Goal: Task Accomplishment & Management: Complete application form

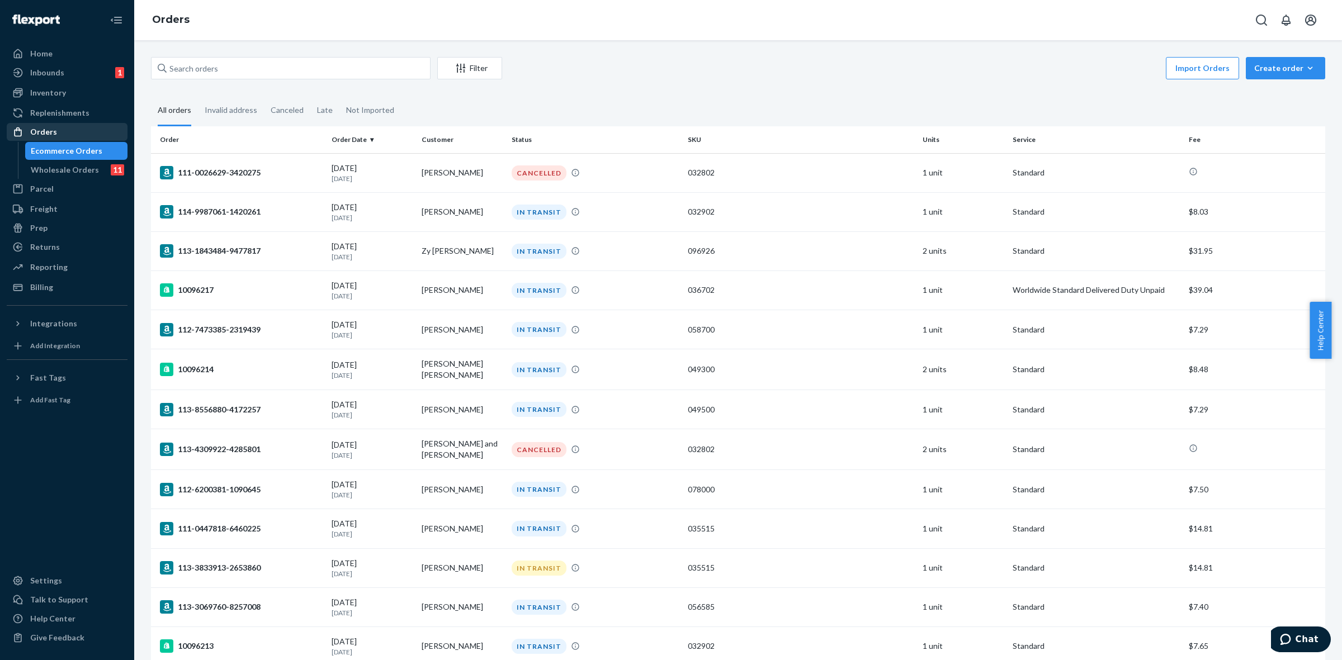
click at [60, 125] on div "Orders" at bounding box center [67, 132] width 119 height 16
click at [1305, 71] on icon "button" at bounding box center [1310, 68] width 11 height 11
click at [1286, 126] on button "Removal order" at bounding box center [1302, 119] width 107 height 24
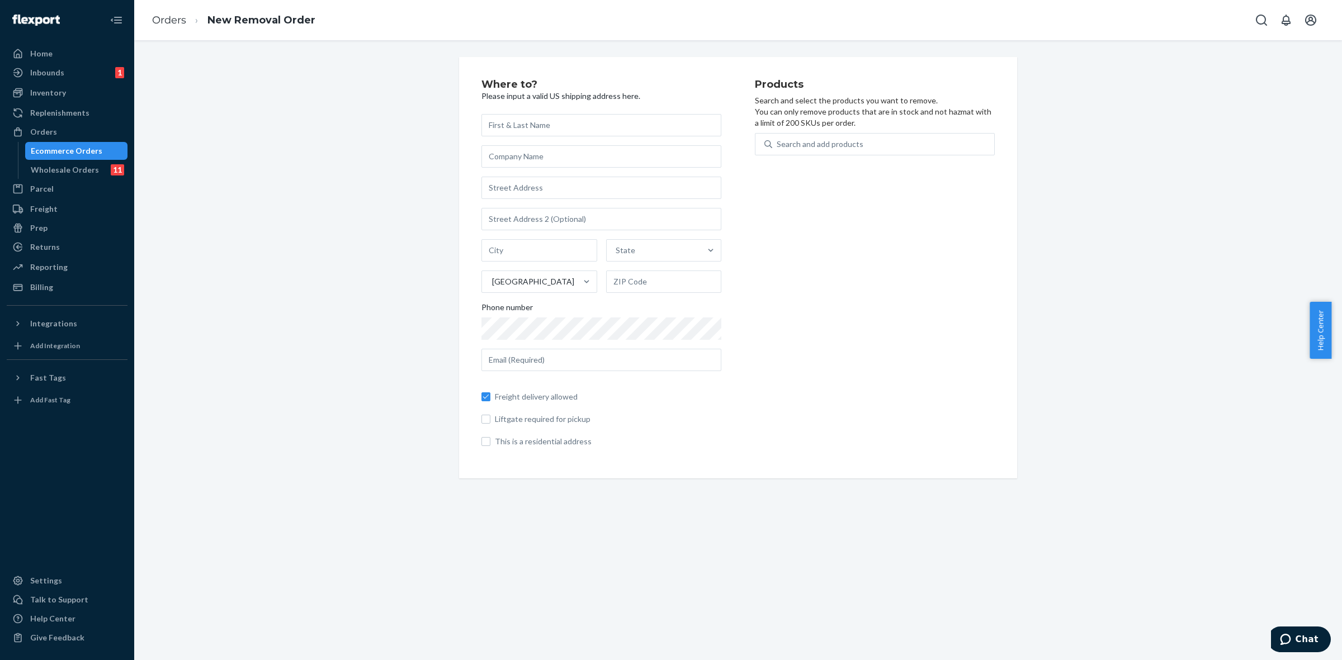
click at [542, 124] on input "text" at bounding box center [601, 125] width 240 height 22
paste input "[PERSON_NAME]"
type input "[PERSON_NAME]"
click at [522, 154] on input "text" at bounding box center [601, 156] width 240 height 22
paste input "Spire LLC"
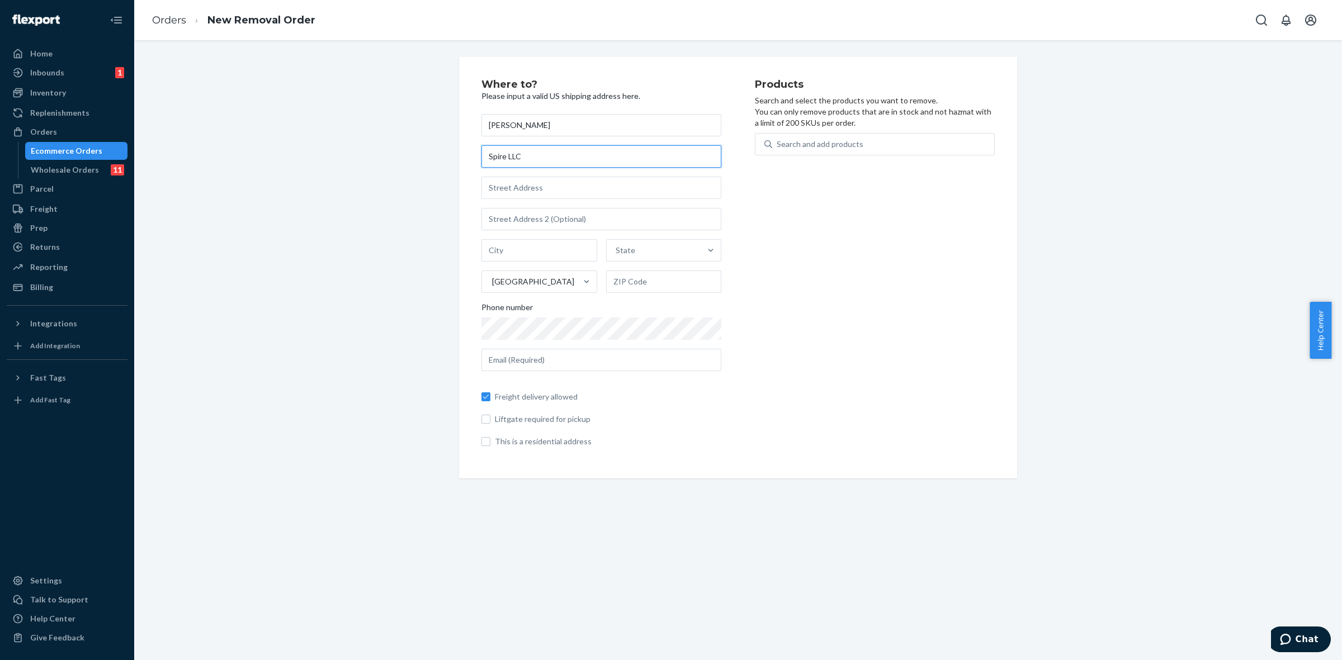
type input "Spire LLC"
click at [538, 196] on input "text" at bounding box center [601, 188] width 240 height 22
paste input "24 Conestoga Way"
type input "24 Conestoga Way"
type input "Troy"
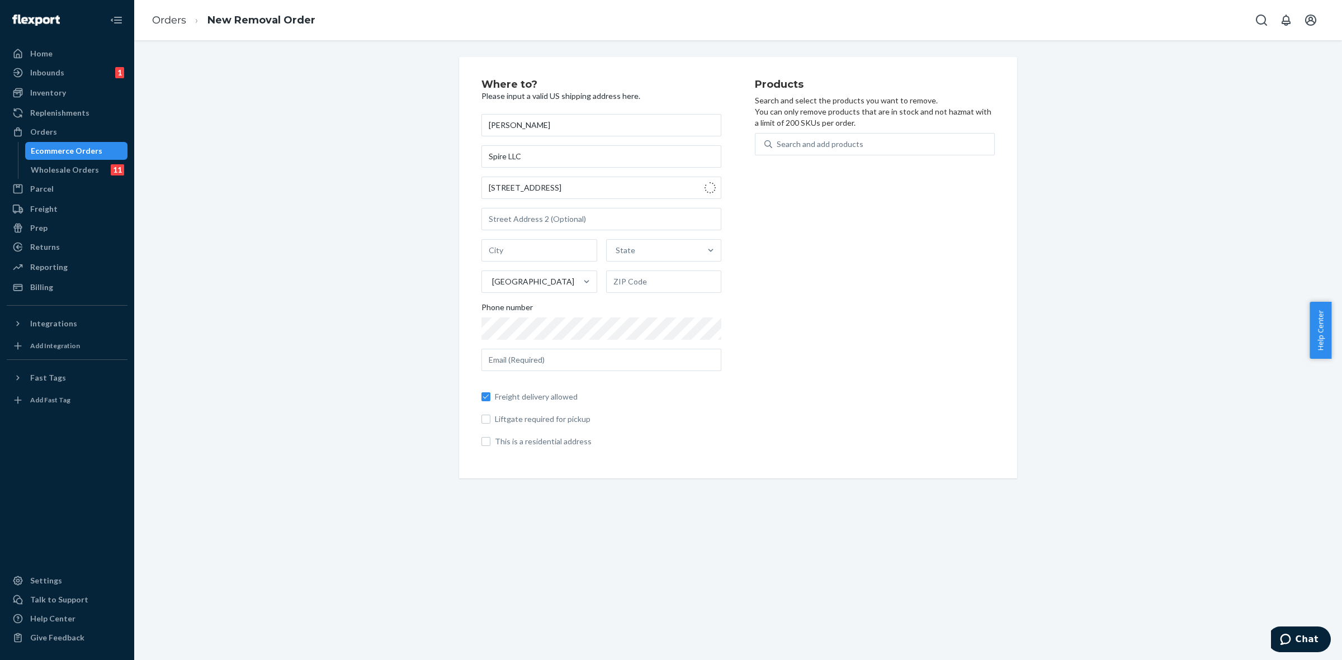
type input "22974"
type input "24 Conestoga Wy"
click at [572, 358] on input "text" at bounding box center [601, 360] width 240 height 22
paste input "derrick@spirecollective.com"
type input "derrick@spirecollective.com"
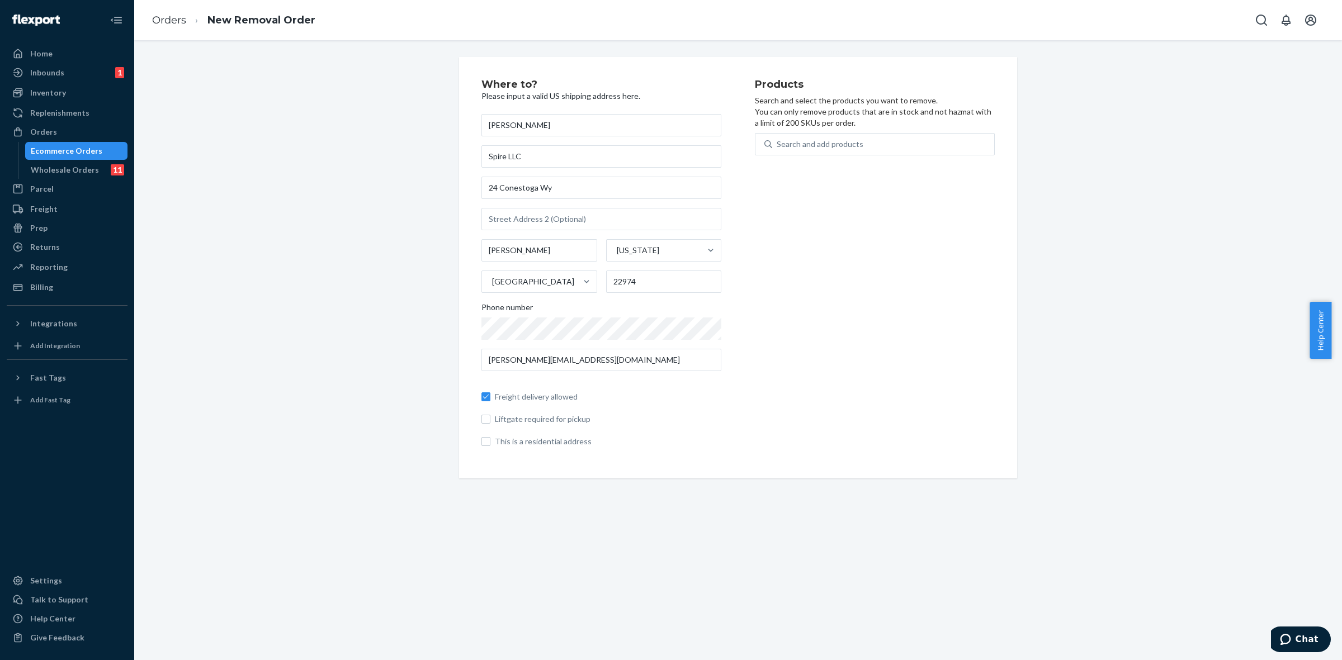
click at [868, 344] on div "Products Search and select the products you want to remove. You can only remove…" at bounding box center [875, 267] width 240 height 377
click at [801, 145] on div "Search and add products" at bounding box center [820, 144] width 87 height 11
click at [778, 145] on input "0 results available. Use Up and Down to choose options, press Enter to select t…" at bounding box center [777, 144] width 1 height 11
type input "035515"
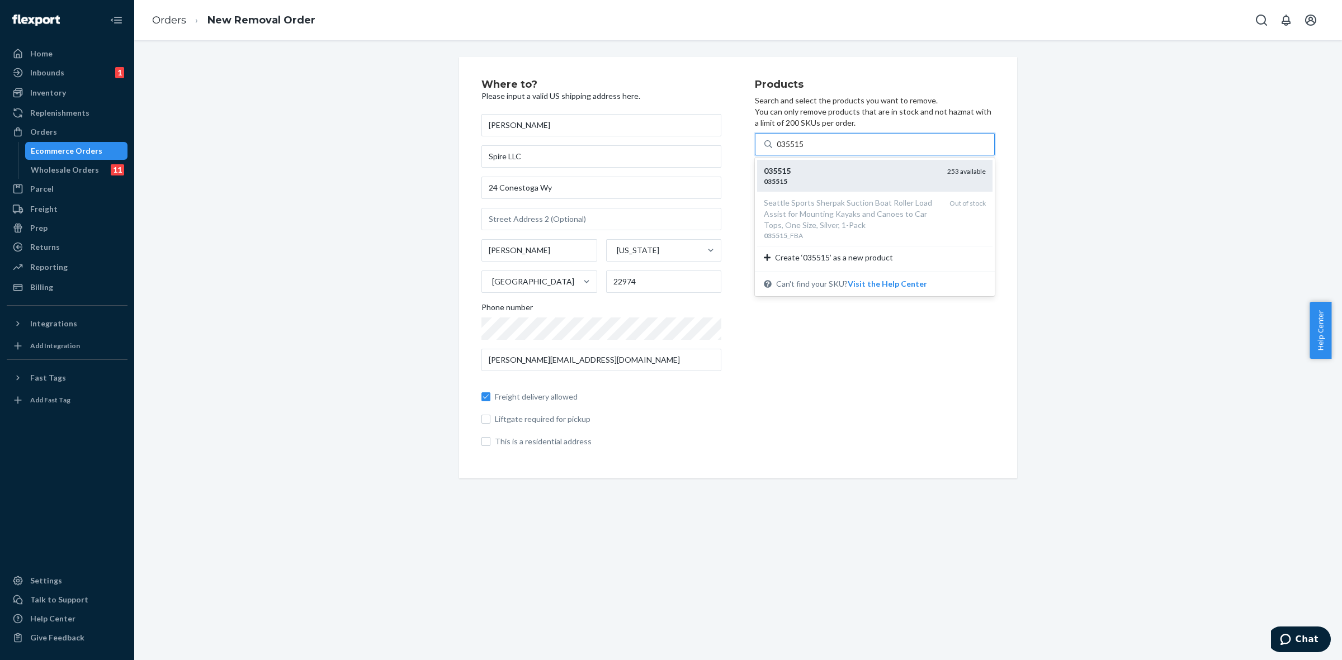
click at [812, 168] on div "035515" at bounding box center [851, 171] width 174 height 11
click at [805, 150] on input "035515" at bounding box center [791, 144] width 29 height 11
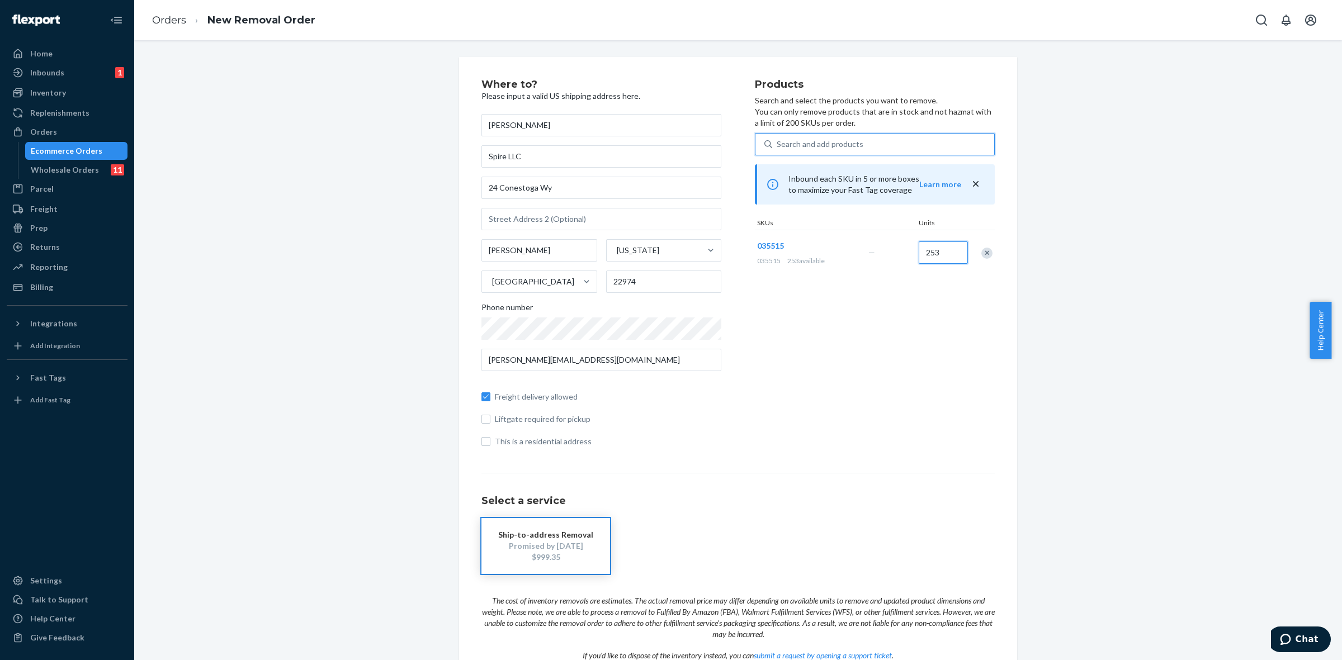
click at [935, 256] on input "253" at bounding box center [943, 253] width 49 height 22
type input "225"
click at [1119, 372] on div "Where to? Please input a valid US shipping address here. Derrick Switzer Spire …" at bounding box center [738, 398] width 1191 height 682
click at [48, 134] on div "Orders" at bounding box center [43, 131] width 27 height 11
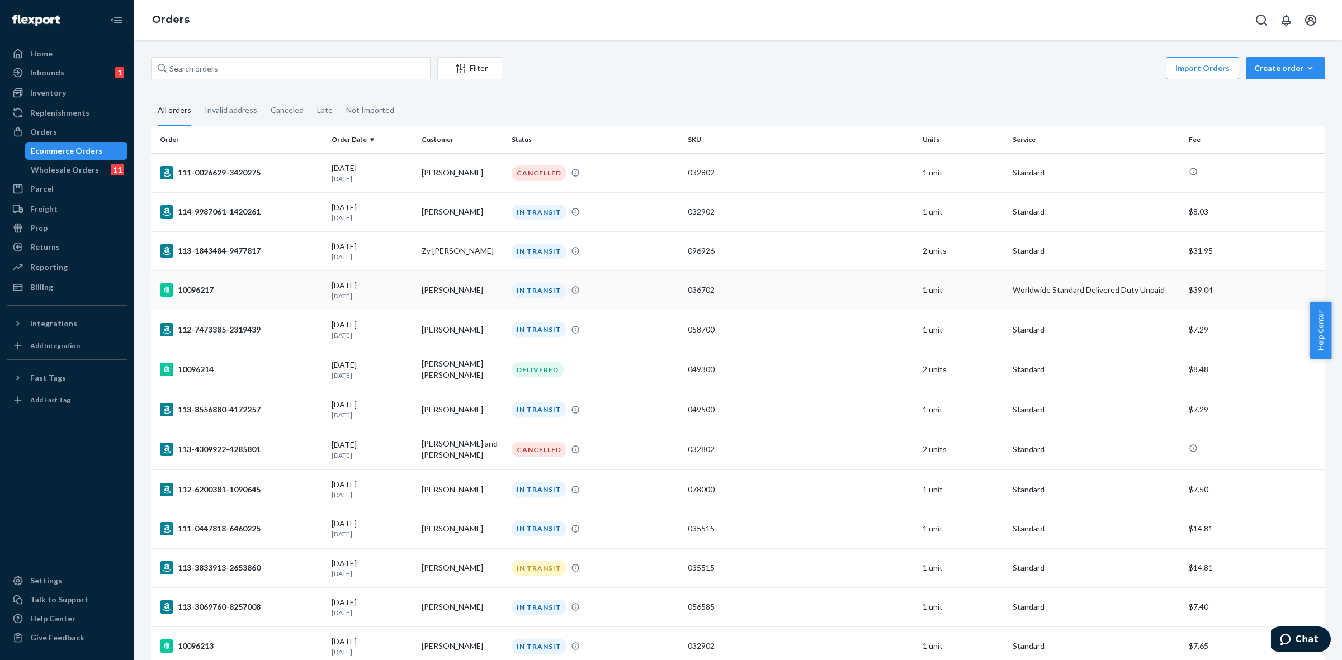
click at [210, 290] on div "10096217" at bounding box center [241, 289] width 163 height 13
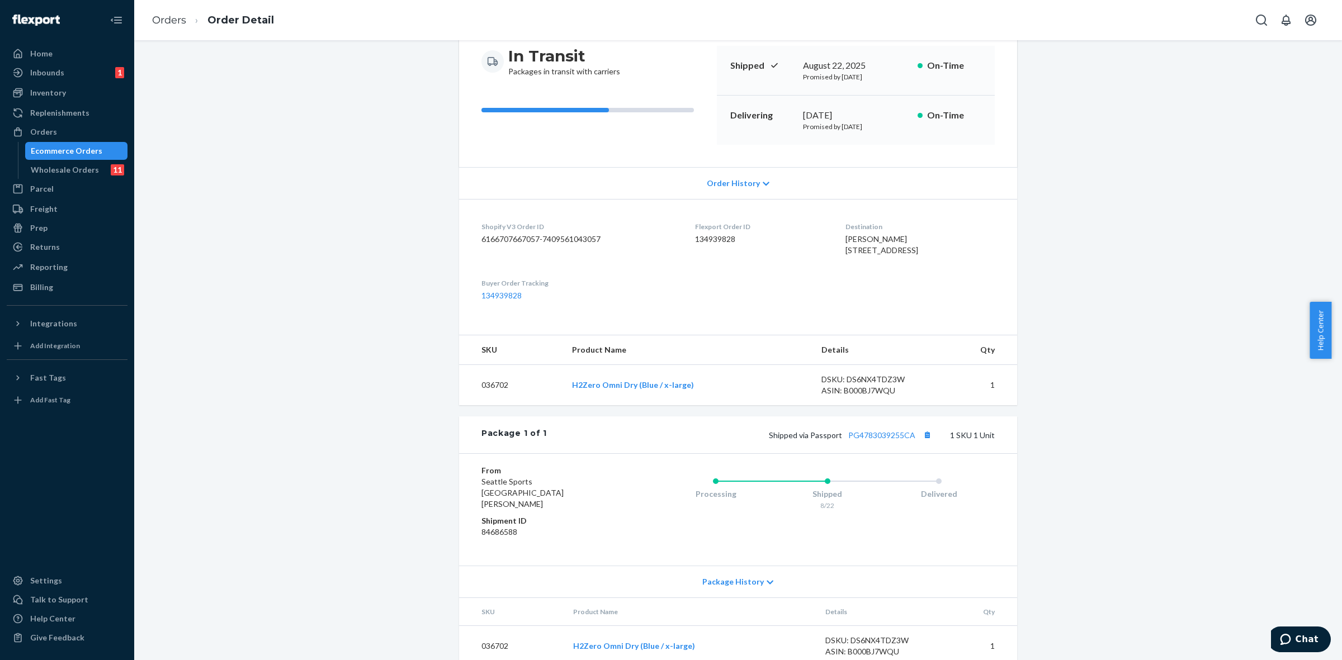
scroll to position [145, 0]
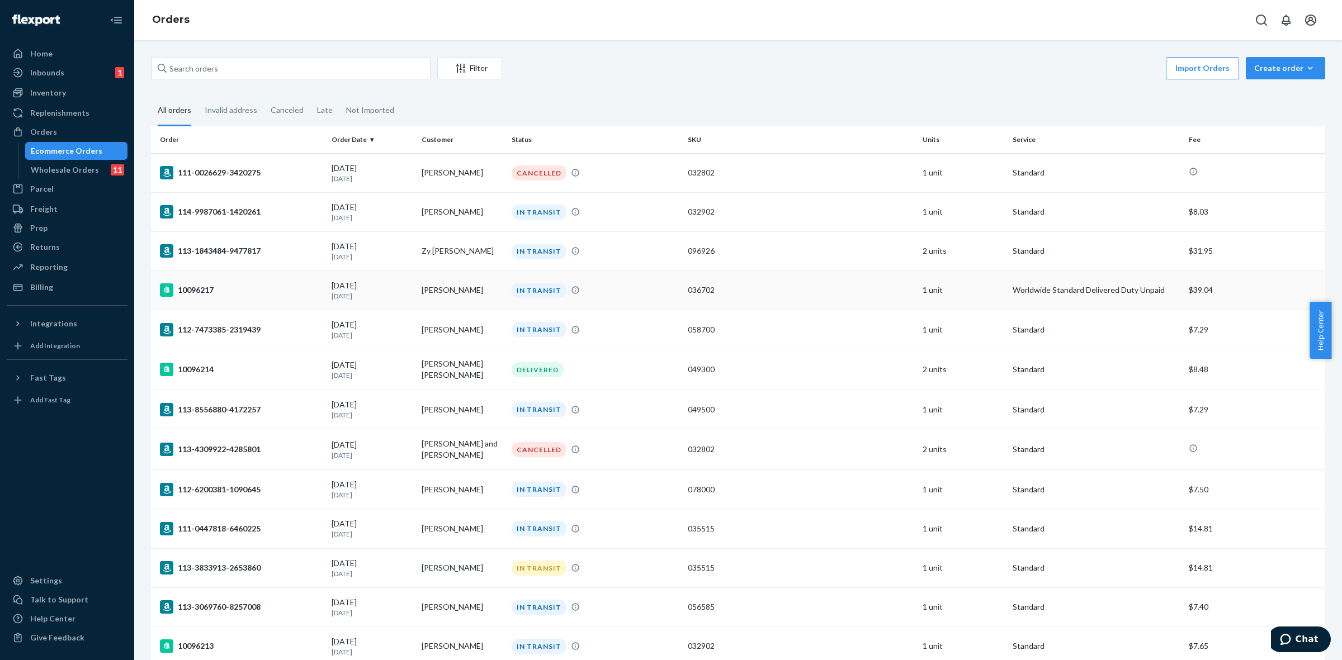
scroll to position [70, 0]
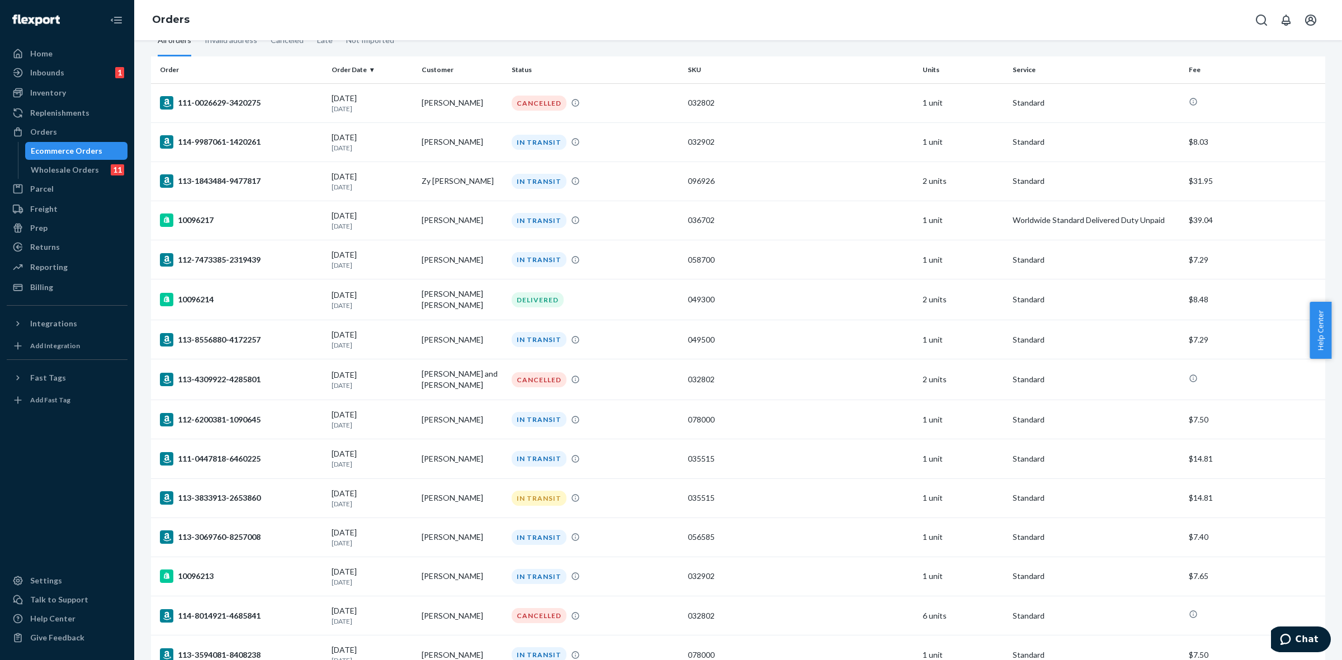
click at [247, 492] on div "113-3833913-2653860" at bounding box center [241, 498] width 163 height 13
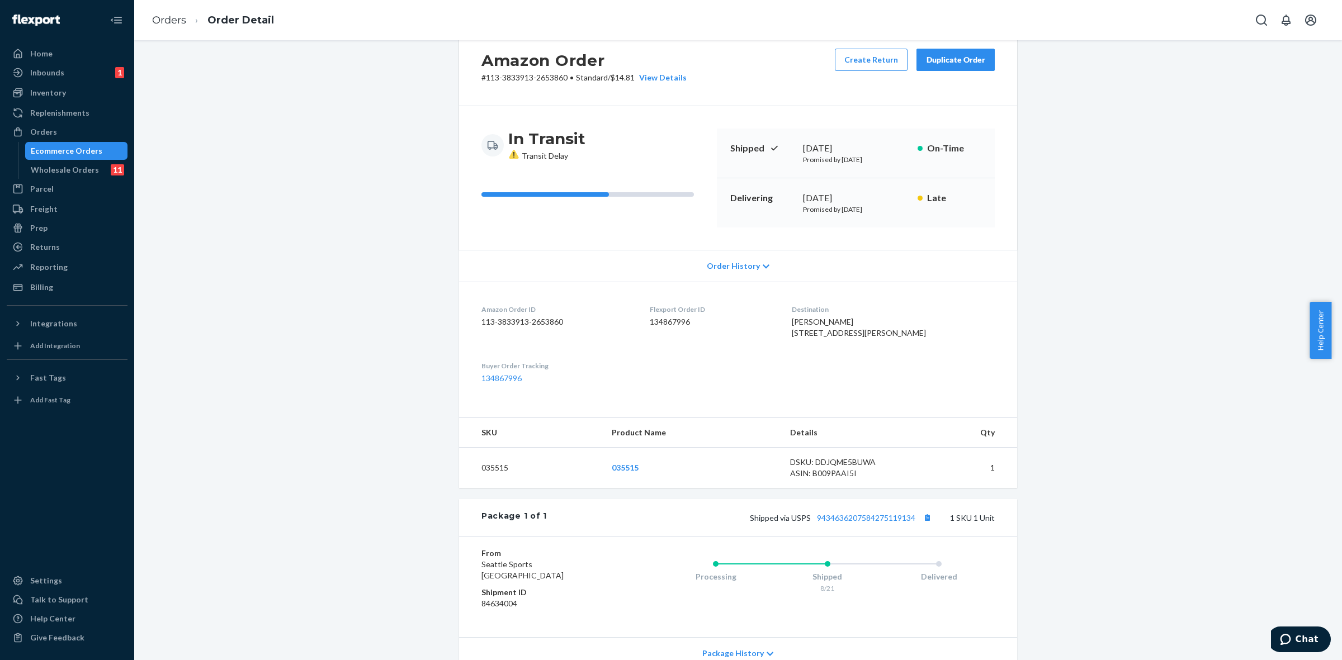
scroll to position [6, 0]
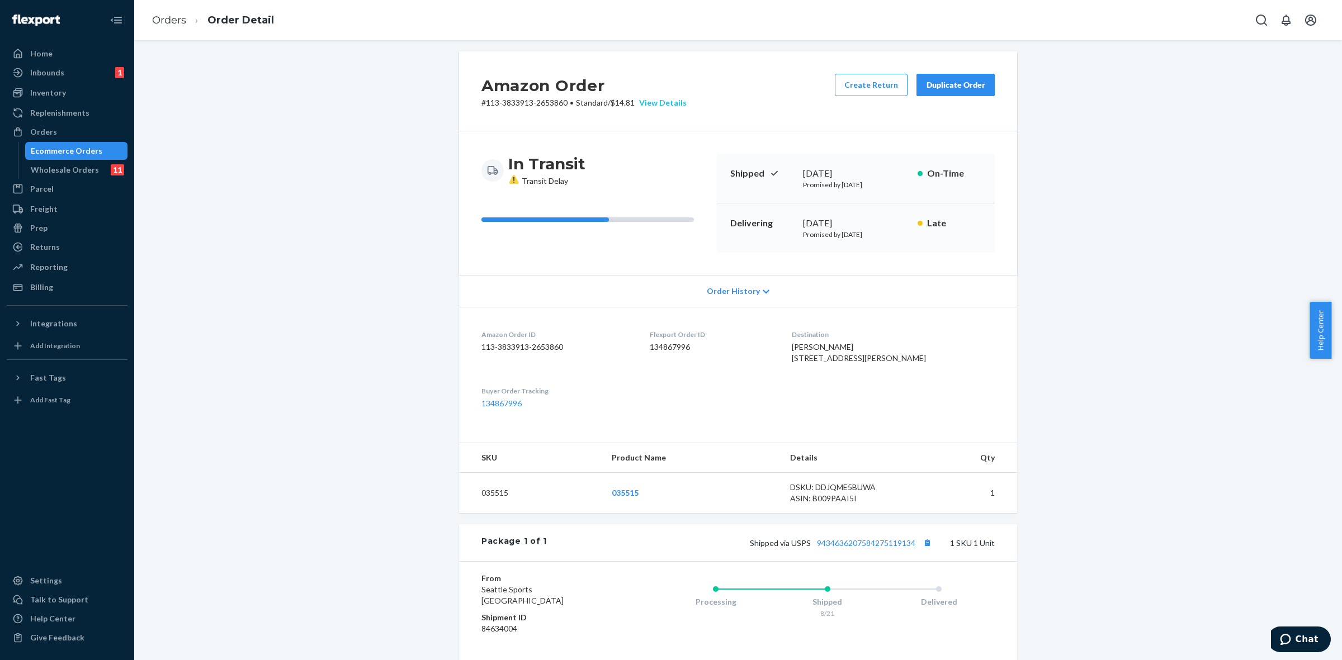
click at [658, 101] on div "View Details" at bounding box center [661, 102] width 52 height 11
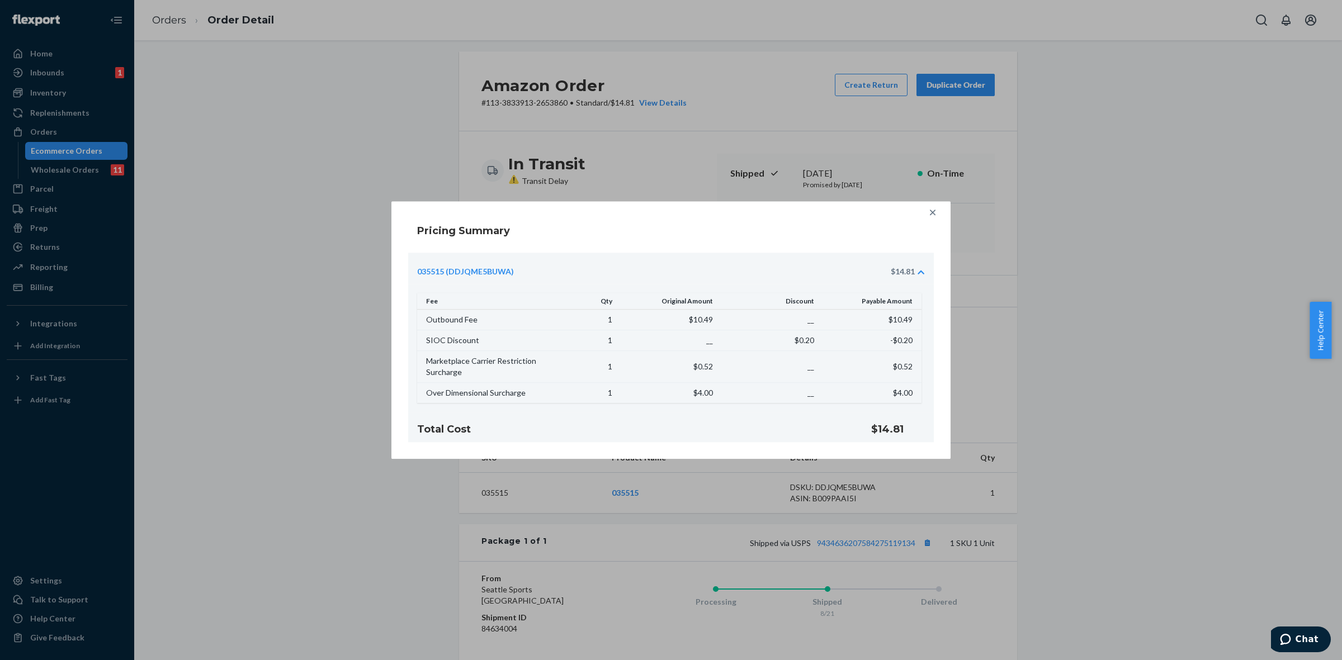
click at [929, 211] on icon at bounding box center [932, 212] width 11 height 11
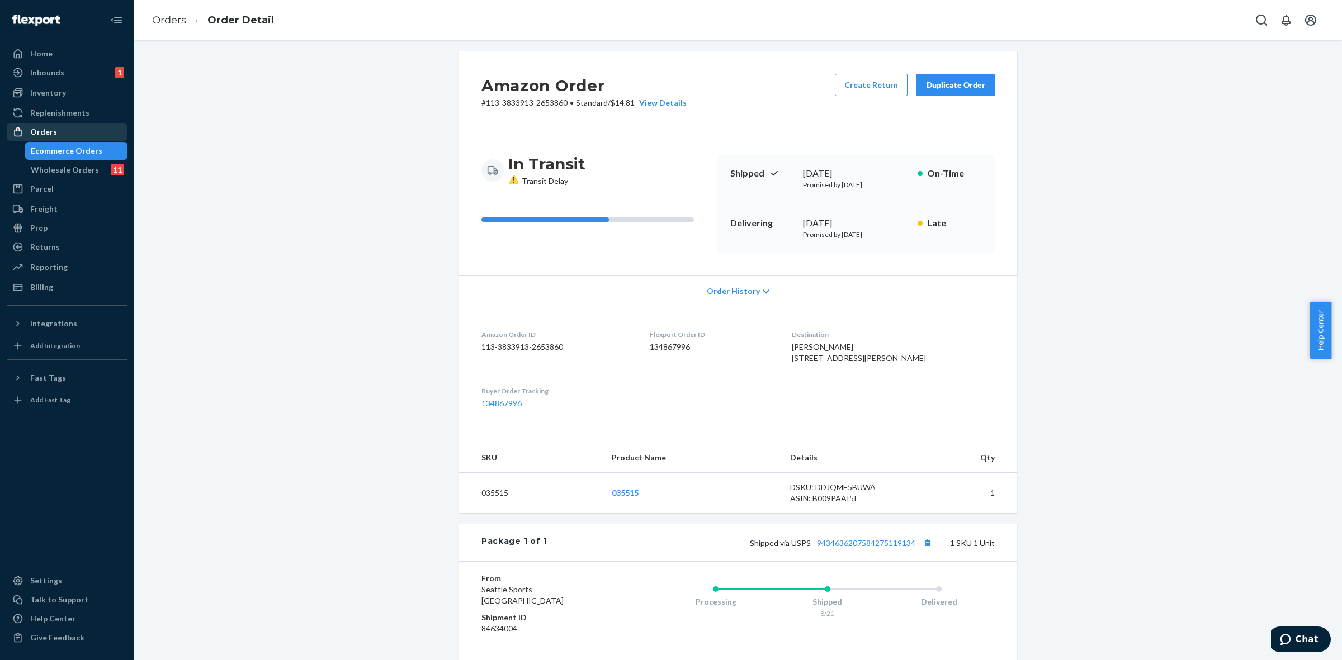
click at [62, 127] on div "Orders" at bounding box center [67, 132] width 119 height 16
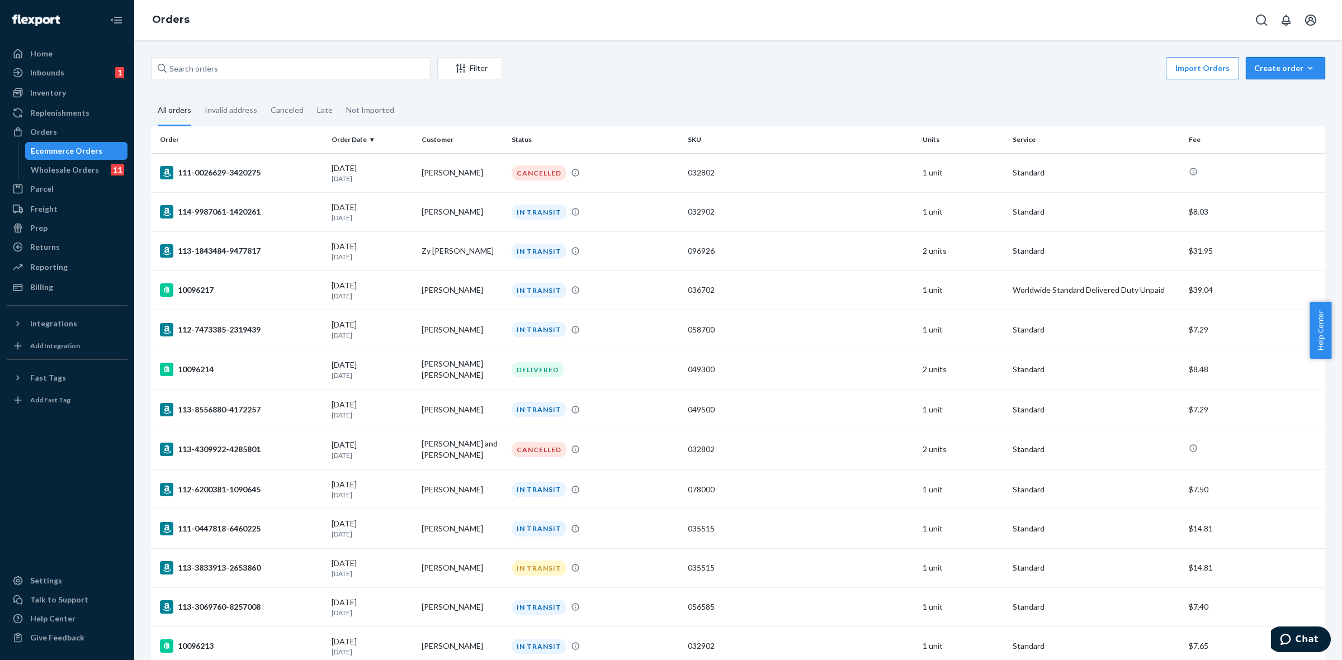
click at [1305, 63] on icon "button" at bounding box center [1310, 68] width 11 height 11
click at [1264, 117] on span "Removal order" at bounding box center [1292, 119] width 69 height 8
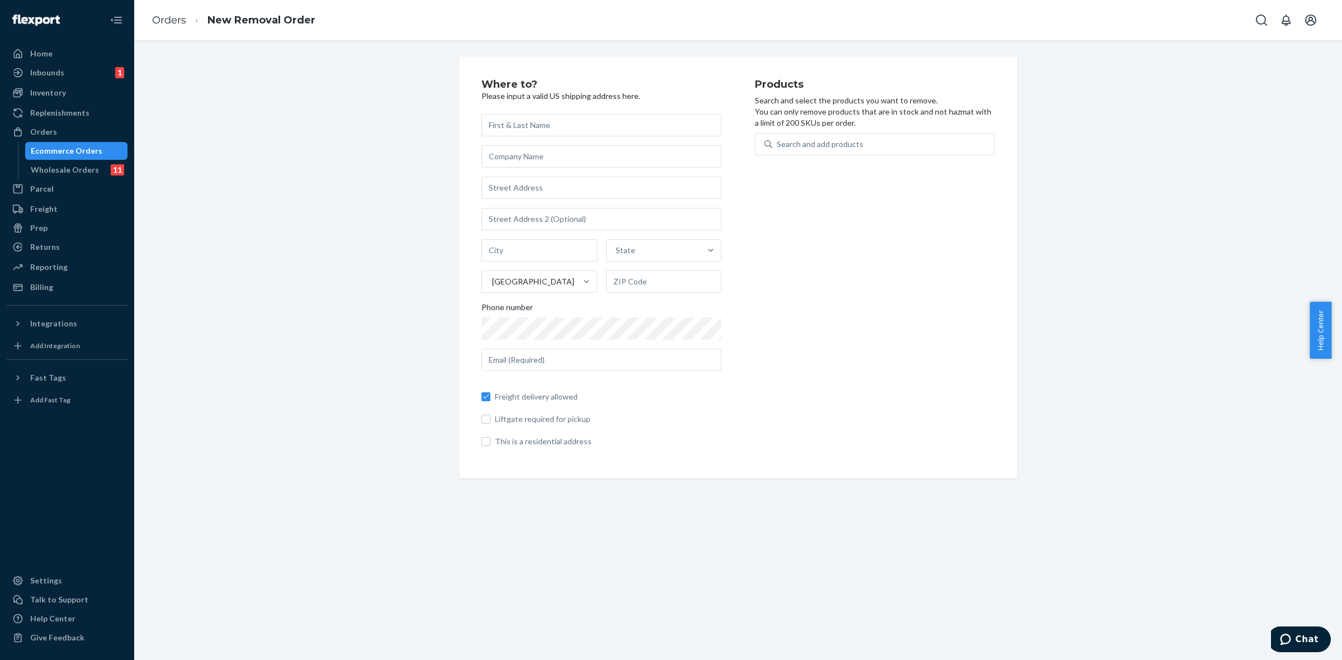
click at [531, 130] on input "text" at bounding box center [601, 125] width 240 height 22
type input "derrick@spirecollective.com"
drag, startPoint x: 594, startPoint y: 127, endPoint x: 457, endPoint y: 127, distance: 137.6
click at [459, 127] on div "Where to? Please input a valid US shipping address here. derrick@spirecollectiv…" at bounding box center [738, 268] width 558 height 422
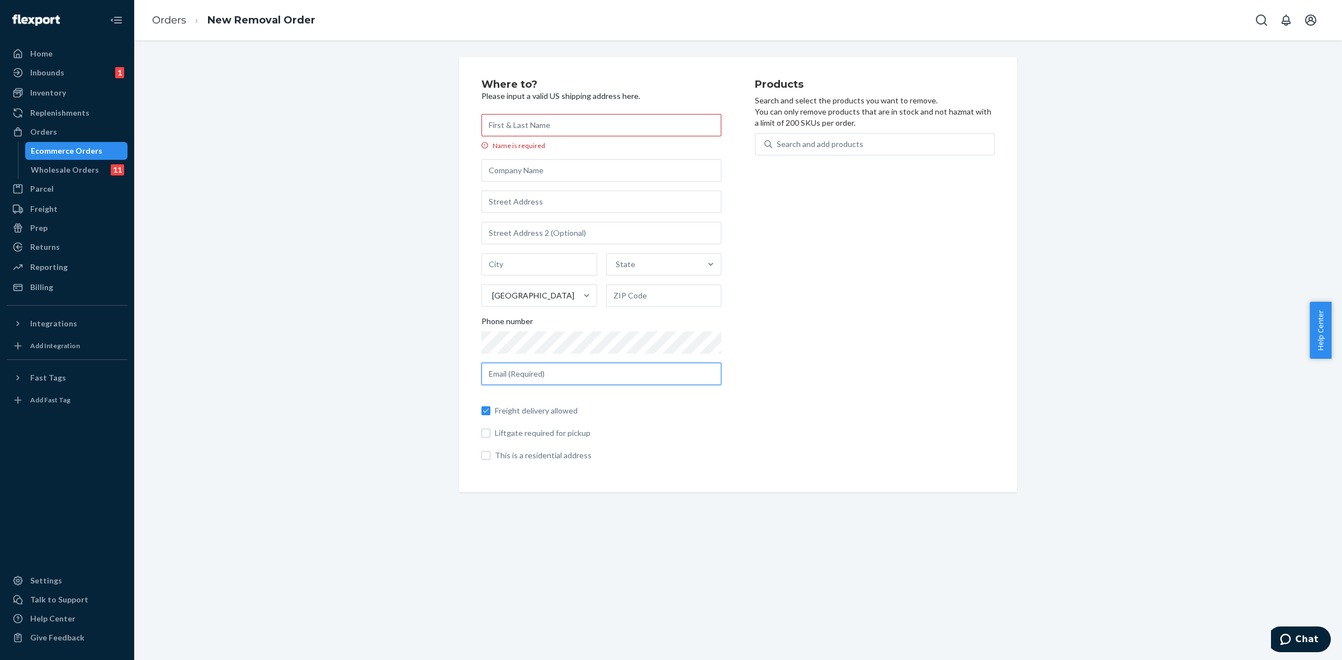
click at [535, 375] on input "text" at bounding box center [601, 374] width 240 height 22
paste input "derrick@spirecollective.com"
type input "derrick@spirecollective.com"
drag, startPoint x: 524, startPoint y: 127, endPoint x: 527, endPoint y: 214, distance: 86.2
click at [524, 127] on input "Name is required" at bounding box center [601, 125] width 240 height 22
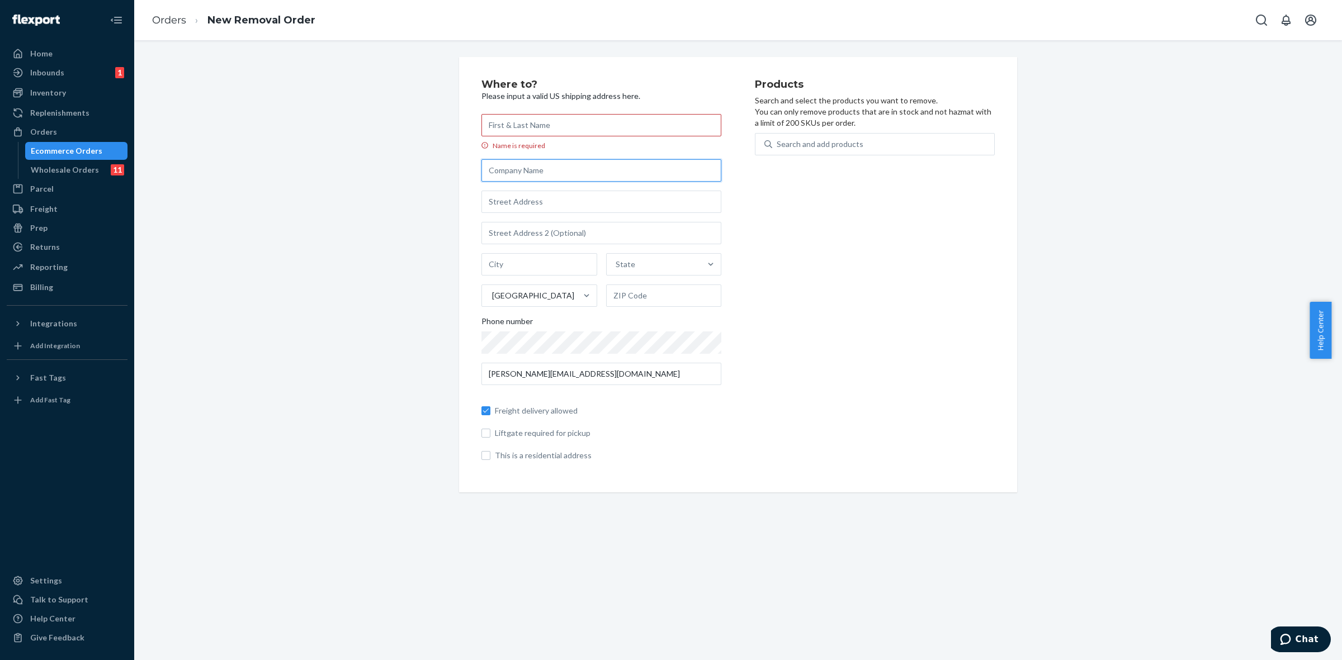
click at [537, 175] on input "text" at bounding box center [601, 170] width 240 height 22
click at [547, 125] on input "Name is required" at bounding box center [601, 125] width 240 height 22
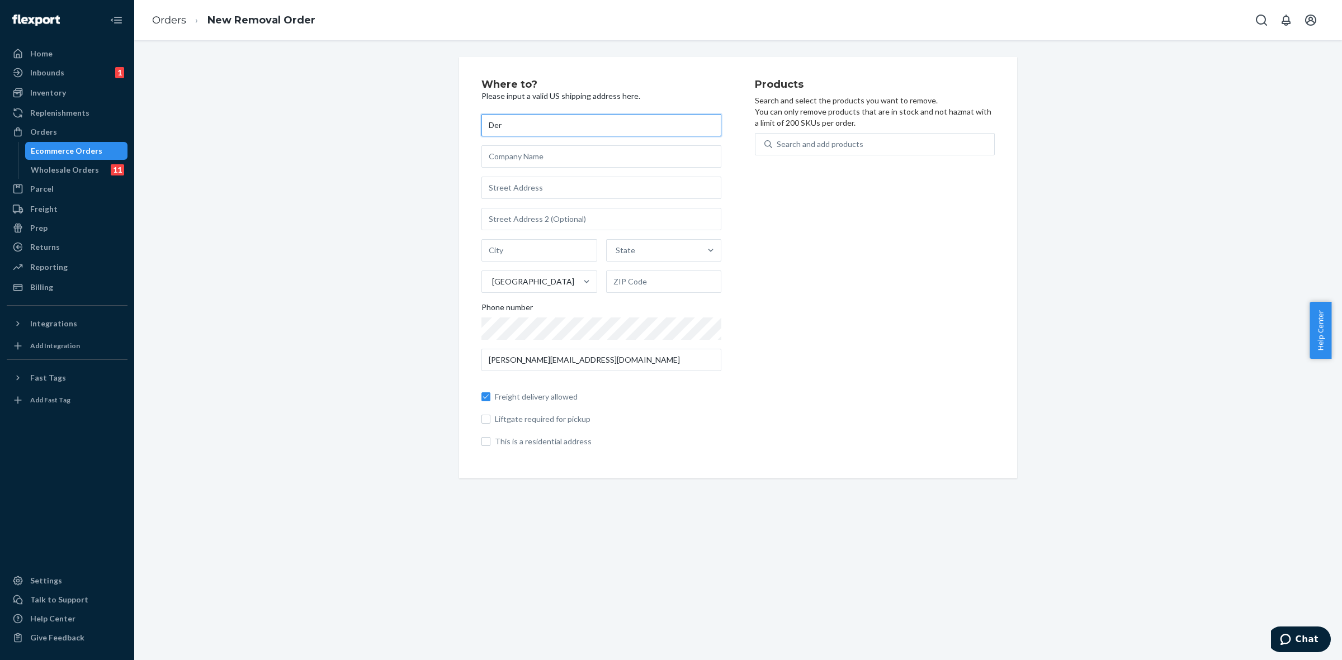
click at [468, 120] on div "Where to? Please input a valid US shipping address here. Der State United State…" at bounding box center [738, 268] width 558 height 422
paste input "rick Switzer"
type input "[PERSON_NAME]"
drag, startPoint x: 529, startPoint y: 160, endPoint x: 535, endPoint y: 164, distance: 6.5
click at [529, 160] on input "text" at bounding box center [601, 156] width 240 height 22
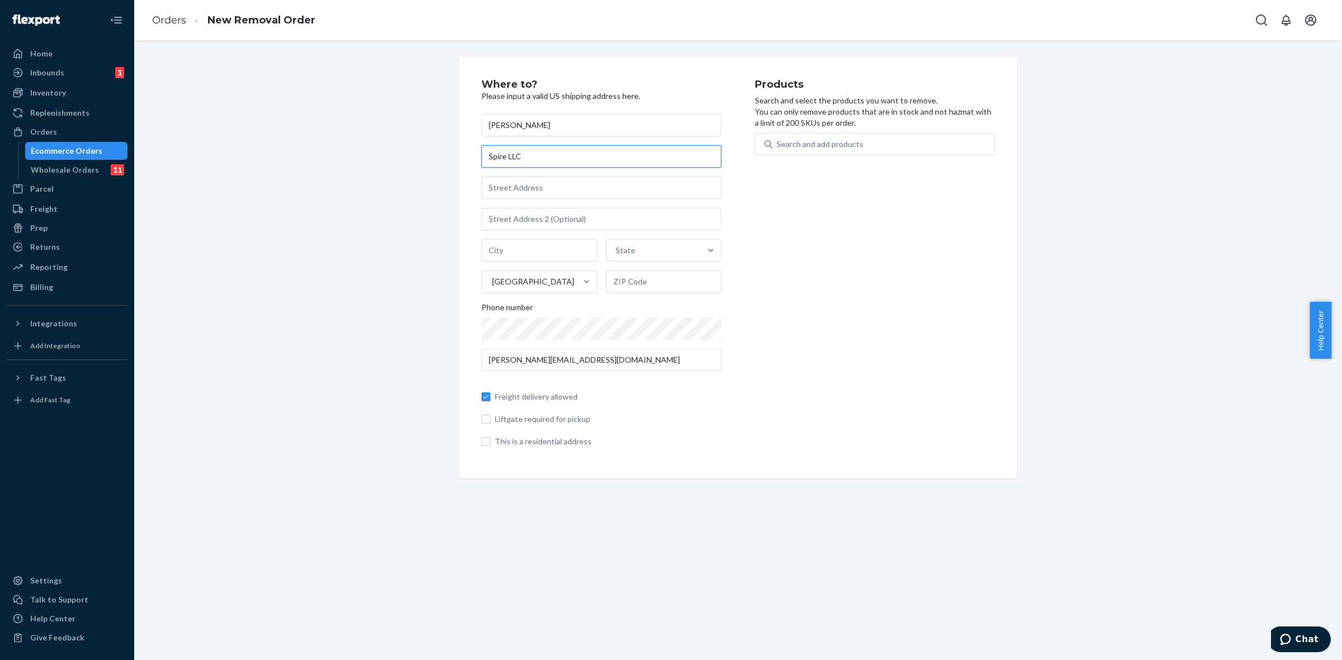
type input "Spire LLC"
paste input "24 Conestoga Way"
type input "24 Conestoga Wy"
type input "Troy"
type input "22974"
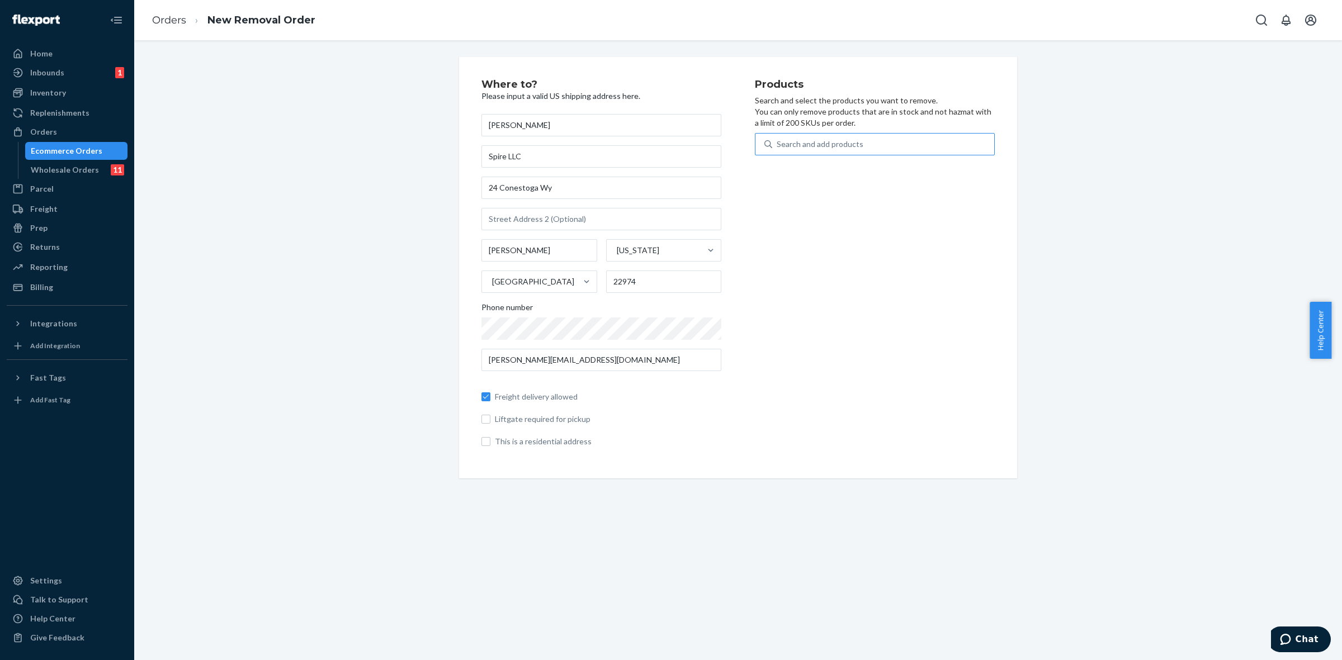
click at [797, 145] on div "Search and add products" at bounding box center [820, 144] width 87 height 11
click at [778, 145] on input "Search and add products" at bounding box center [777, 144] width 1 height 11
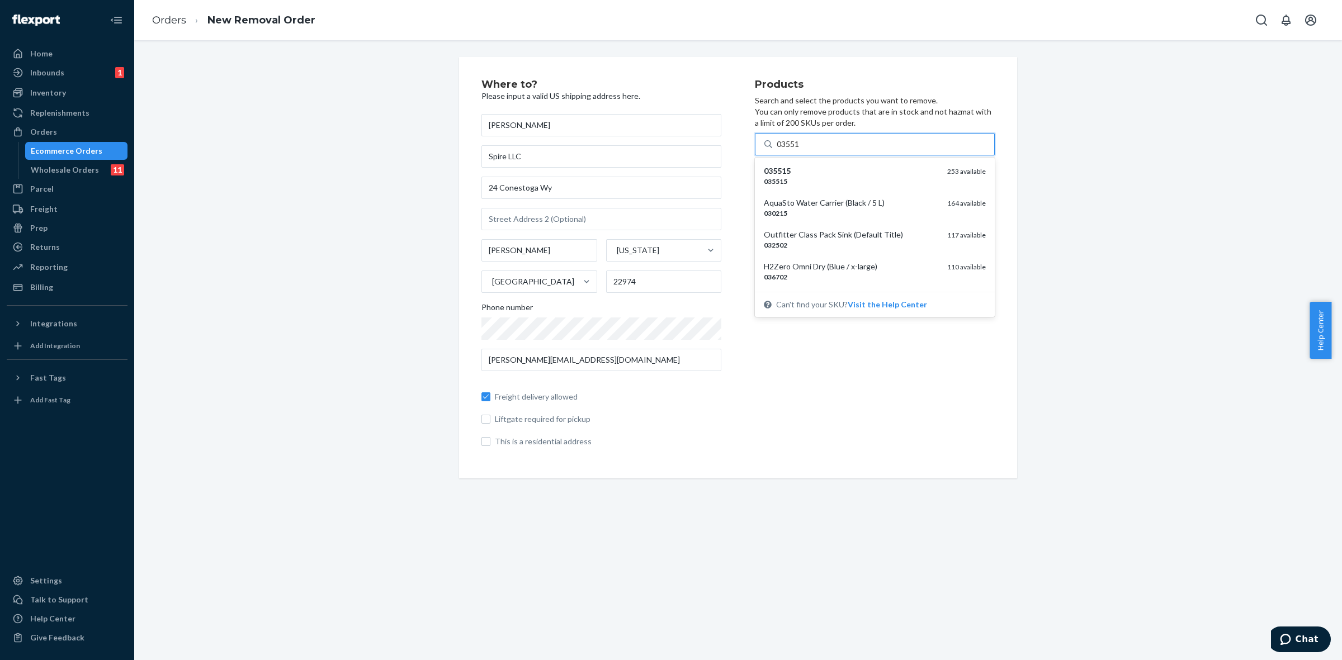
type input "035515"
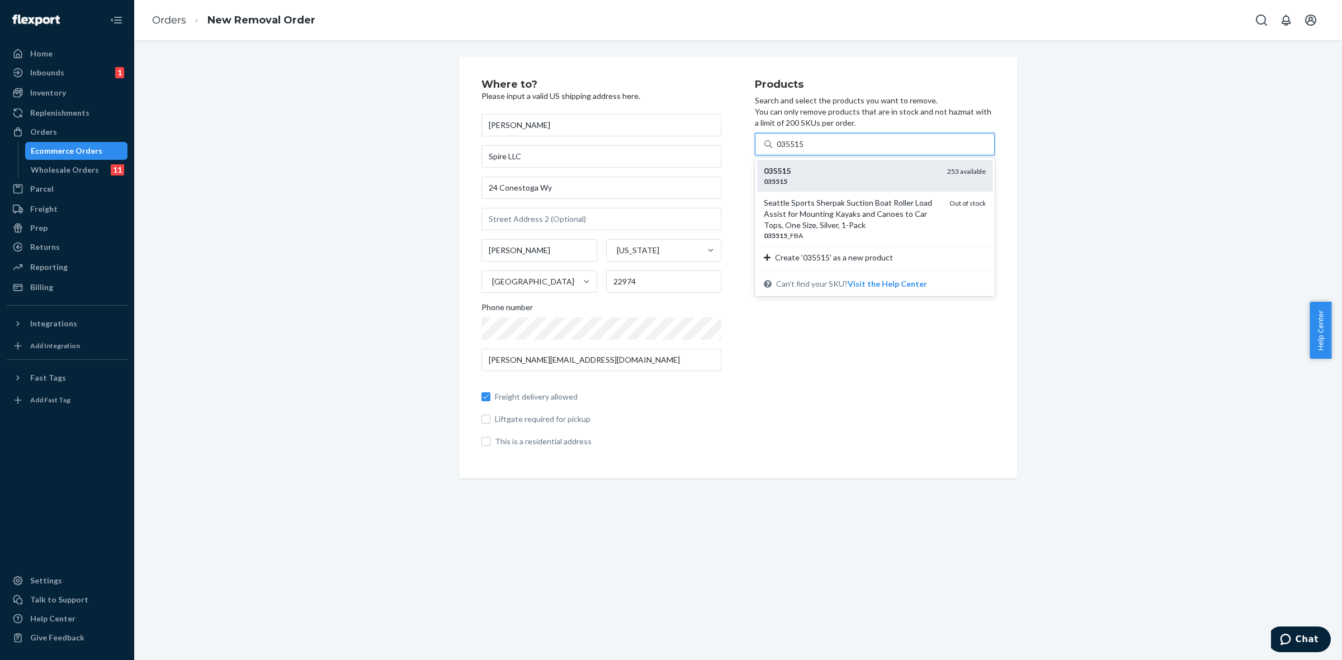
click at [784, 169] on em "035515" at bounding box center [777, 171] width 27 height 10
click at [784, 150] on input "035515" at bounding box center [791, 144] width 29 height 11
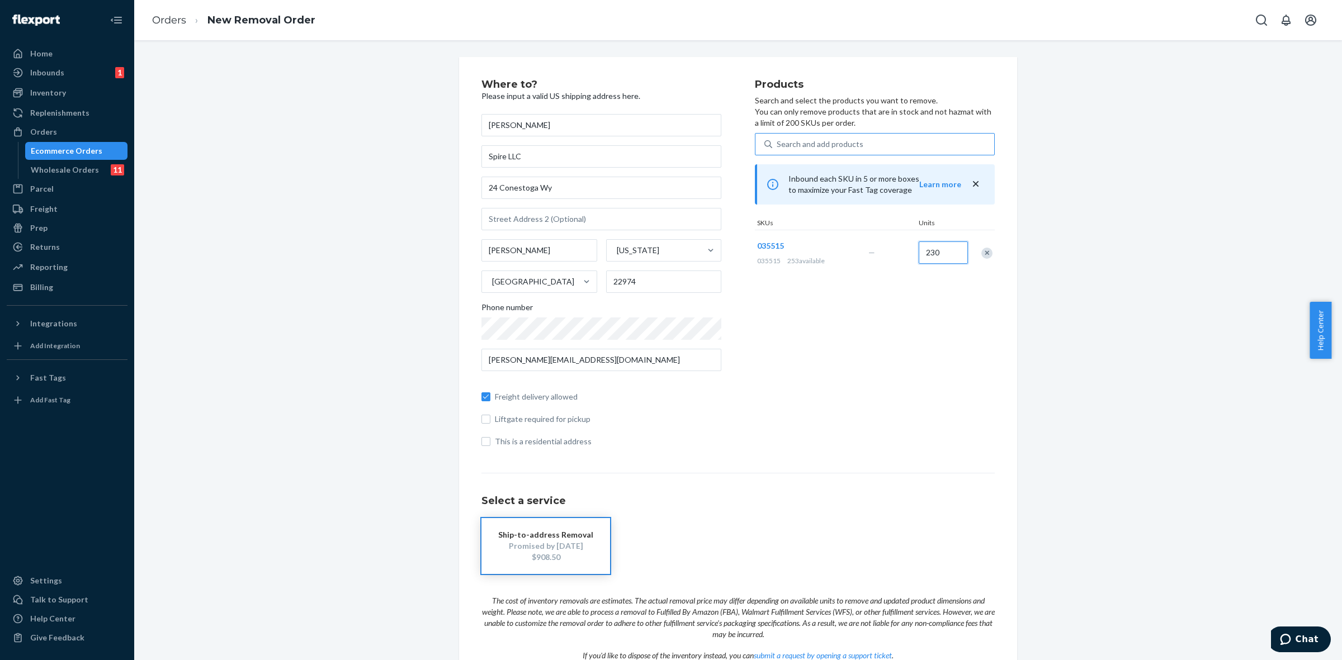
type input "230"
click at [1118, 336] on div "Where to? Please input a valid US shipping address here. Derrick Switzer Spire …" at bounding box center [738, 398] width 1191 height 682
click at [545, 547] on div "Promised by Sep 22, 2025" at bounding box center [545, 546] width 95 height 11
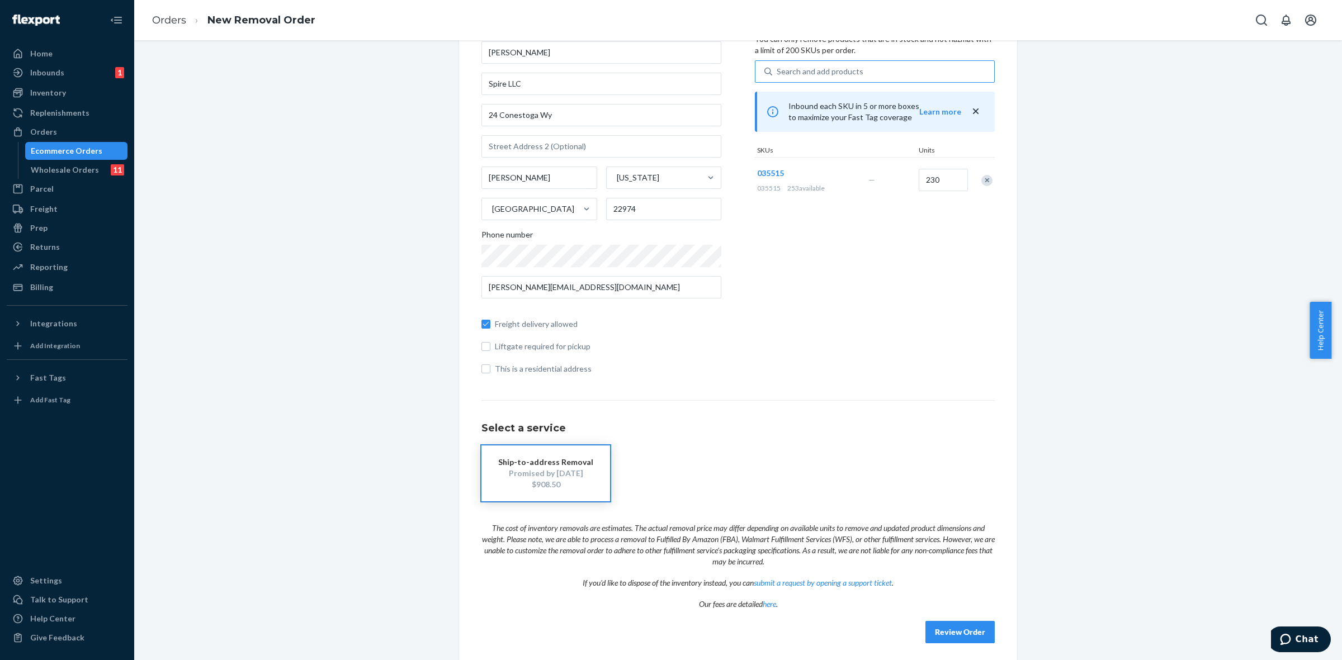
scroll to position [78, 0]
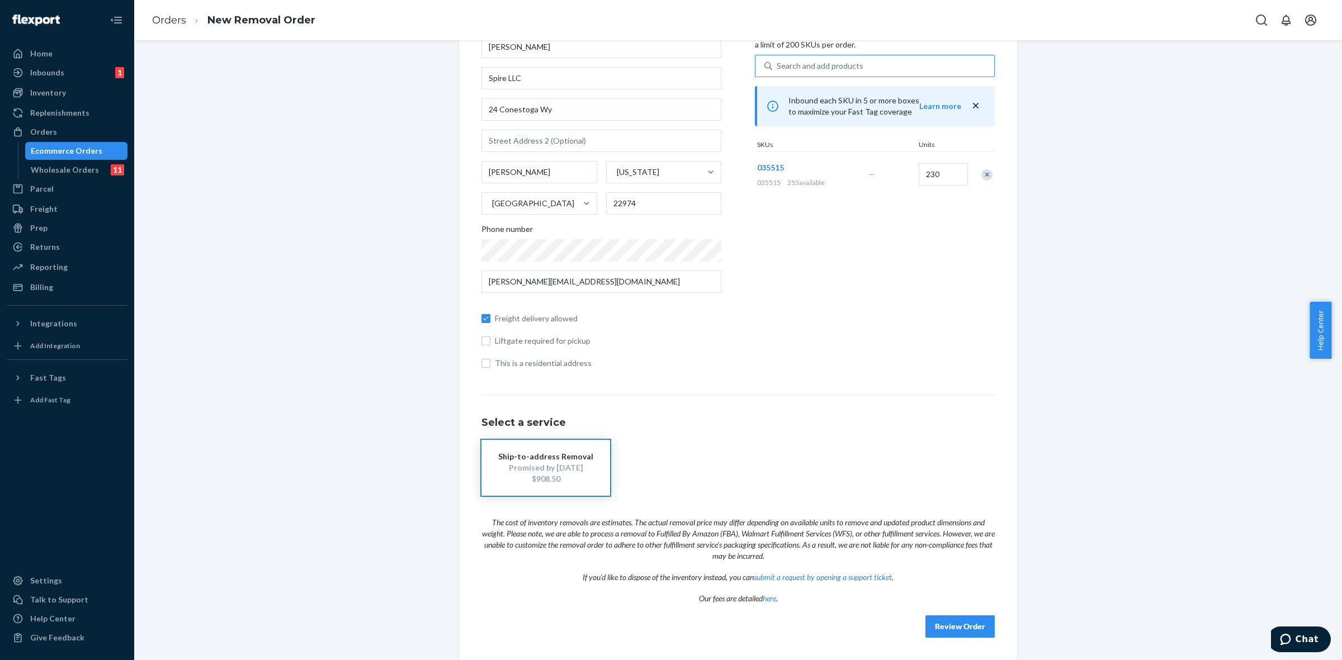
click at [949, 630] on button "Review Order" at bounding box center [959, 627] width 69 height 22
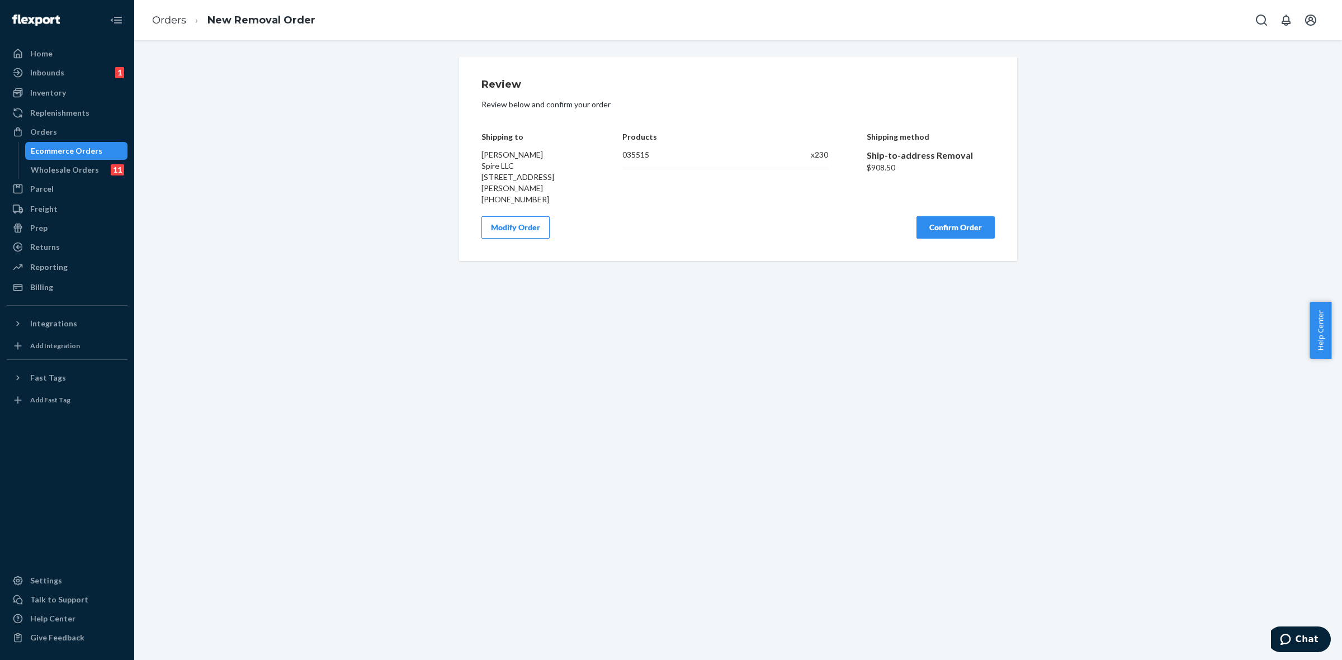
scroll to position [0, 0]
click at [939, 230] on button "Confirm Order" at bounding box center [955, 227] width 78 height 22
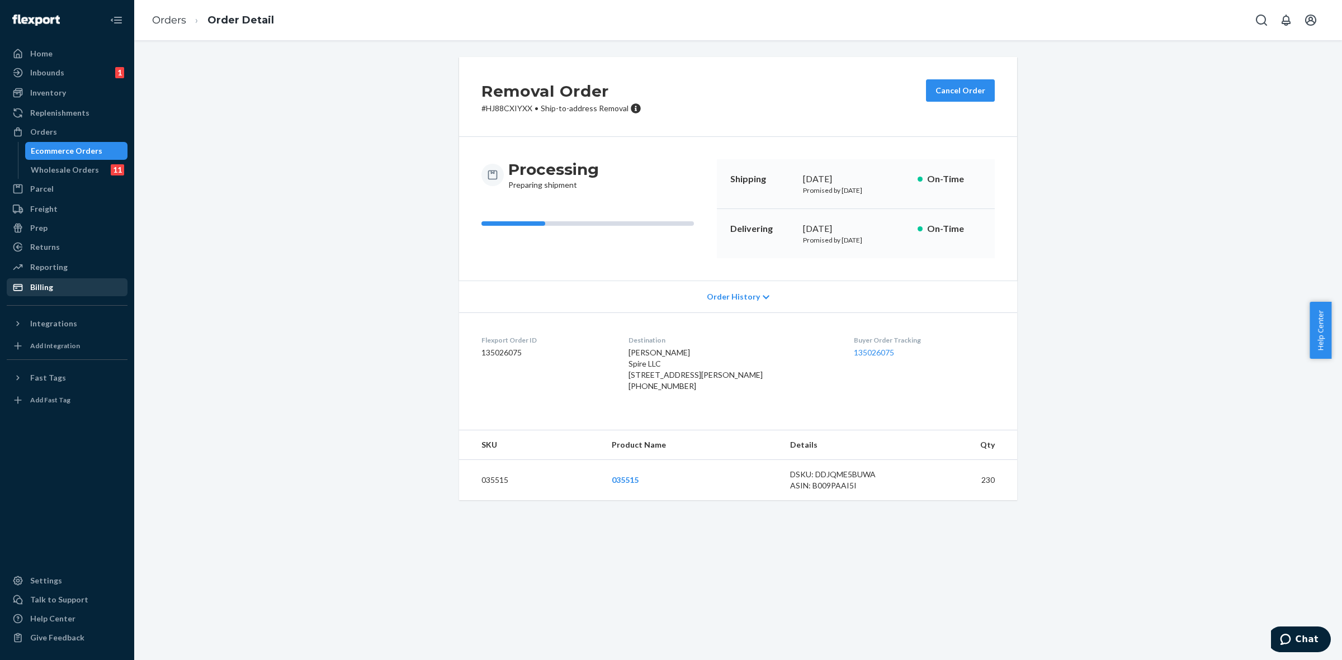
click at [52, 287] on div "Billing" at bounding box center [67, 288] width 119 height 16
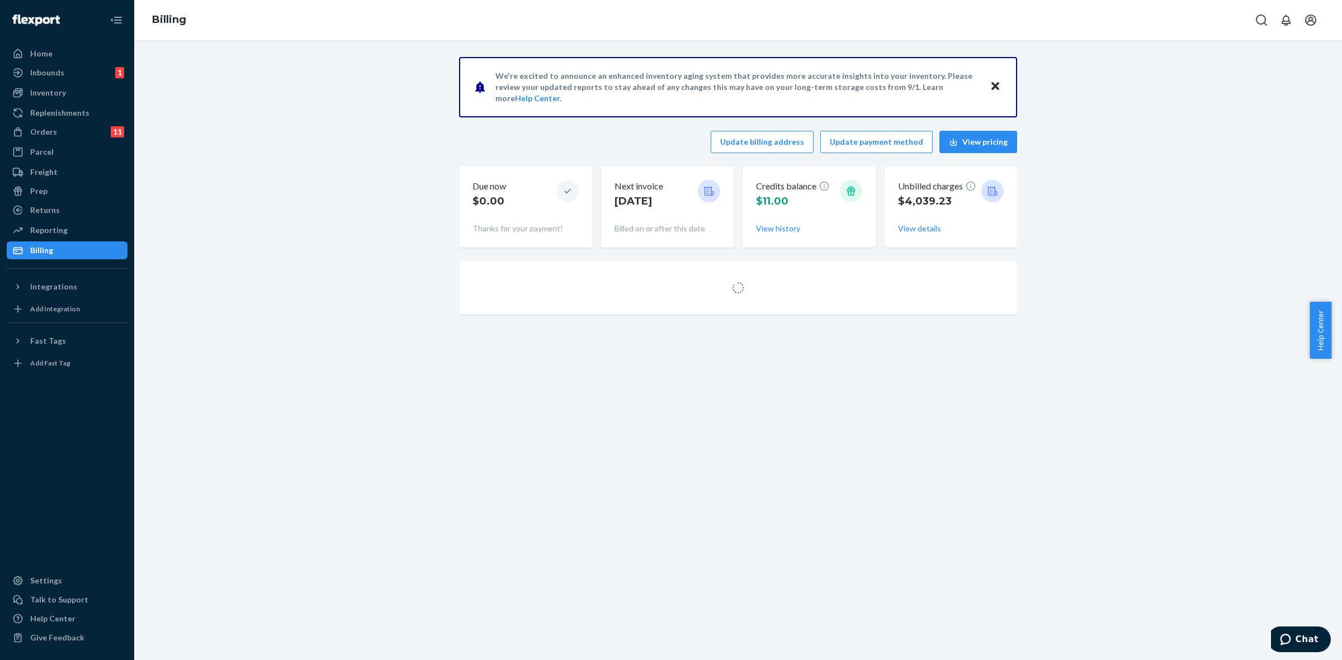
click at [991, 188] on icon at bounding box center [992, 191] width 11 height 11
click at [923, 228] on button "View details" at bounding box center [919, 228] width 43 height 11
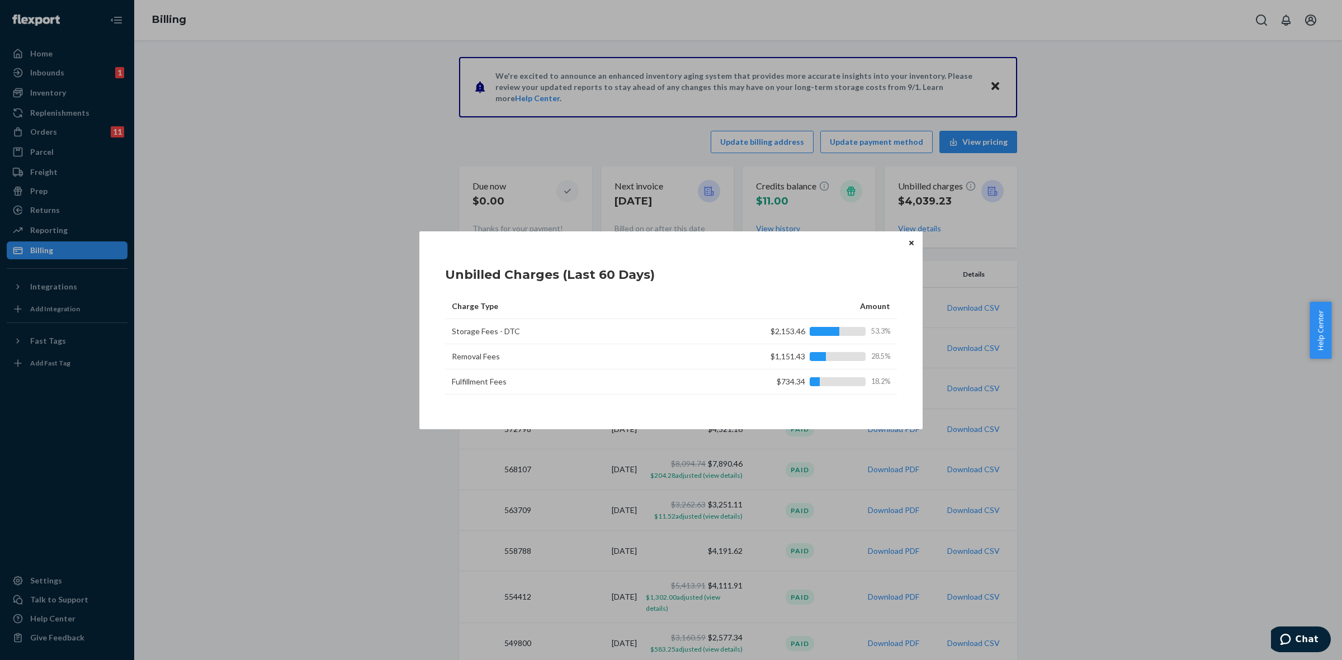
click at [911, 242] on icon "Close" at bounding box center [911, 243] width 4 height 4
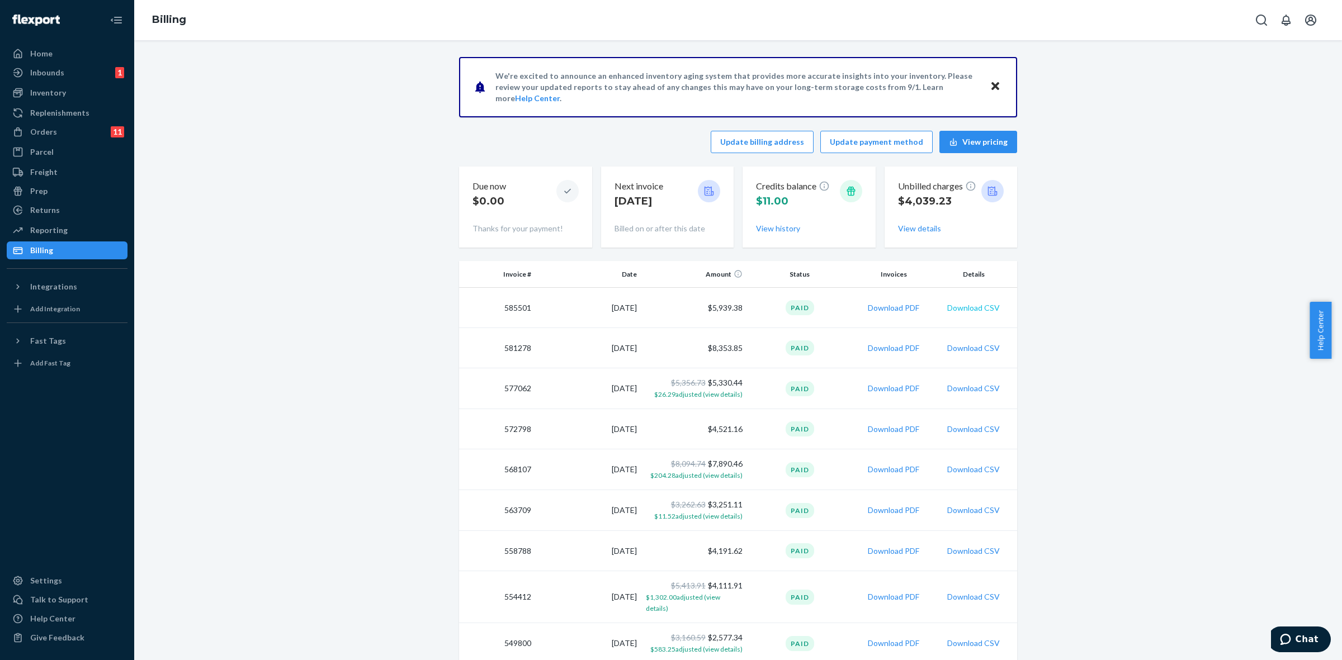
click at [948, 308] on button "Download CSV" at bounding box center [973, 308] width 53 height 11
drag, startPoint x: 49, startPoint y: 93, endPoint x: 82, endPoint y: 107, distance: 35.6
click at [49, 93] on div "Inventory" at bounding box center [48, 92] width 36 height 11
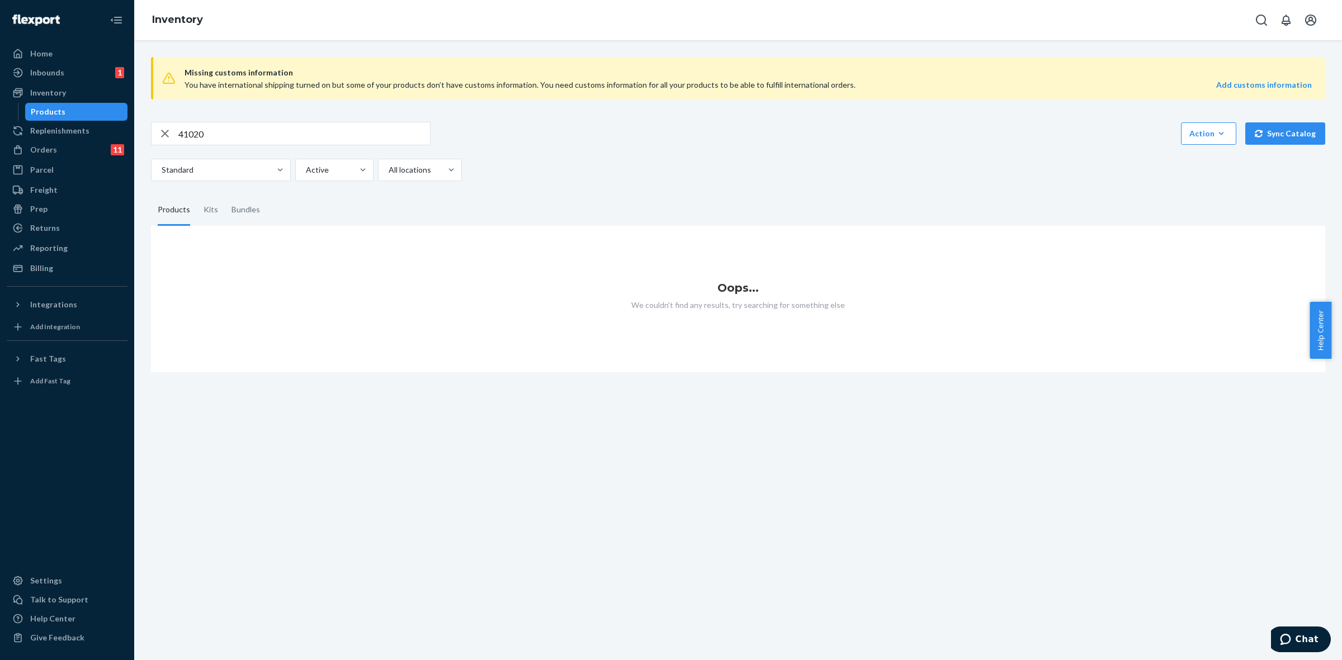
click at [180, 134] on input "41020" at bounding box center [304, 133] width 252 height 22
type input "041020"
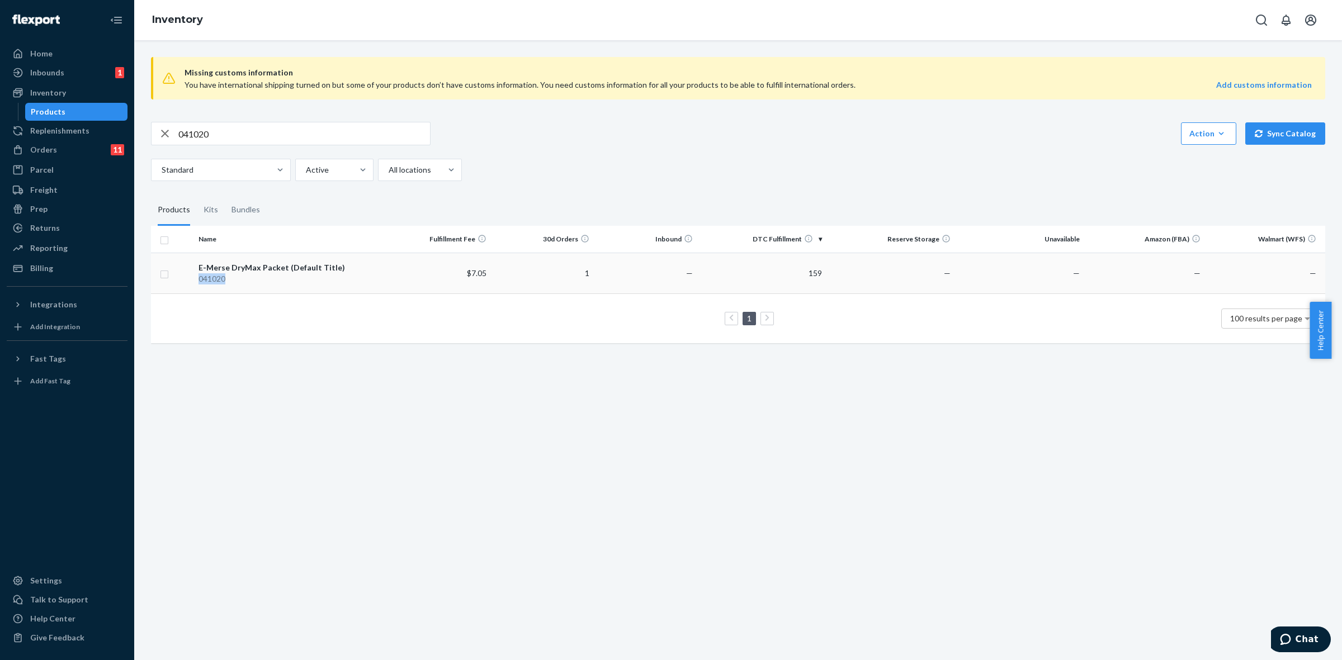
drag, startPoint x: 238, startPoint y: 280, endPoint x: 196, endPoint y: 283, distance: 41.5
click at [196, 283] on td "E-Merse DryMax Packet (Default Title) 041020" at bounding box center [290, 273] width 193 height 41
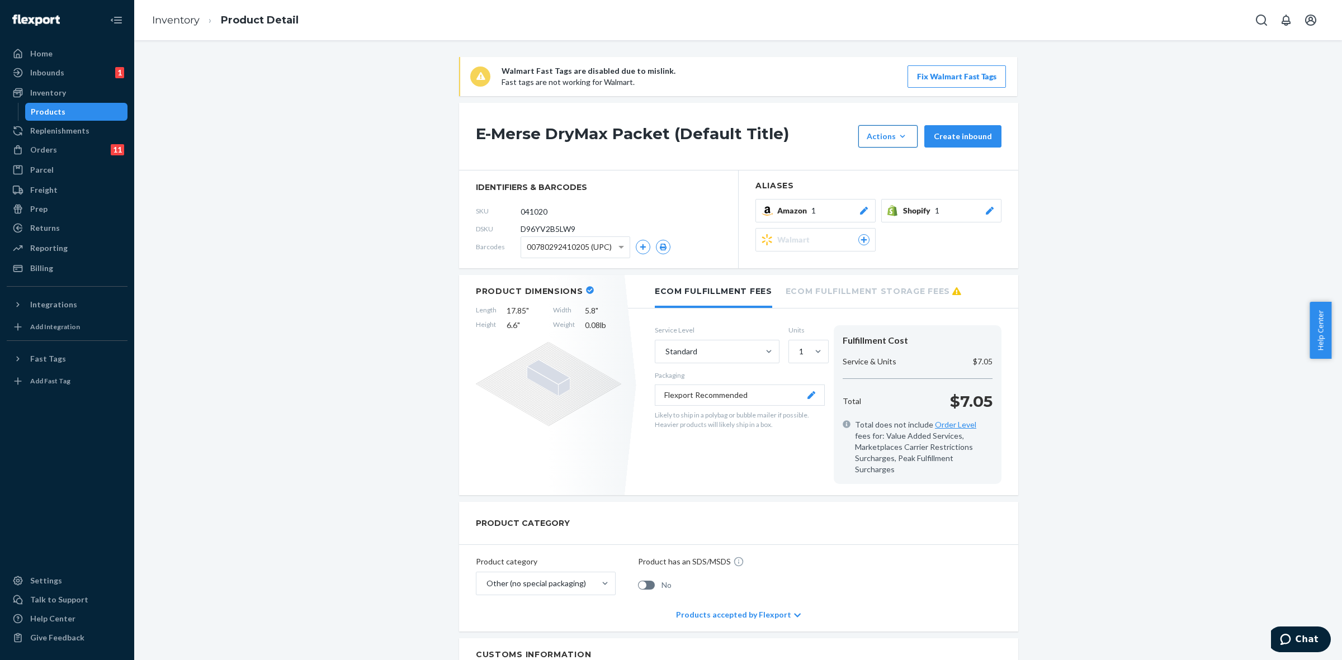
click at [908, 137] on button "Actions Add components Hide Request removal" at bounding box center [887, 136] width 59 height 22
click at [906, 212] on span "Request removal" at bounding box center [904, 211] width 69 height 8
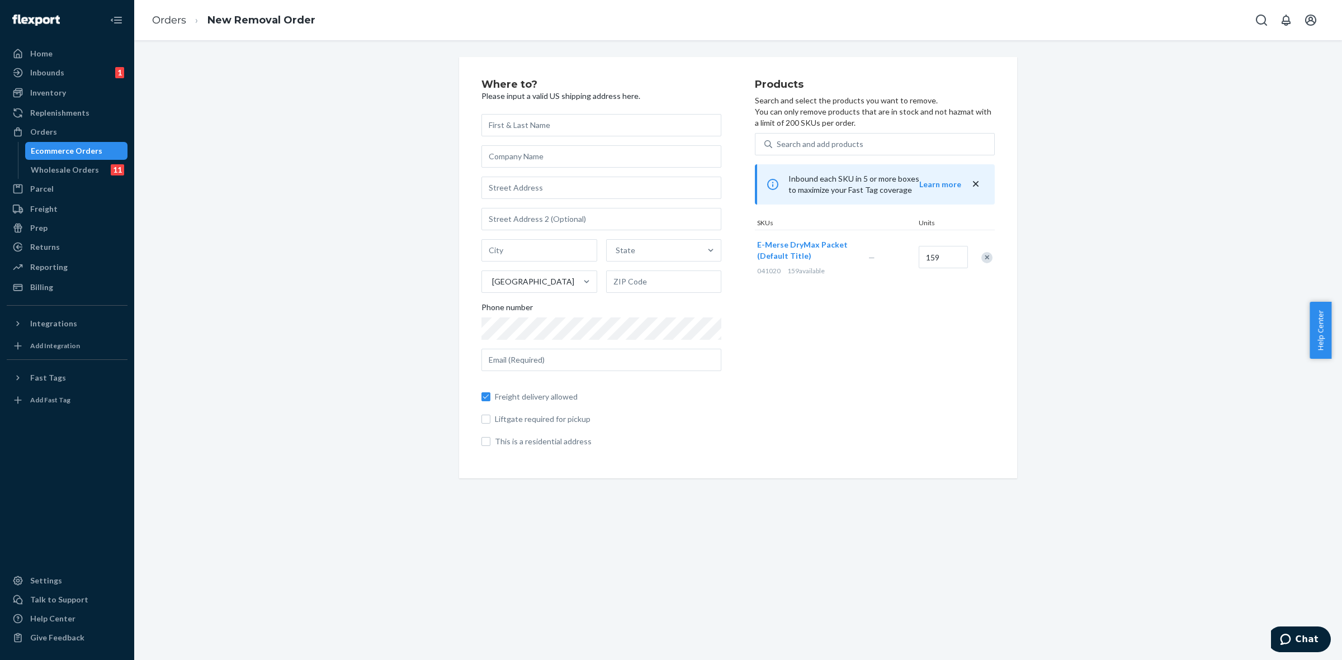
click at [769, 244] on span "E-Merse DryMax Packet (Default Title)" at bounding box center [802, 250] width 91 height 21
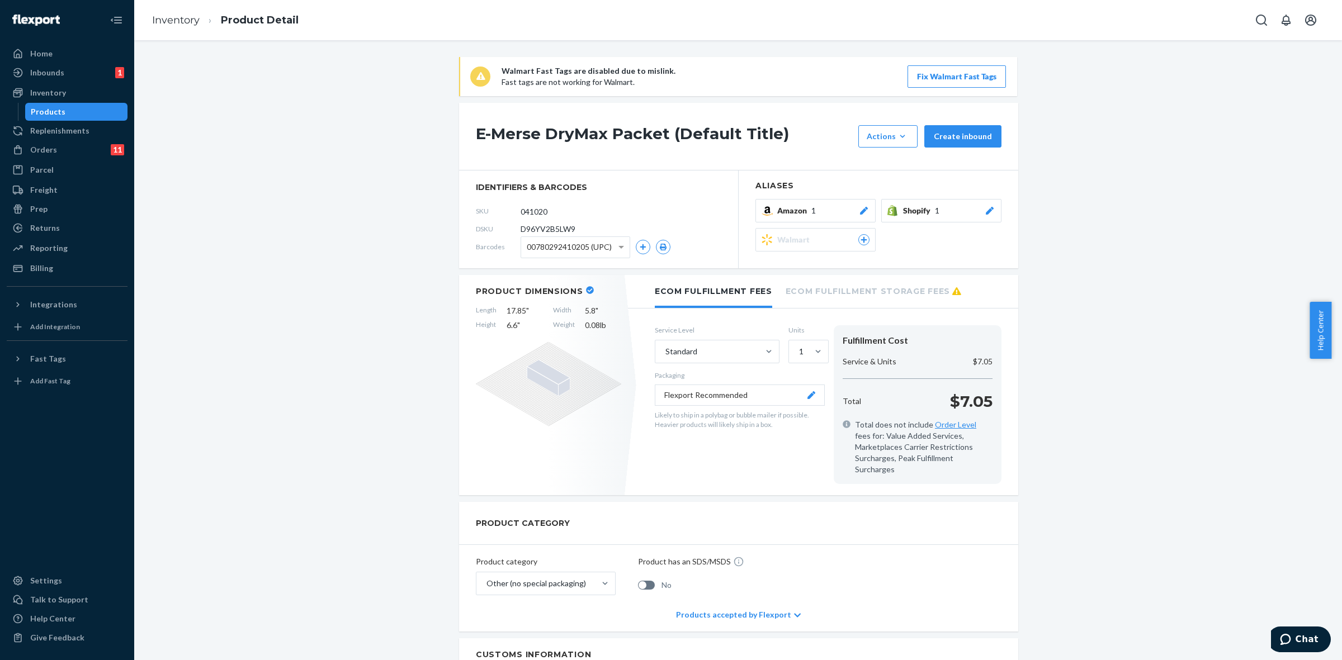
click at [565, 230] on span "D96YV2B5LW9" at bounding box center [548, 229] width 55 height 11
drag, startPoint x: 578, startPoint y: 229, endPoint x: 515, endPoint y: 228, distance: 62.6
click at [515, 228] on div "DSKU D96YV2B5LW9" at bounding box center [598, 229] width 245 height 18
copy span "D96YV2B5LW9"
click at [1310, 635] on span "Chat" at bounding box center [1307, 640] width 23 height 10
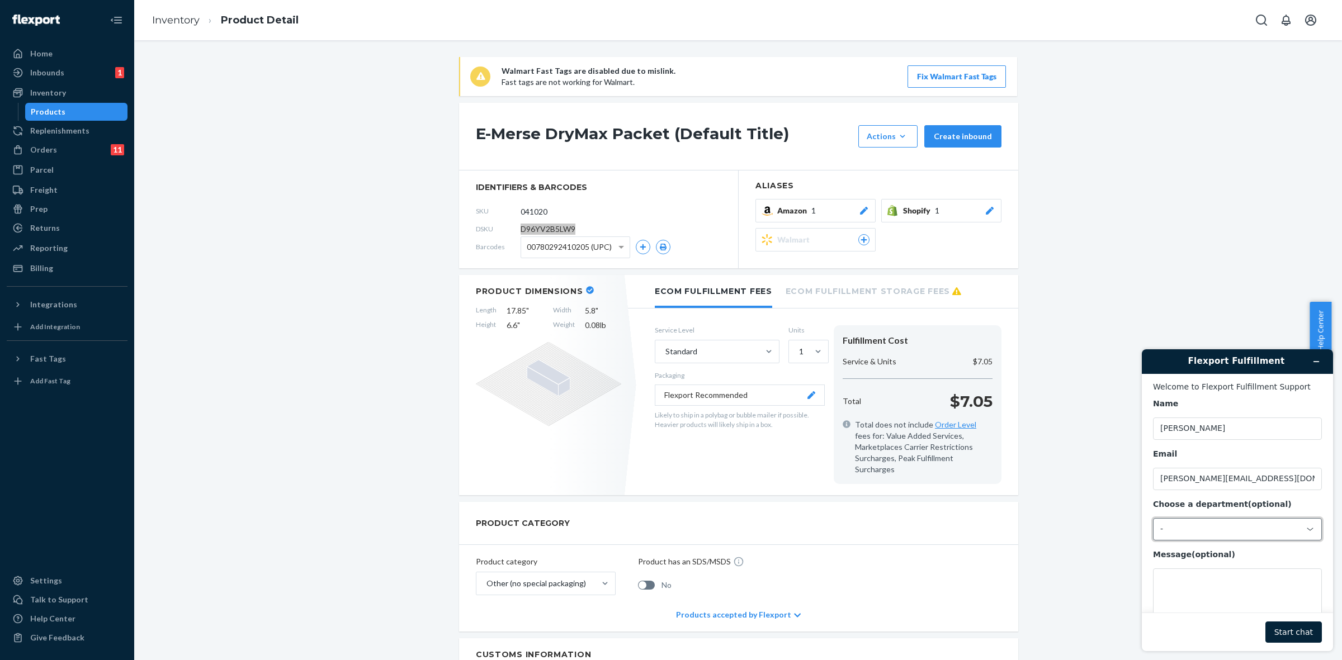
click at [1173, 530] on div "-" at bounding box center [1230, 529] width 141 height 10
click at [1199, 576] on li "Messaging (Chat Team)" at bounding box center [1236, 579] width 165 height 20
click at [1190, 578] on textarea "Message (optional)" at bounding box center [1237, 600] width 169 height 63
paste textarea "D96YV2B5LW9"
type textarea "Please dispose of all units of D96YV2B5LW9"
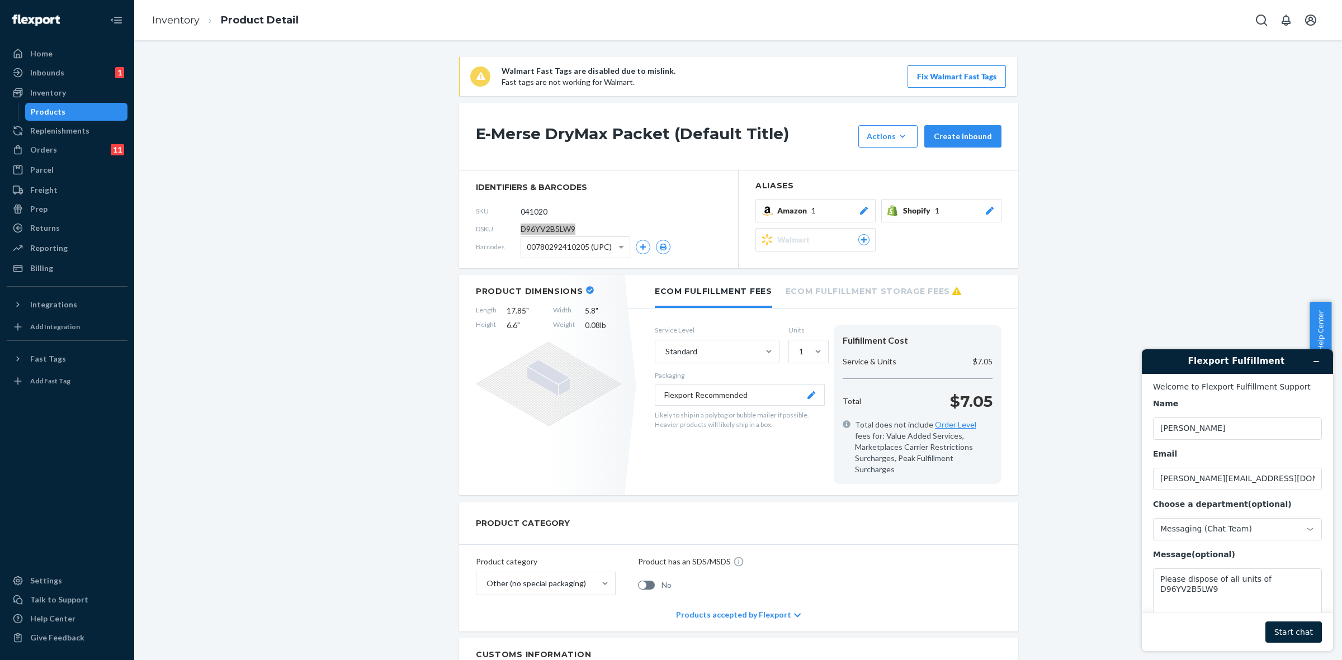
click at [1293, 632] on button "Start chat" at bounding box center [1293, 632] width 56 height 21
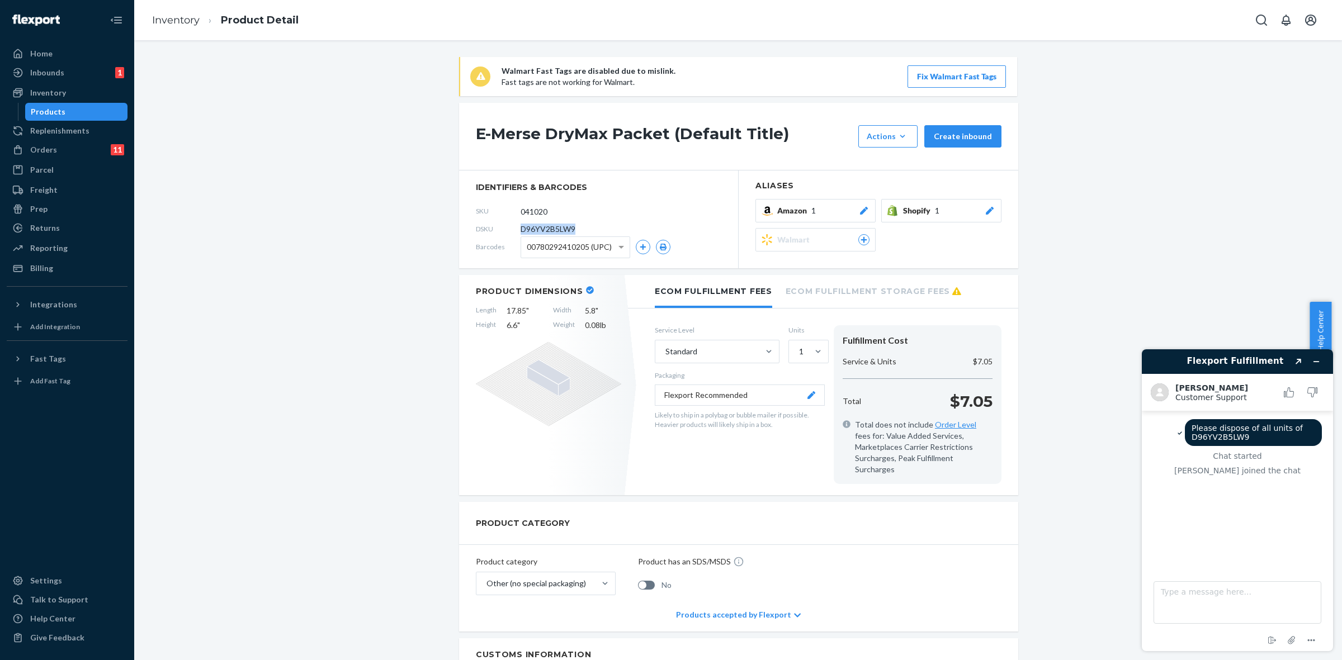
click at [57, 112] on div "Products" at bounding box center [48, 111] width 35 height 11
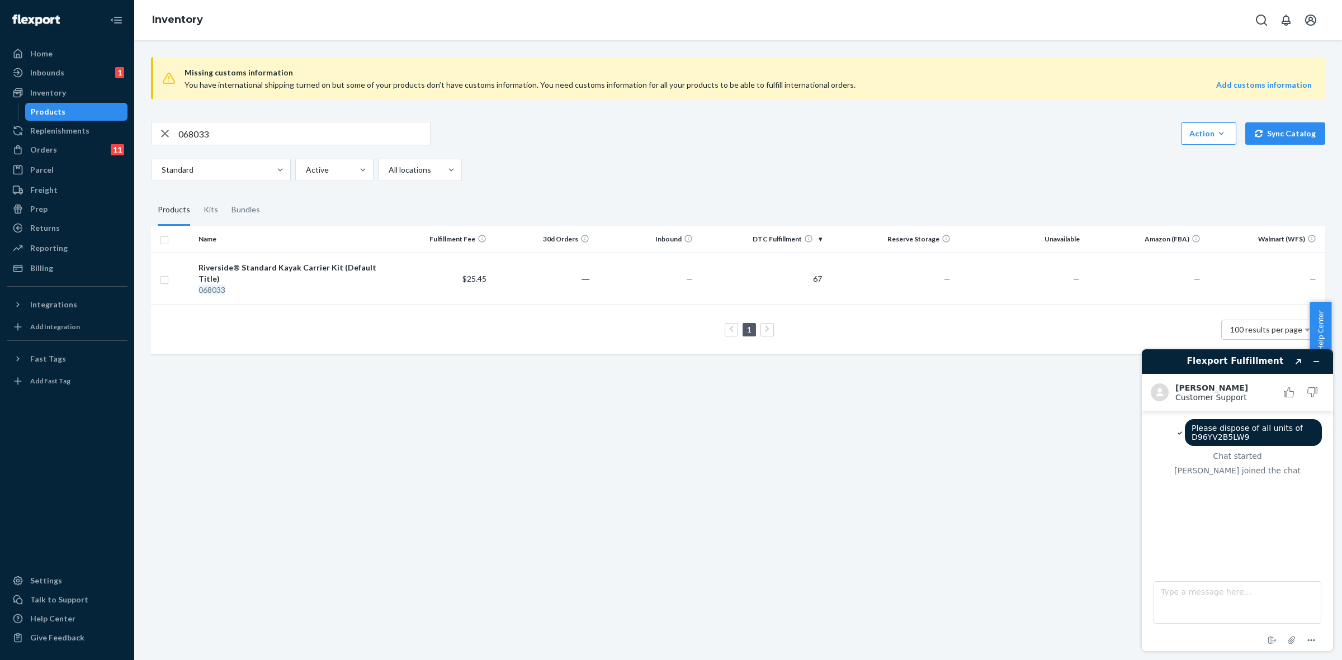
click at [213, 130] on input "068033" at bounding box center [304, 133] width 252 height 22
drag, startPoint x: 223, startPoint y: 132, endPoint x: 196, endPoint y: 134, distance: 26.9
click at [196, 134] on input "068133" at bounding box center [304, 133] width 252 height 22
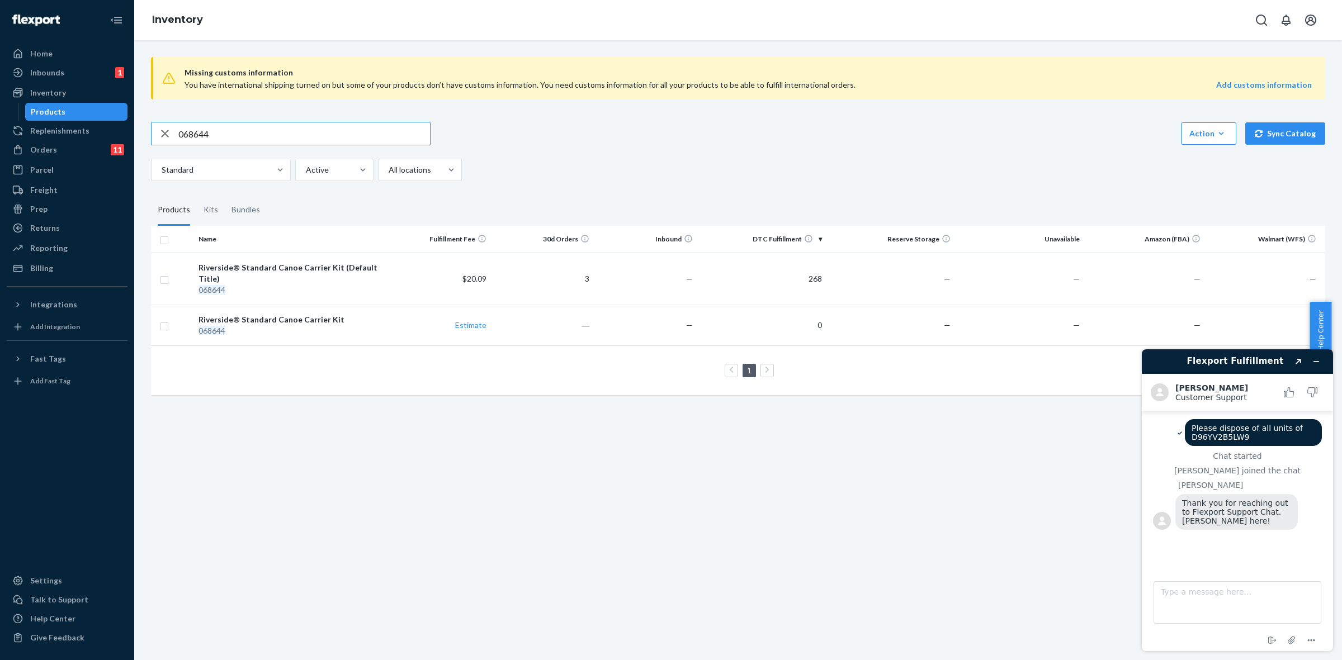
drag, startPoint x: 195, startPoint y: 129, endPoint x: 232, endPoint y: 130, distance: 37.5
click at [232, 130] on input "068644" at bounding box center [304, 133] width 252 height 22
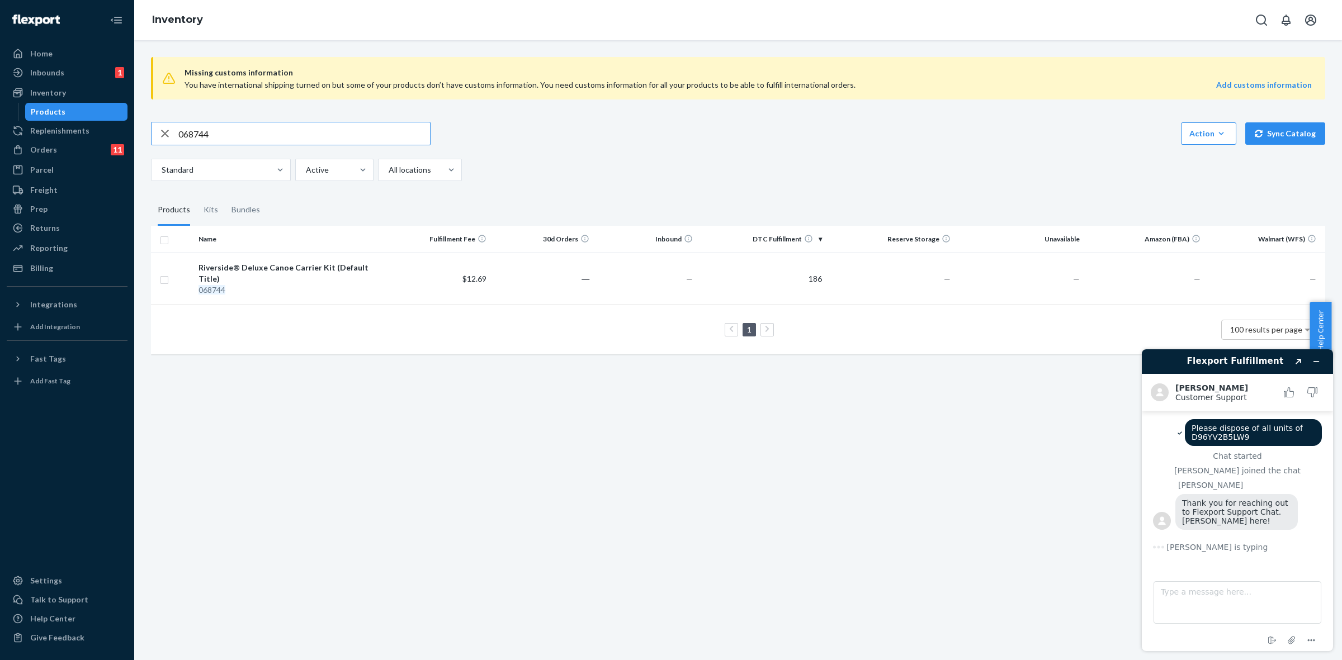
drag, startPoint x: 197, startPoint y: 131, endPoint x: 266, endPoint y: 143, distance: 69.7
click at [266, 143] on input "068744" at bounding box center [304, 133] width 252 height 22
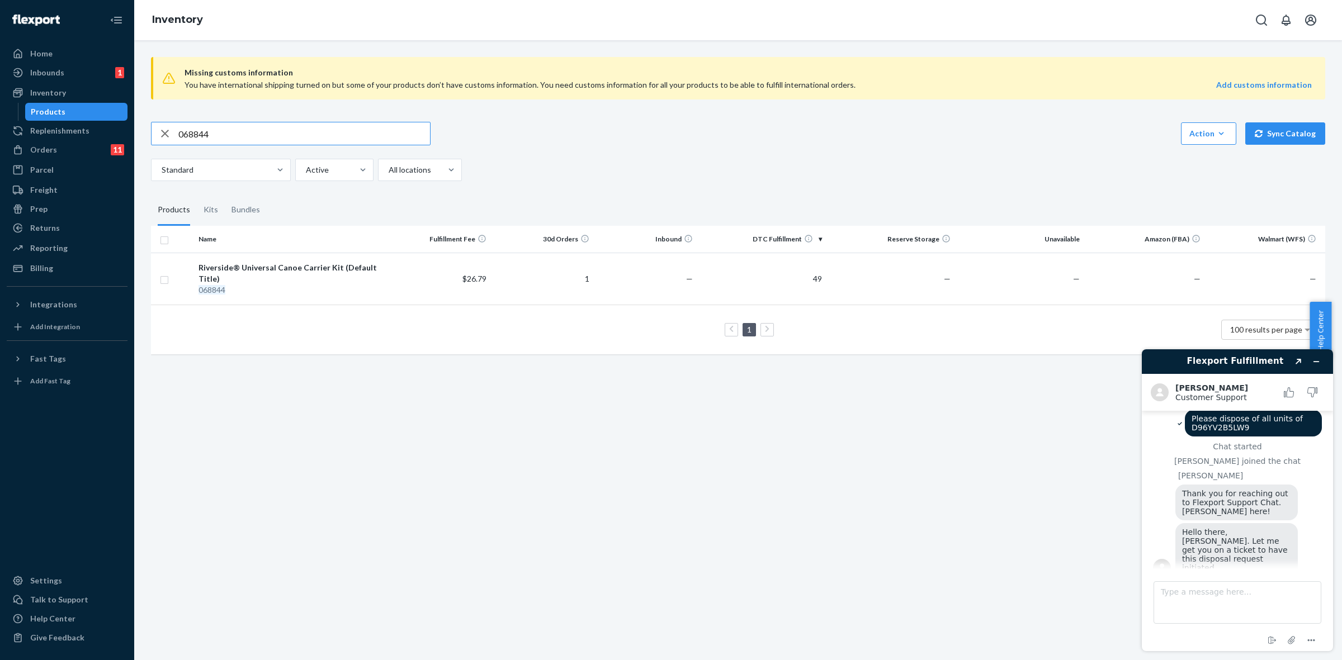
drag, startPoint x: 250, startPoint y: 133, endPoint x: 199, endPoint y: 135, distance: 50.9
click at [199, 135] on input "068844" at bounding box center [304, 133] width 252 height 22
type input "0688233"
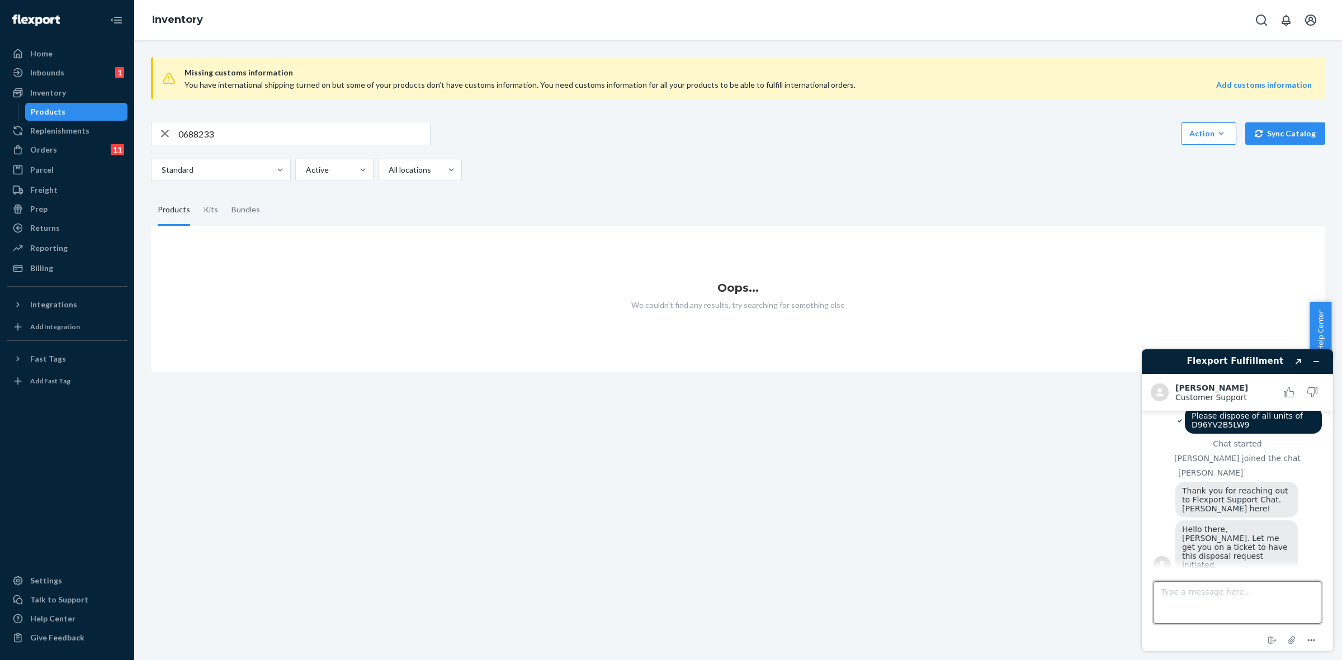
click at [1181, 586] on textarea "Type a message here..." at bounding box center [1238, 603] width 168 height 42
type textarea "Thank you!"
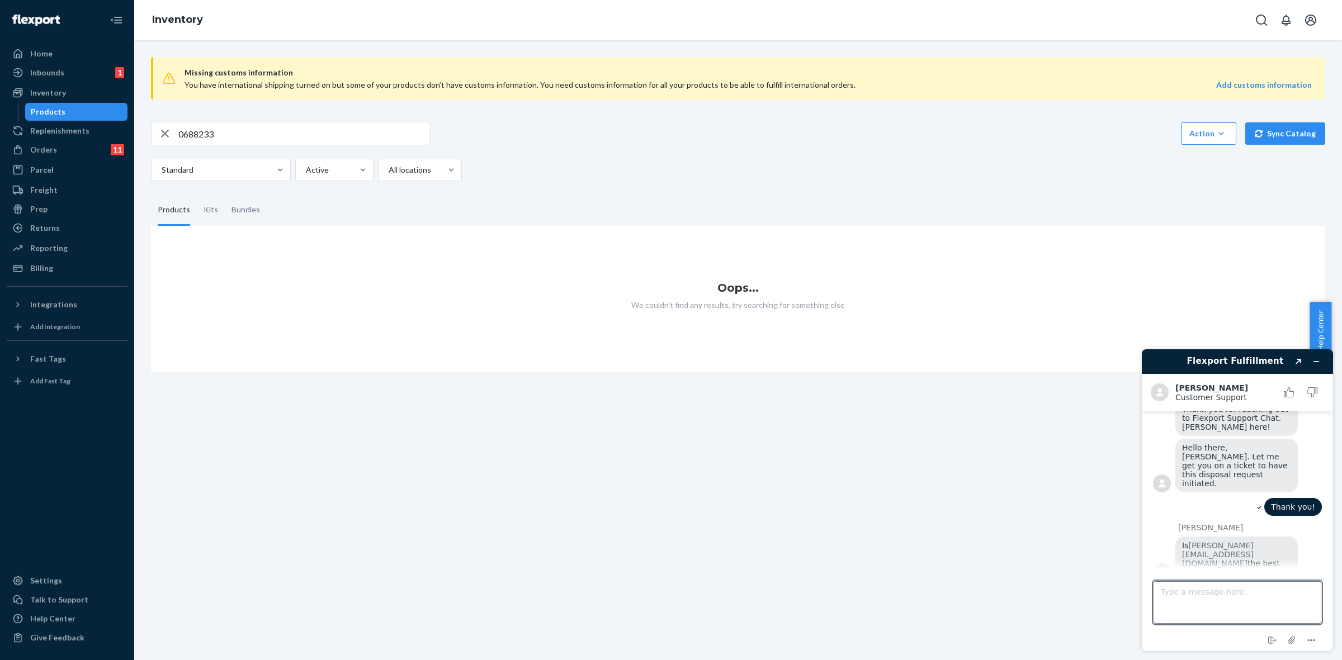
scroll to position [91, 0]
click at [188, 133] on input "0688233" at bounding box center [304, 133] width 252 height 22
type input "068233"
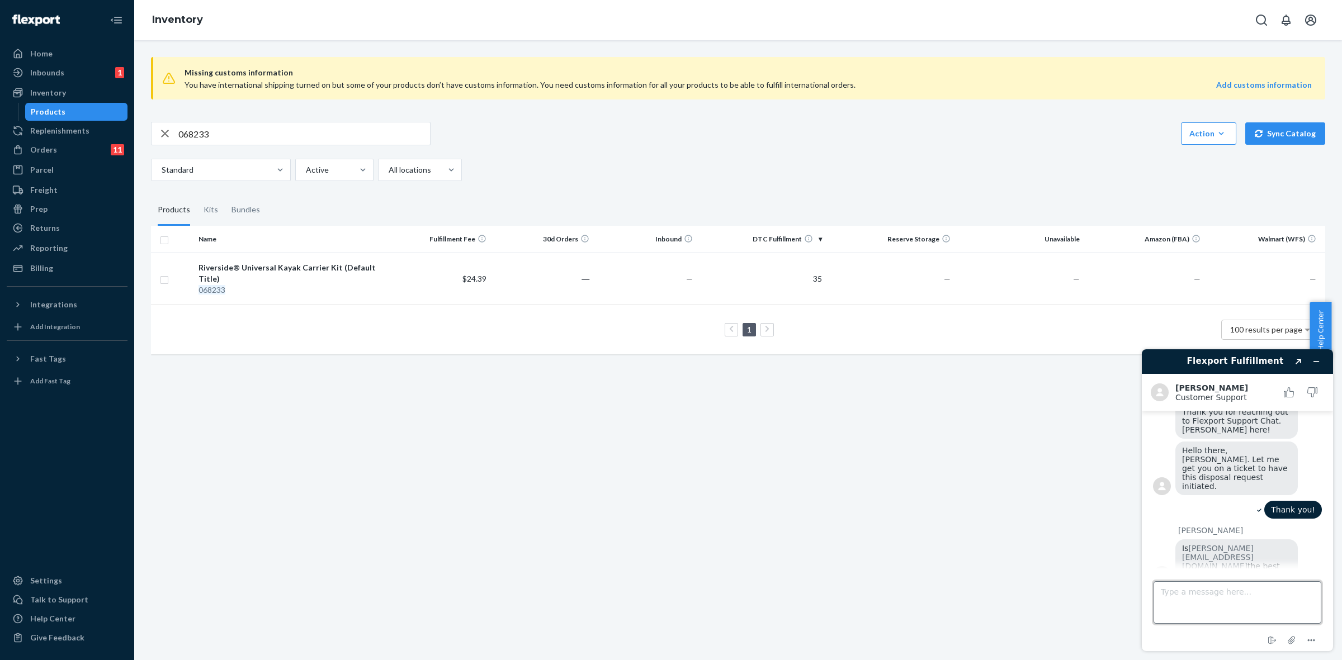
click at [1193, 601] on textarea "Type a message here..." at bounding box center [1238, 603] width 168 height 42
type textarea "you got it"
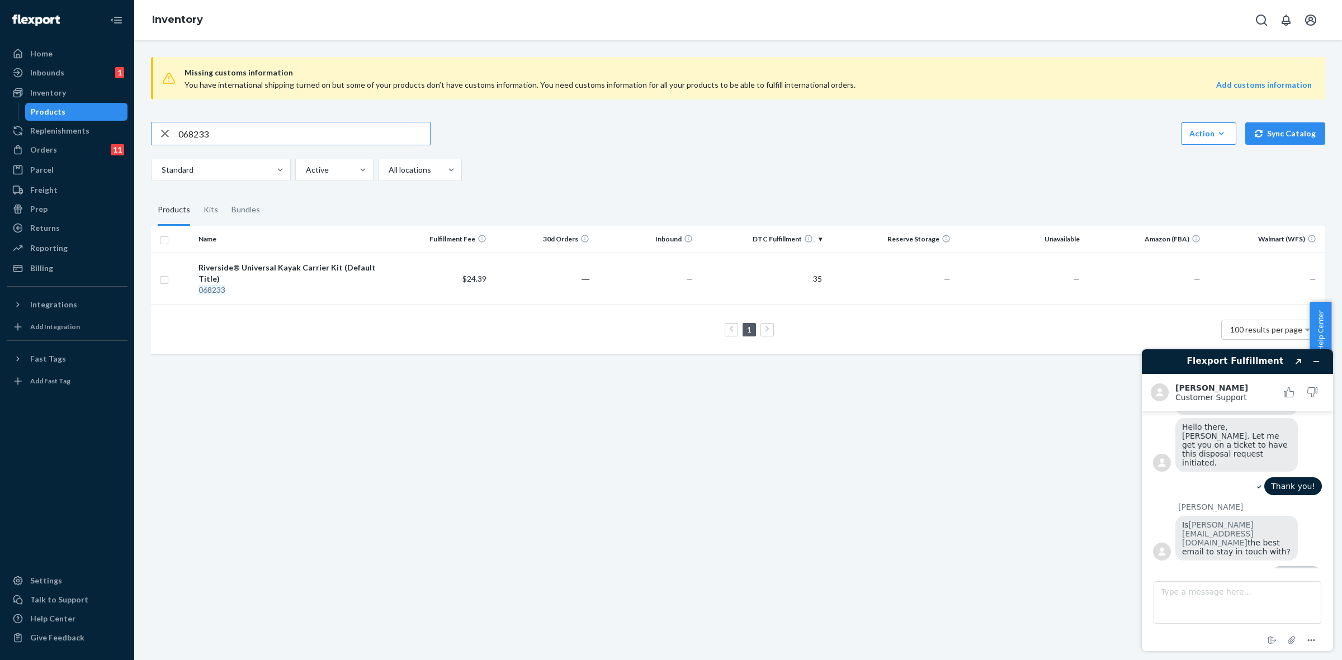
drag, startPoint x: 179, startPoint y: 132, endPoint x: 226, endPoint y: 135, distance: 47.6
click at [226, 135] on input "068233" at bounding box center [304, 133] width 252 height 22
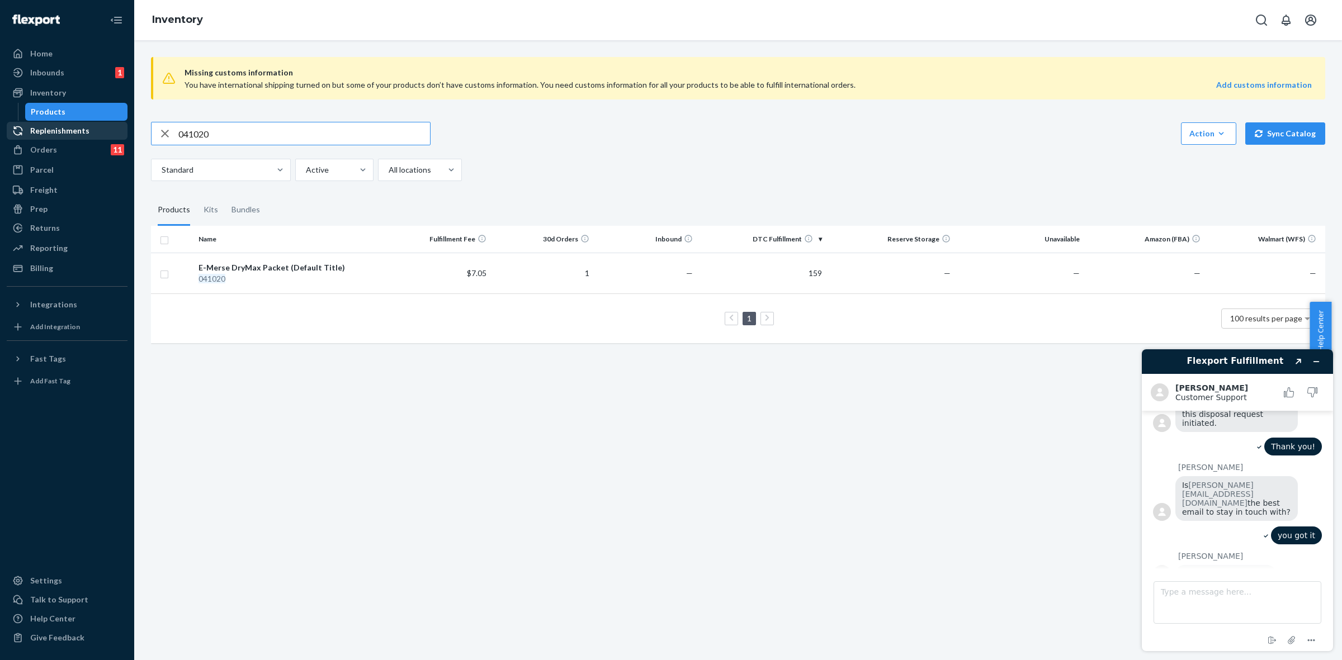
drag, startPoint x: 237, startPoint y: 137, endPoint x: 116, endPoint y: 133, distance: 120.3
click at [116, 133] on div "Home Inbounds 1 Shipping Plans Problems 1 Inventory Products Replenishments Ord…" at bounding box center [671, 330] width 1342 height 660
type input "095024"
click at [51, 145] on div "Orders" at bounding box center [43, 149] width 27 height 11
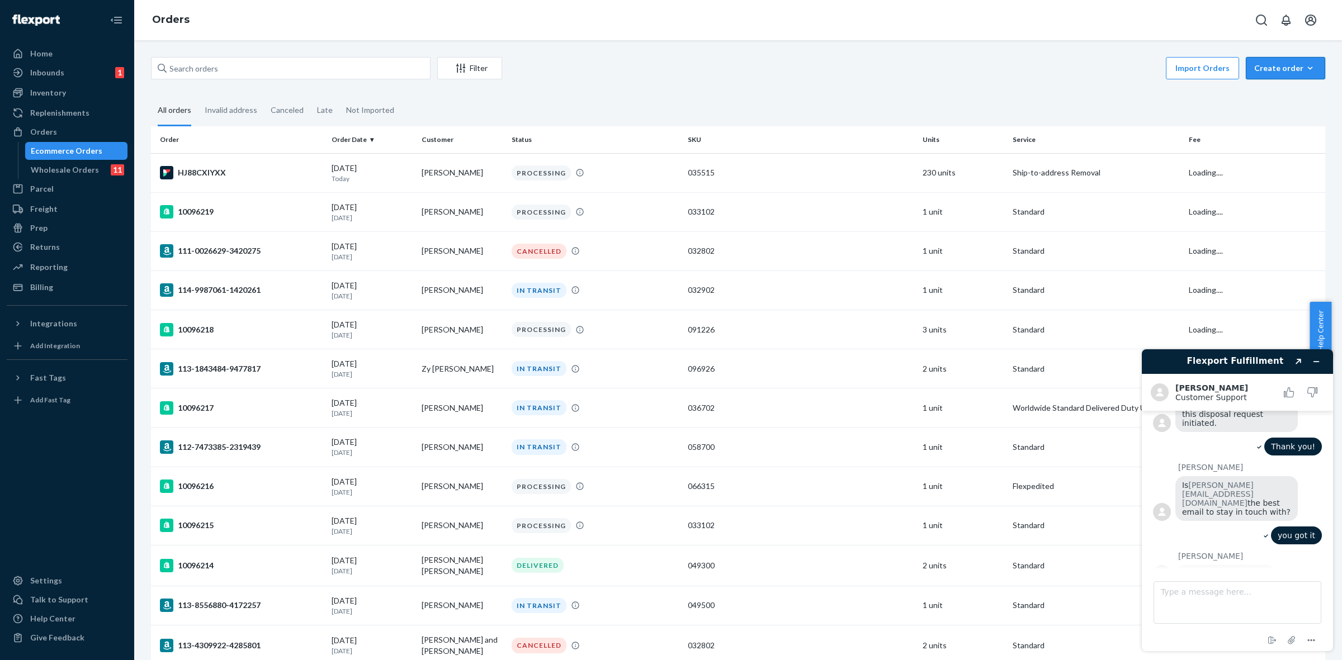
click at [1274, 72] on div "Create order" at bounding box center [1285, 68] width 63 height 11
click at [1277, 123] on span "Removal order" at bounding box center [1292, 119] width 69 height 8
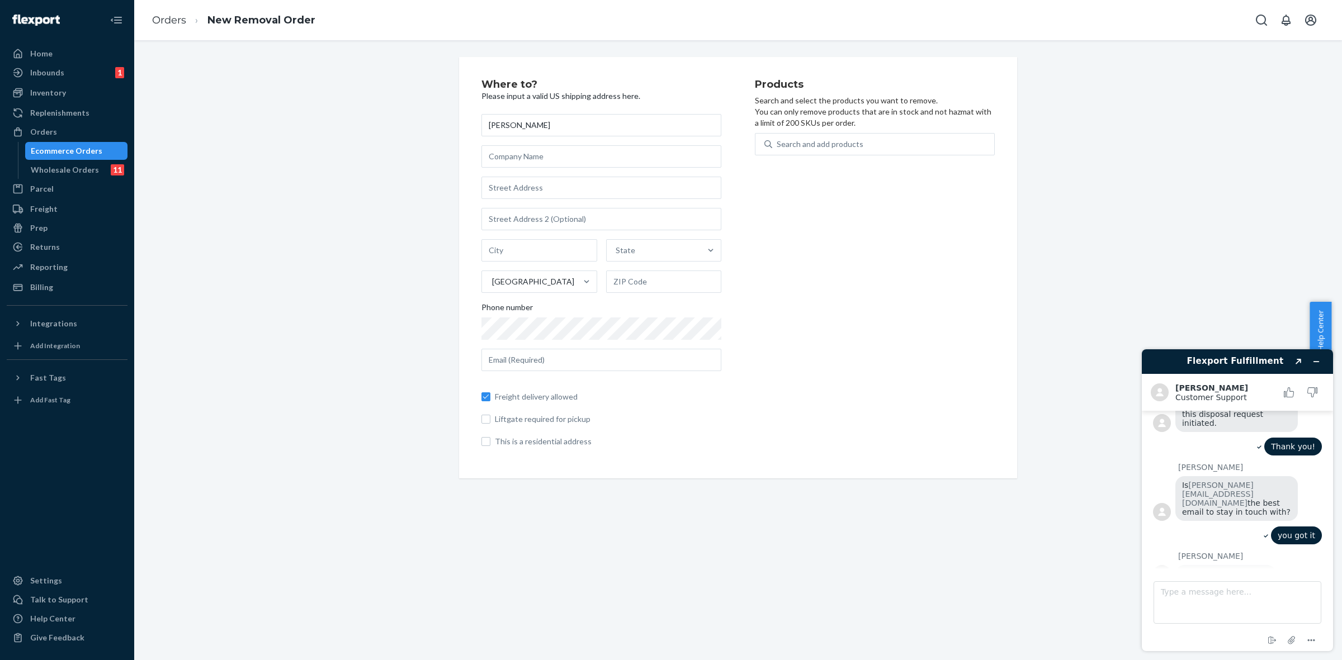
type input "[PERSON_NAME]"
type input "Seattle Sports Co"
type input "[STREET_ADDRESS][PERSON_NAME]"
type input "Lake oswego"
type input "[US_STATE]"
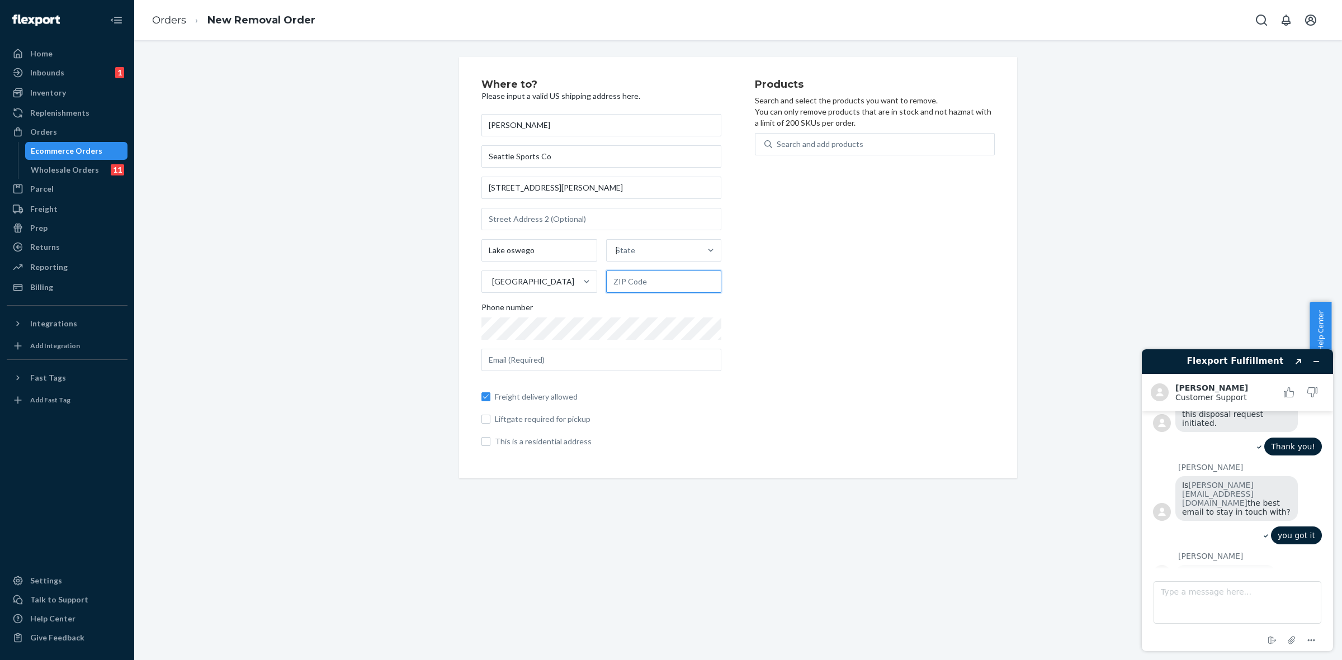
type input "97035"
type input "[PERSON_NAME][EMAIL_ADDRESS][DOMAIN_NAME]"
click at [816, 330] on div "Products Search and select the products you want to remove. You can only remove…" at bounding box center [875, 267] width 240 height 377
type input "[GEOGRAPHIC_DATA]"
click at [826, 367] on div "Products Search and select the products you want to remove. You can only remove…" at bounding box center [875, 267] width 240 height 377
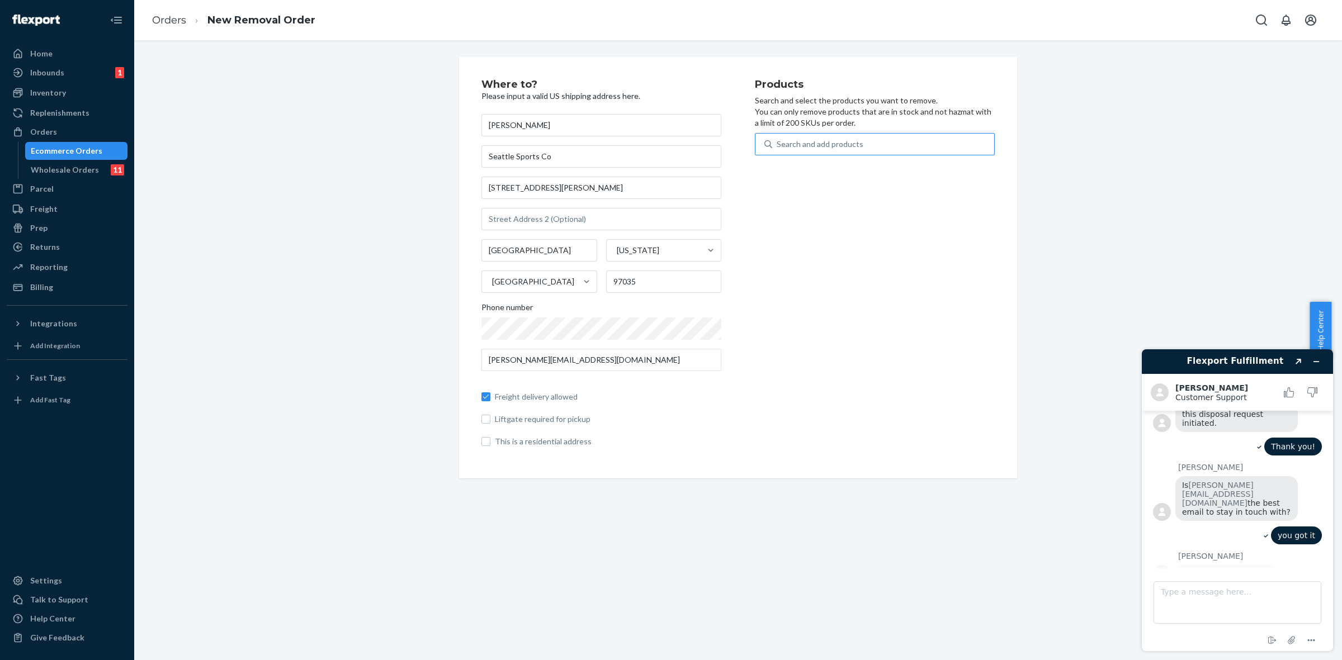
click at [831, 144] on div "Search and add products" at bounding box center [820, 144] width 87 height 11
click at [778, 144] on input "Search and add products" at bounding box center [777, 144] width 1 height 11
click at [781, 143] on div "Search and add products" at bounding box center [820, 144] width 87 height 11
click at [778, 143] on input "0 results available. Use Up and Down to choose options, press Enter to select t…" at bounding box center [777, 144] width 1 height 11
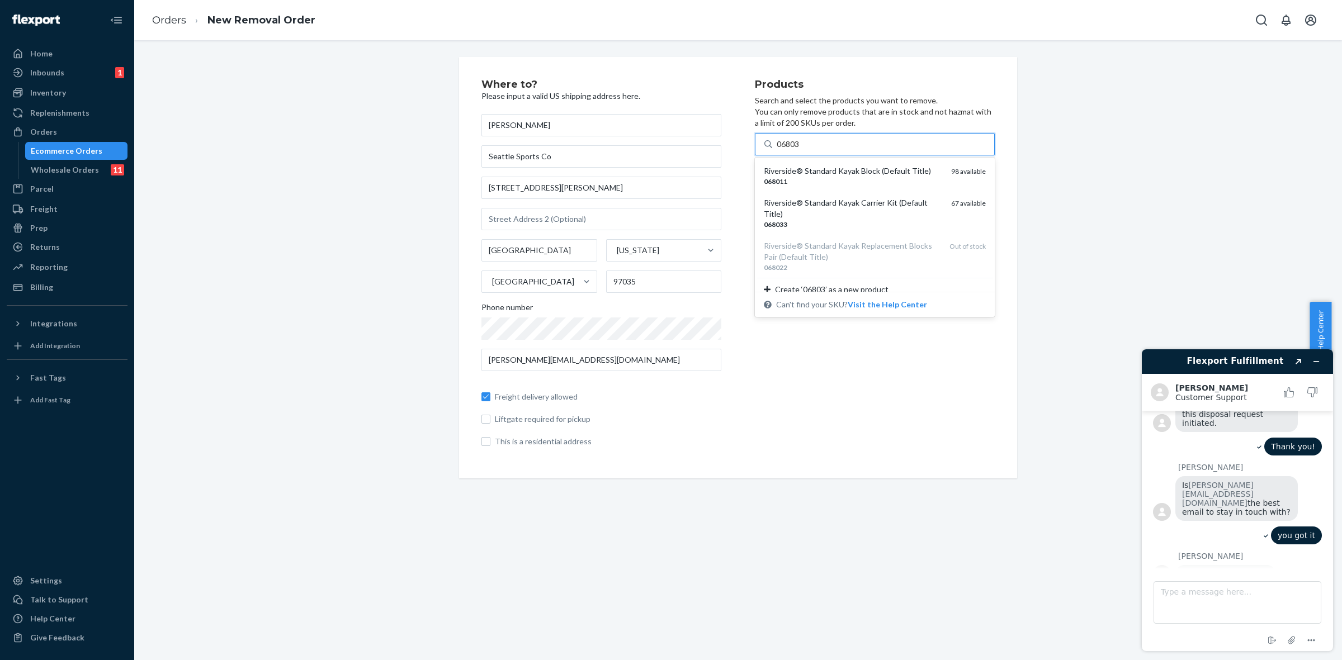
type input "068033"
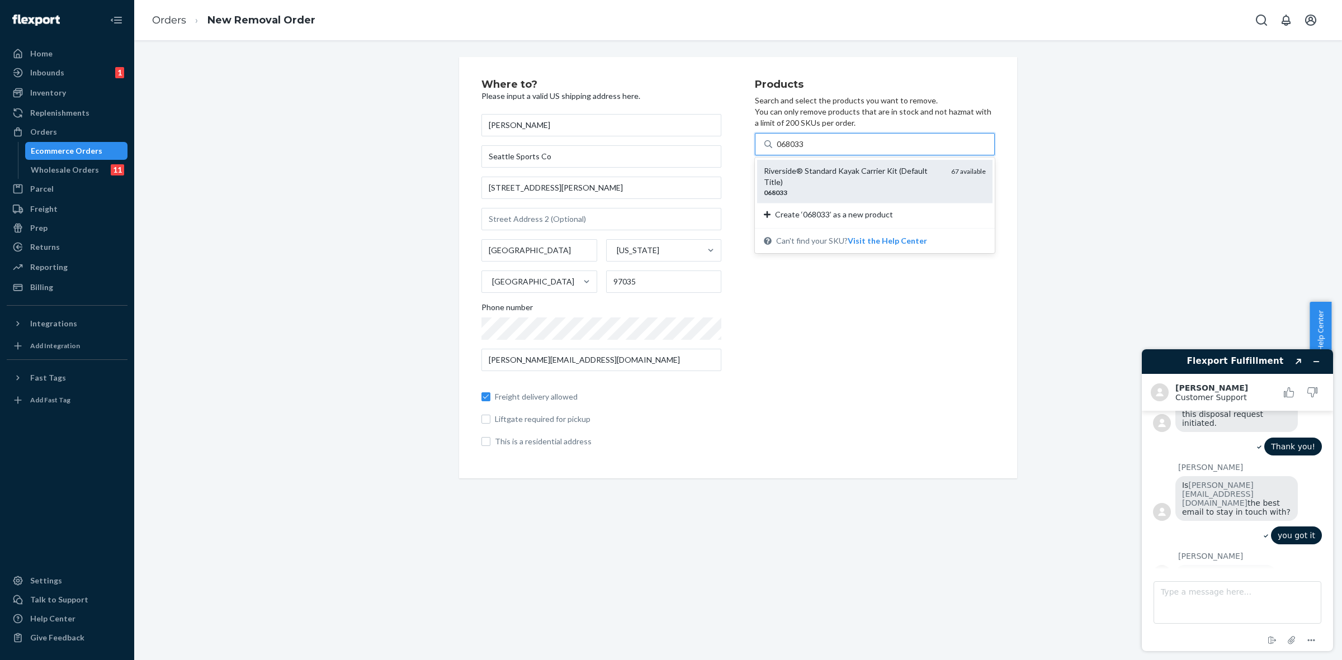
click at [829, 191] on div "068033" at bounding box center [853, 193] width 178 height 10
click at [805, 150] on input "068033" at bounding box center [791, 144] width 29 height 11
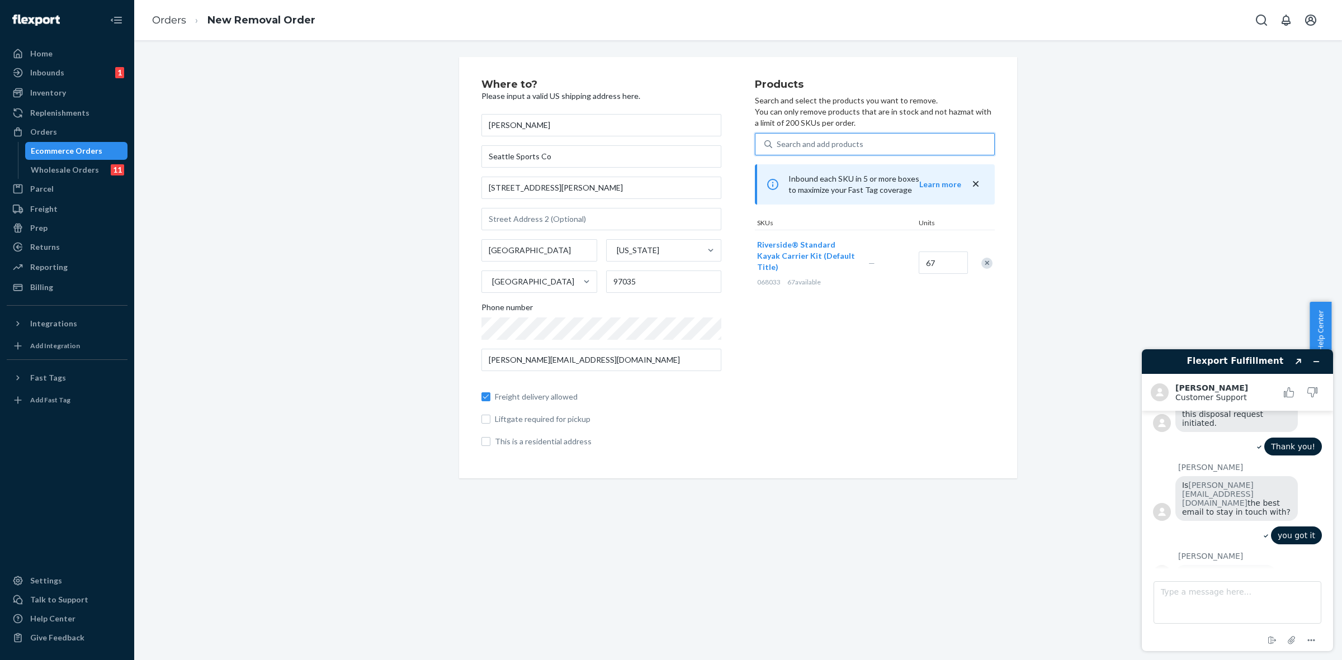
click at [781, 140] on div "Search and add products" at bounding box center [820, 144] width 87 height 11
click at [778, 140] on input "0 results available. Select is focused ,type to refine list, press Down to open…" at bounding box center [777, 144] width 1 height 11
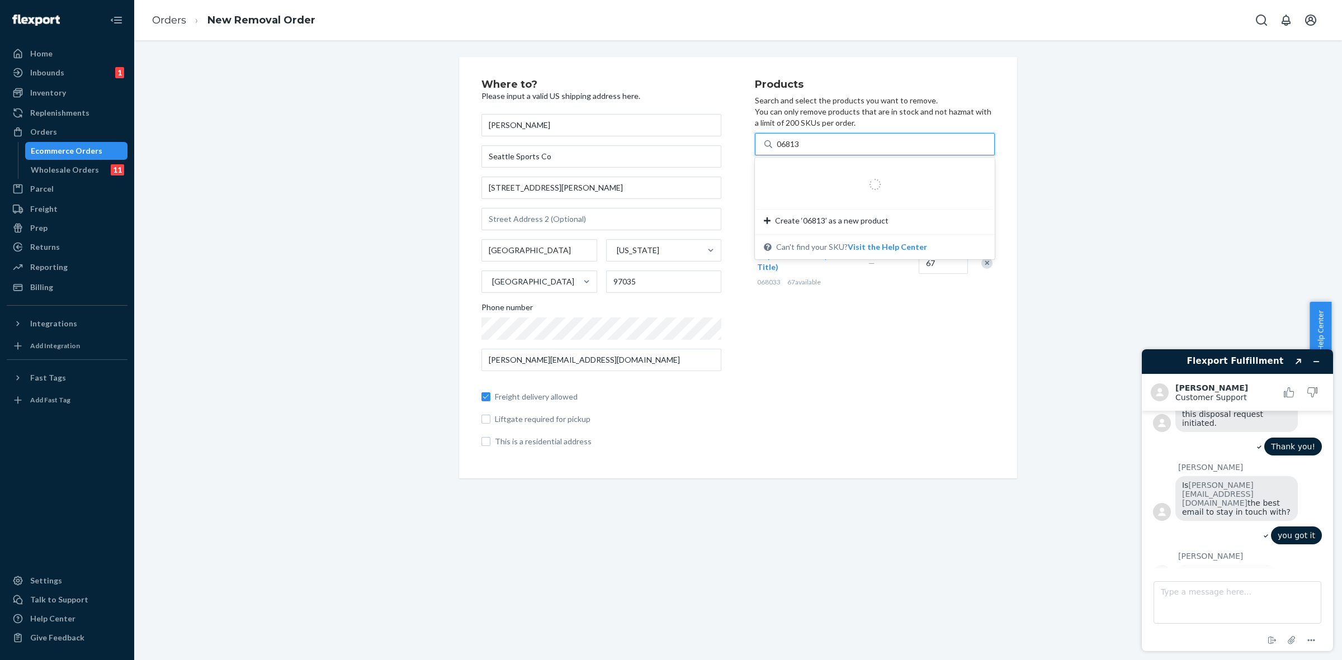
type input "068133"
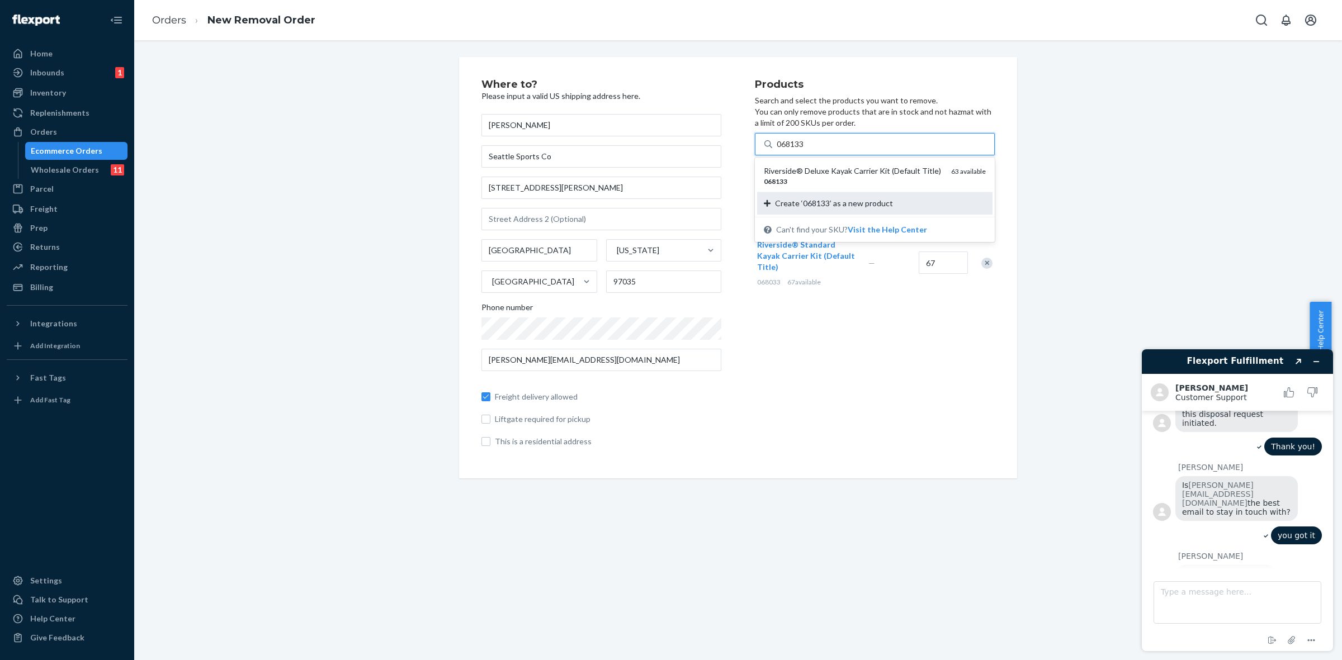
scroll to position [211, 0]
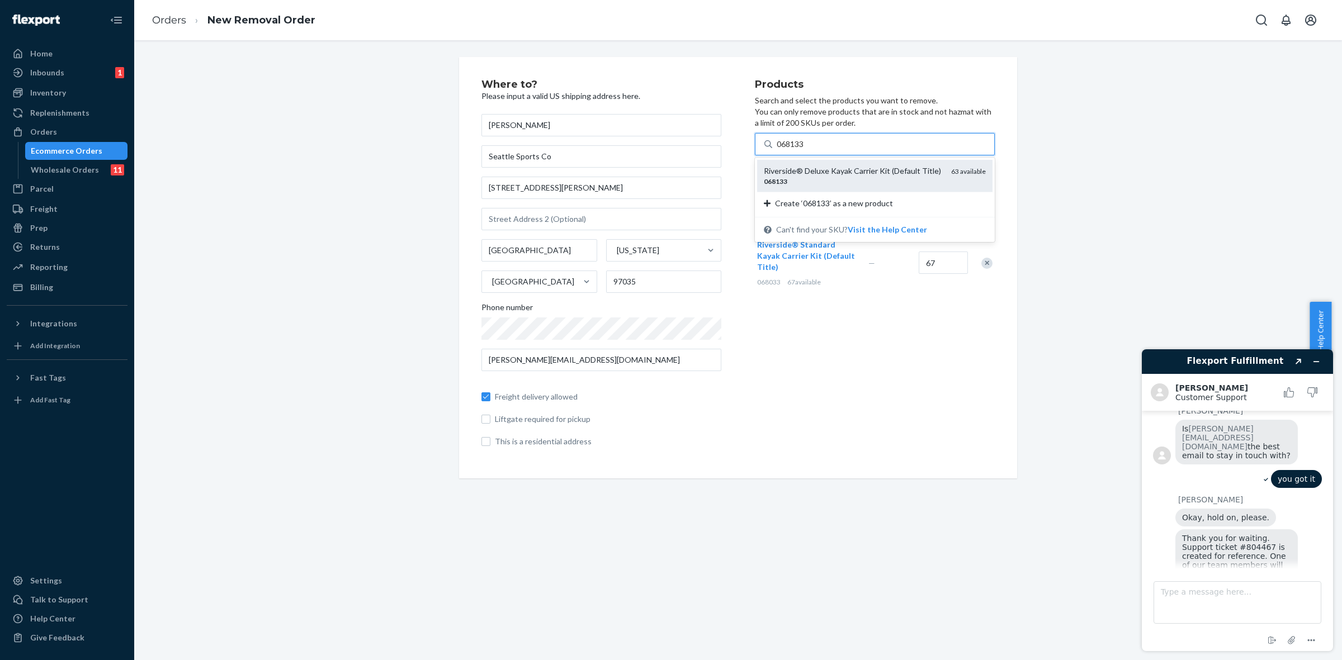
click at [831, 174] on div "Riverside® Deluxe Kayak Carrier Kit (Default Title)" at bounding box center [853, 171] width 178 height 11
click at [805, 150] on input "068133" at bounding box center [791, 144] width 29 height 11
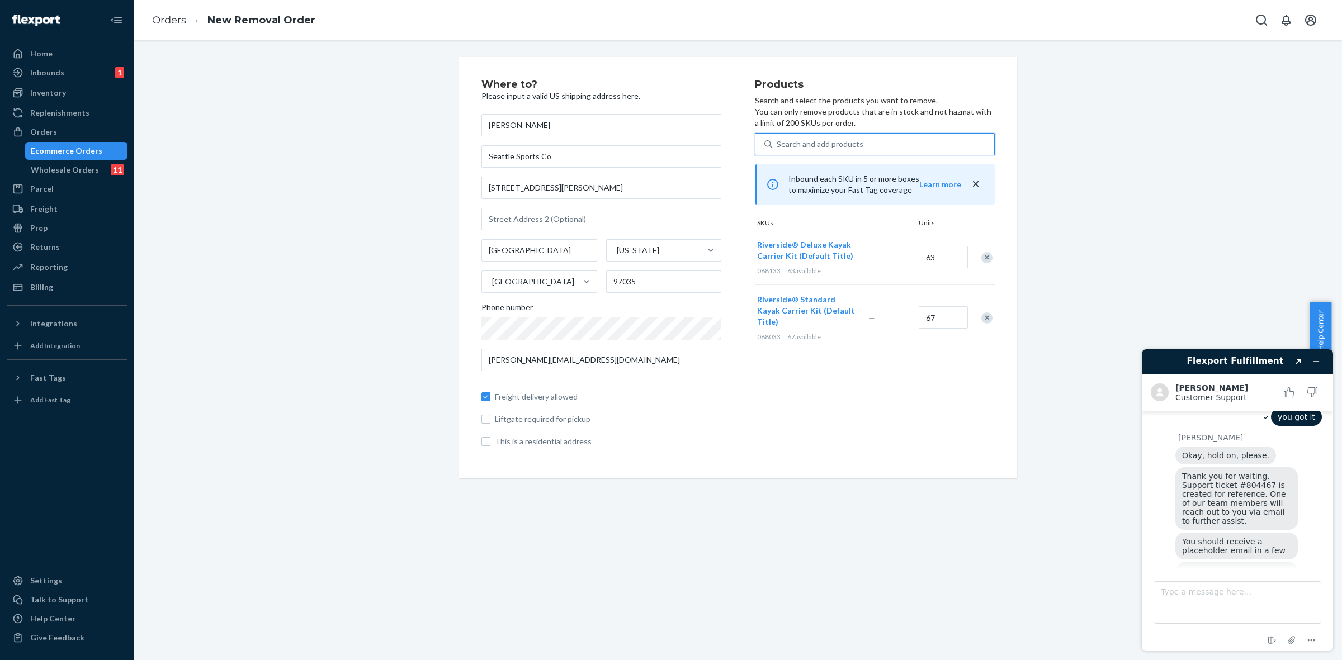
scroll to position [270, 0]
click at [822, 149] on div "Search and add products" at bounding box center [820, 144] width 87 height 11
click at [778, 149] on input "0 results available. Select is focused ,type to refine list, press Down to open…" at bounding box center [777, 144] width 1 height 11
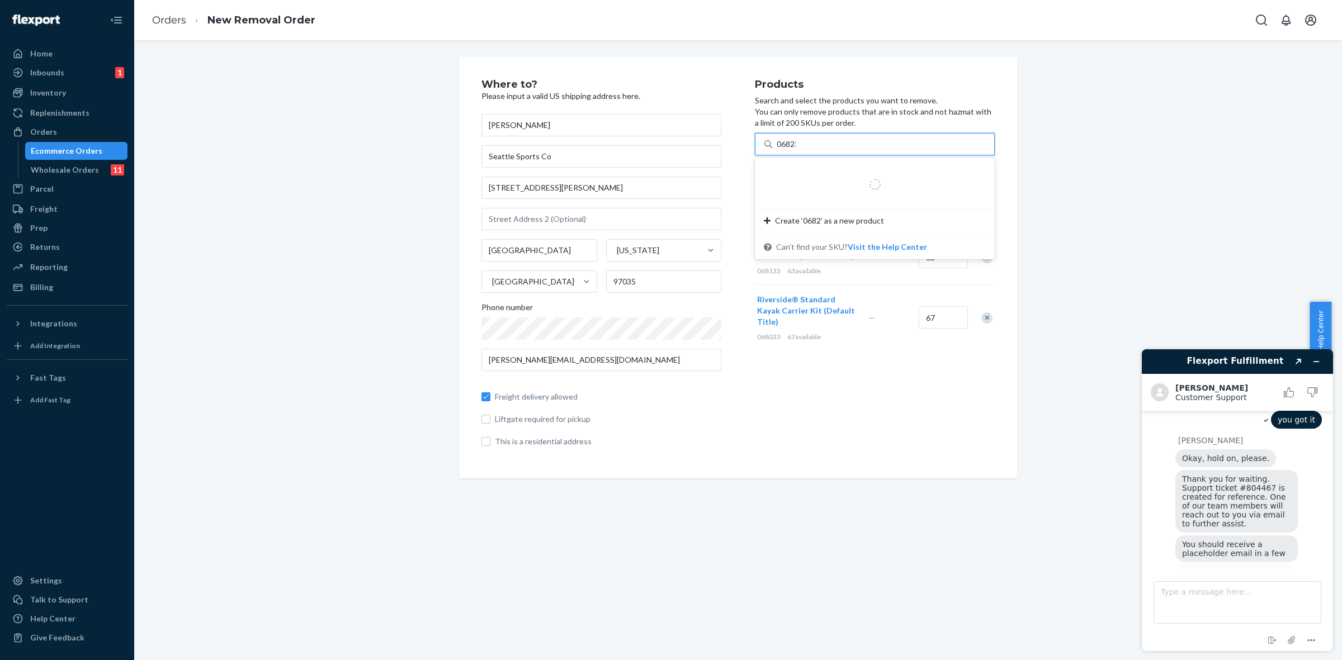
type input "068233"
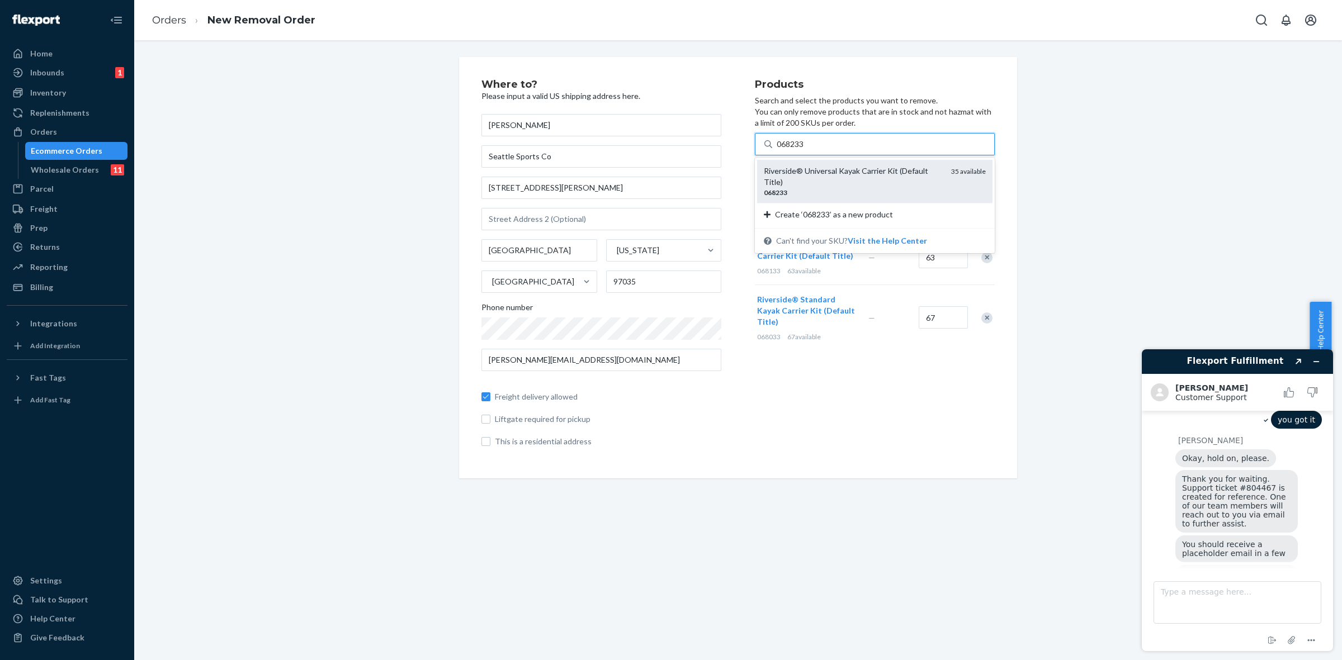
click at [828, 173] on div "Riverside® Universal Kayak Carrier Kit (Default Title)" at bounding box center [853, 177] width 178 height 22
click at [805, 150] on input "068233" at bounding box center [791, 144] width 29 height 11
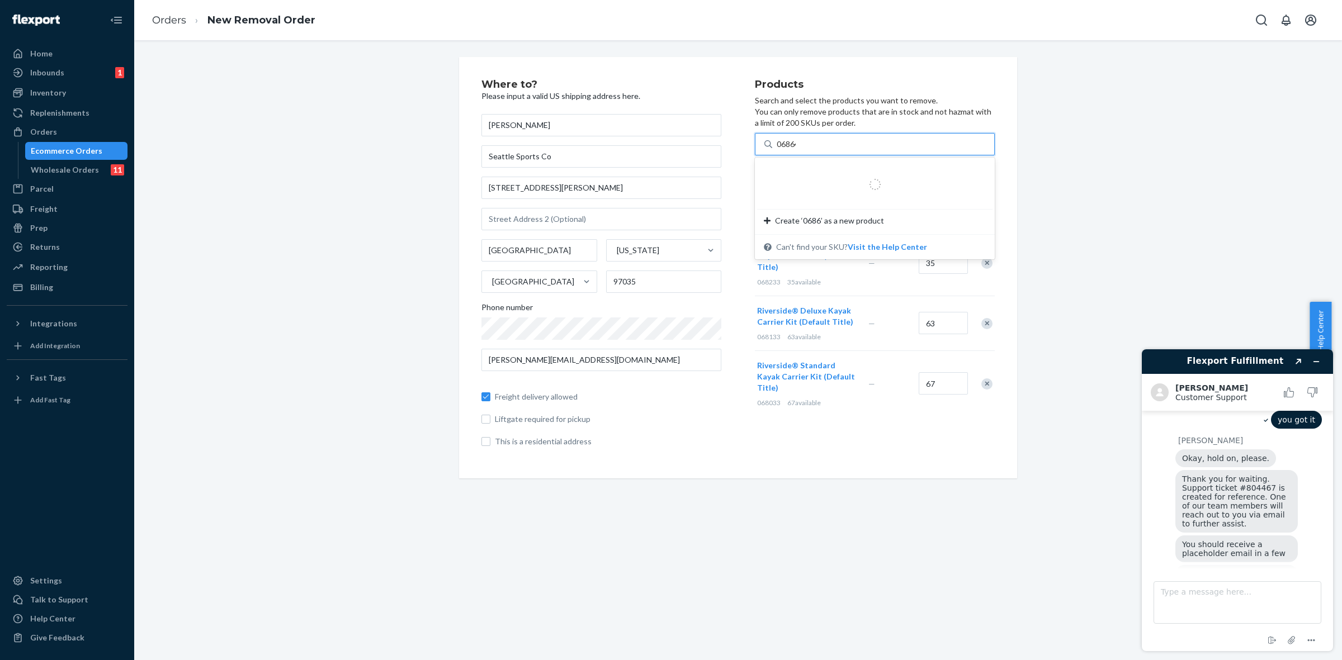
type input "068644"
click at [809, 166] on div "Riverside® Standard Canoe Carrier Kit (Default Title)" at bounding box center [851, 177] width 174 height 22
click at [805, 150] on input "068644" at bounding box center [791, 144] width 29 height 11
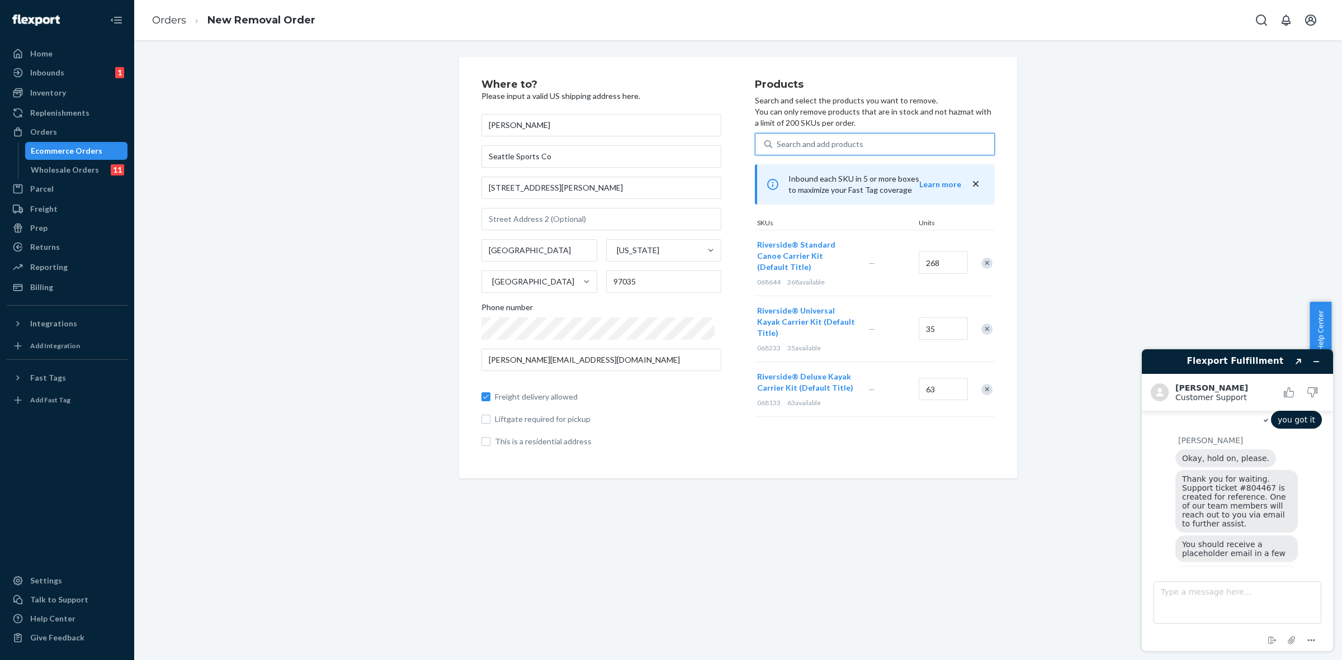
click at [842, 148] on div "Search and add products" at bounding box center [820, 144] width 87 height 11
click at [778, 148] on input "0 results available. Select is focused ,type to refine list, press Down to open…" at bounding box center [777, 144] width 1 height 11
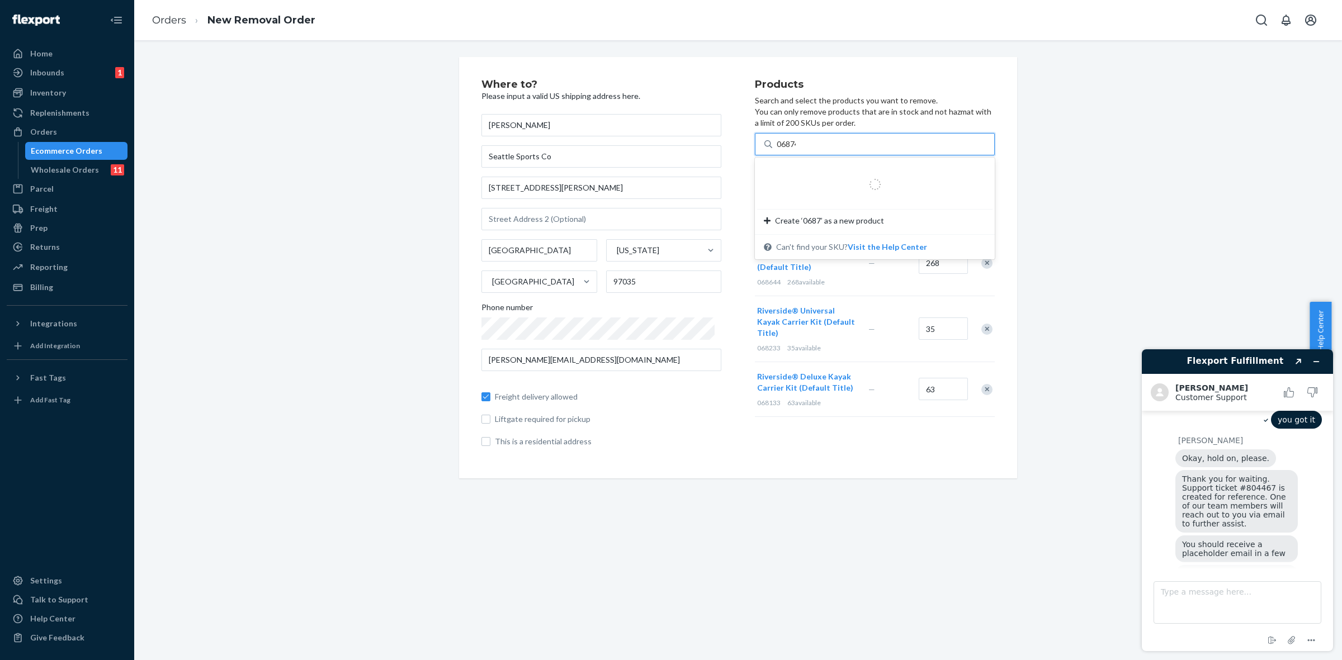
type input "068744"
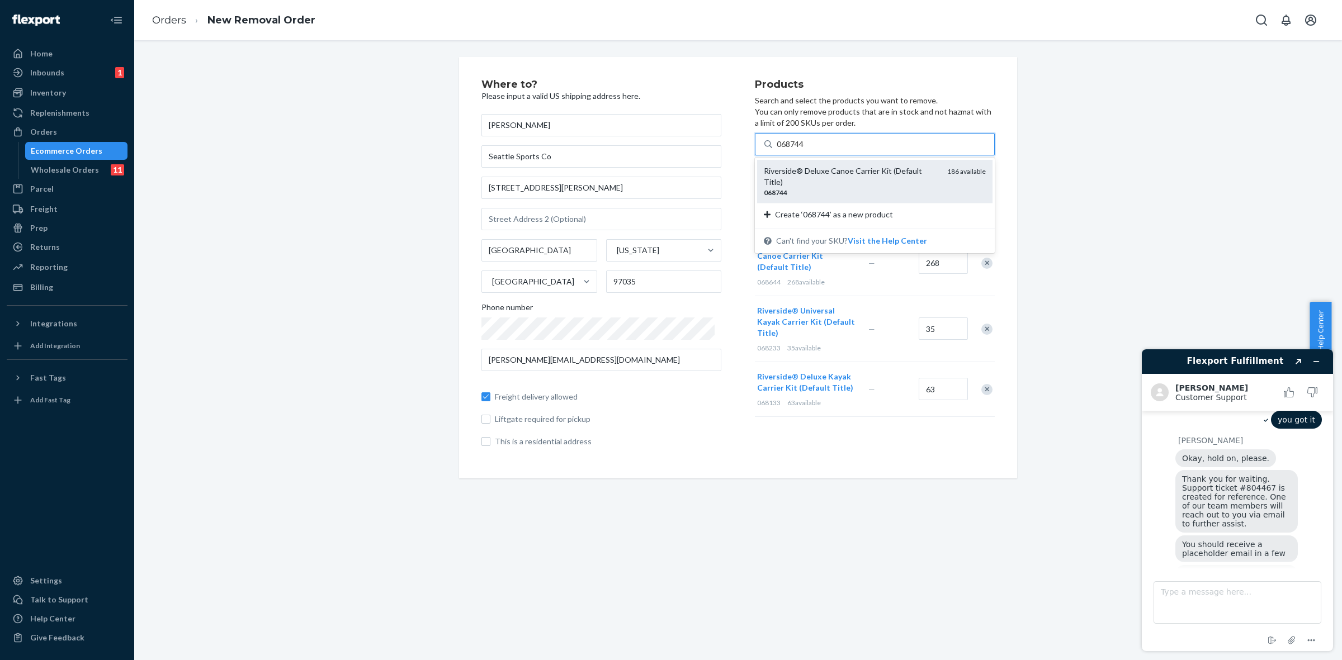
click at [816, 174] on div "Riverside® Deluxe Canoe Carrier Kit (Default Title)" at bounding box center [851, 177] width 174 height 22
click at [805, 150] on input "068744" at bounding box center [791, 144] width 29 height 11
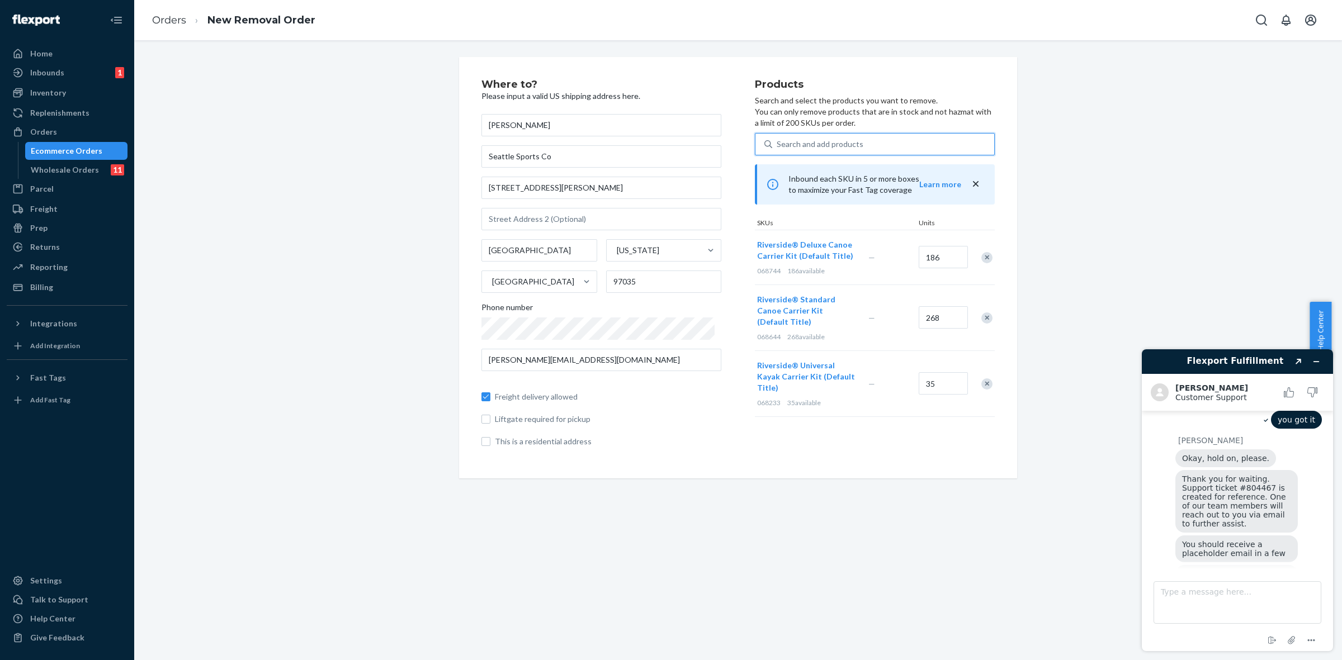
click at [823, 146] on div "Search and add products" at bounding box center [820, 144] width 87 height 11
click at [778, 146] on input "0 results available. Use Up and Down to choose options, press Enter to select t…" at bounding box center [777, 144] width 1 height 11
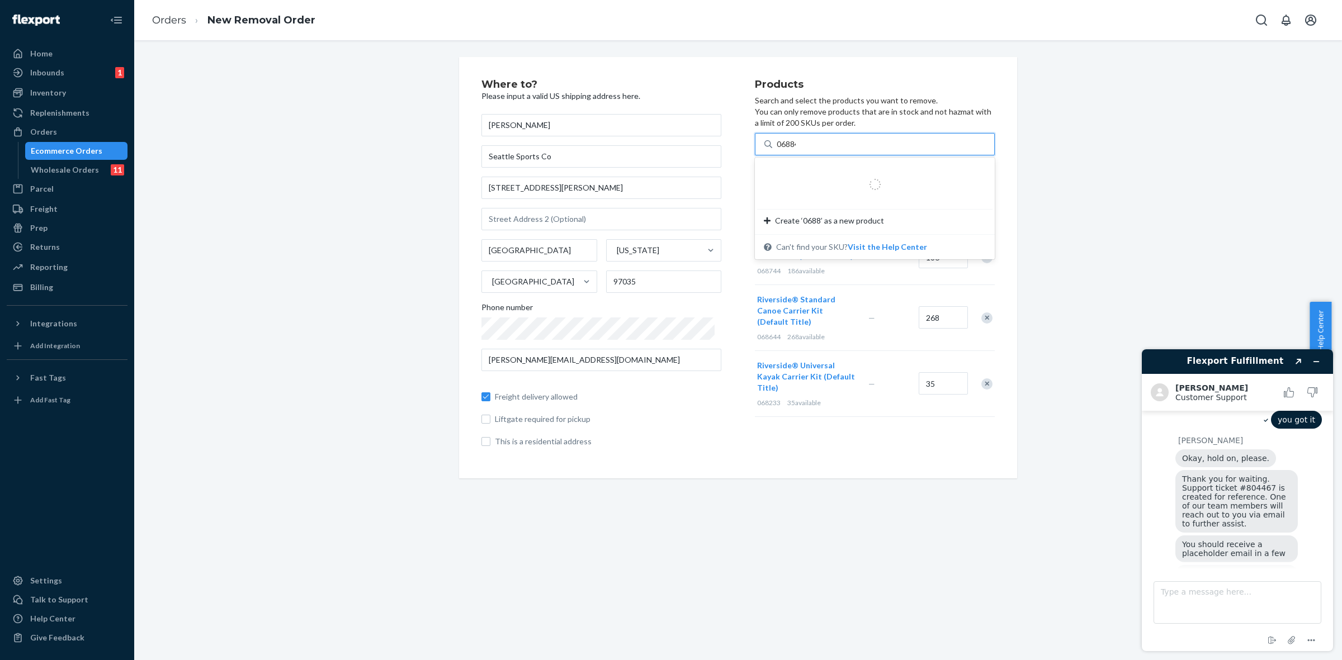
type input "068844"
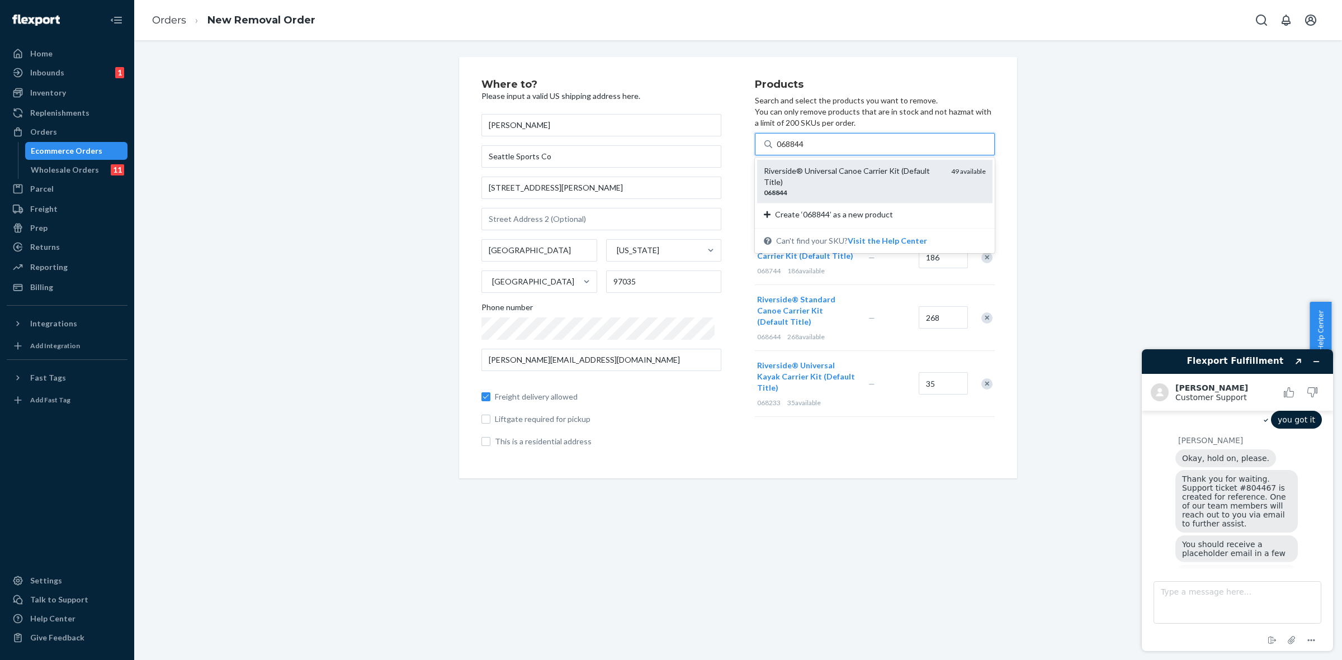
click at [816, 172] on div "Riverside® Universal Canoe Carrier Kit (Default Title)" at bounding box center [853, 177] width 178 height 22
click at [805, 150] on input "068844" at bounding box center [791, 144] width 29 height 11
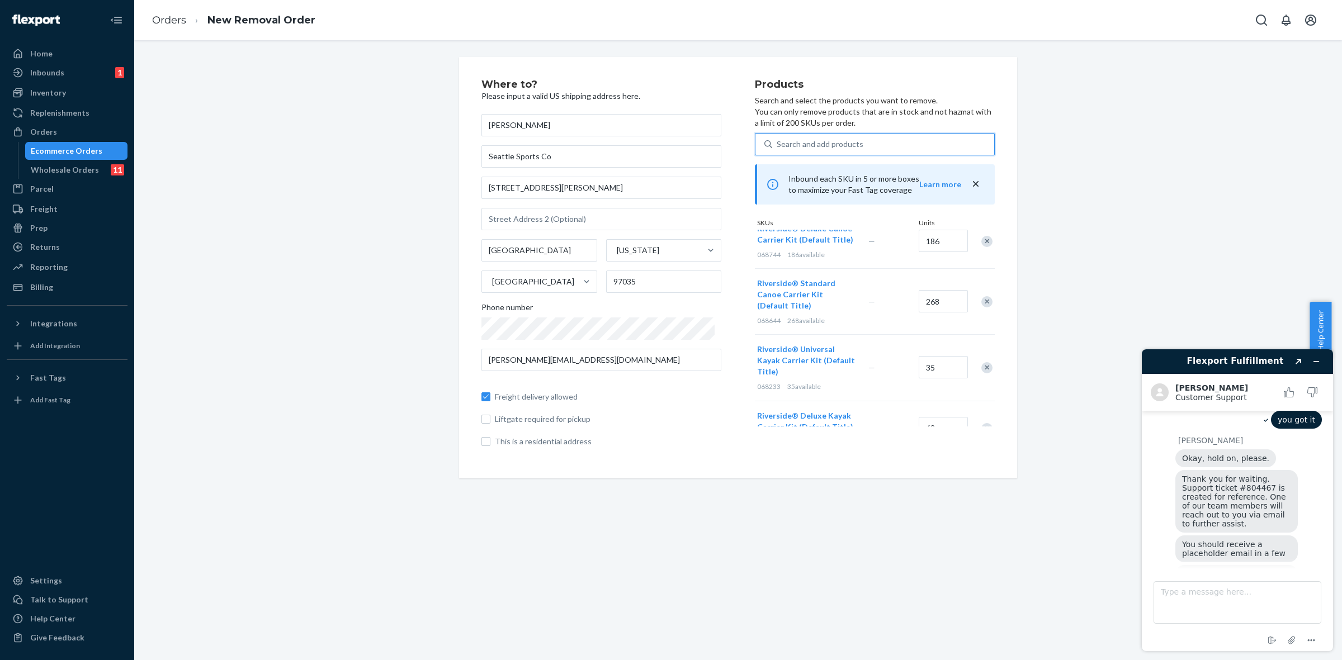
scroll to position [177, 0]
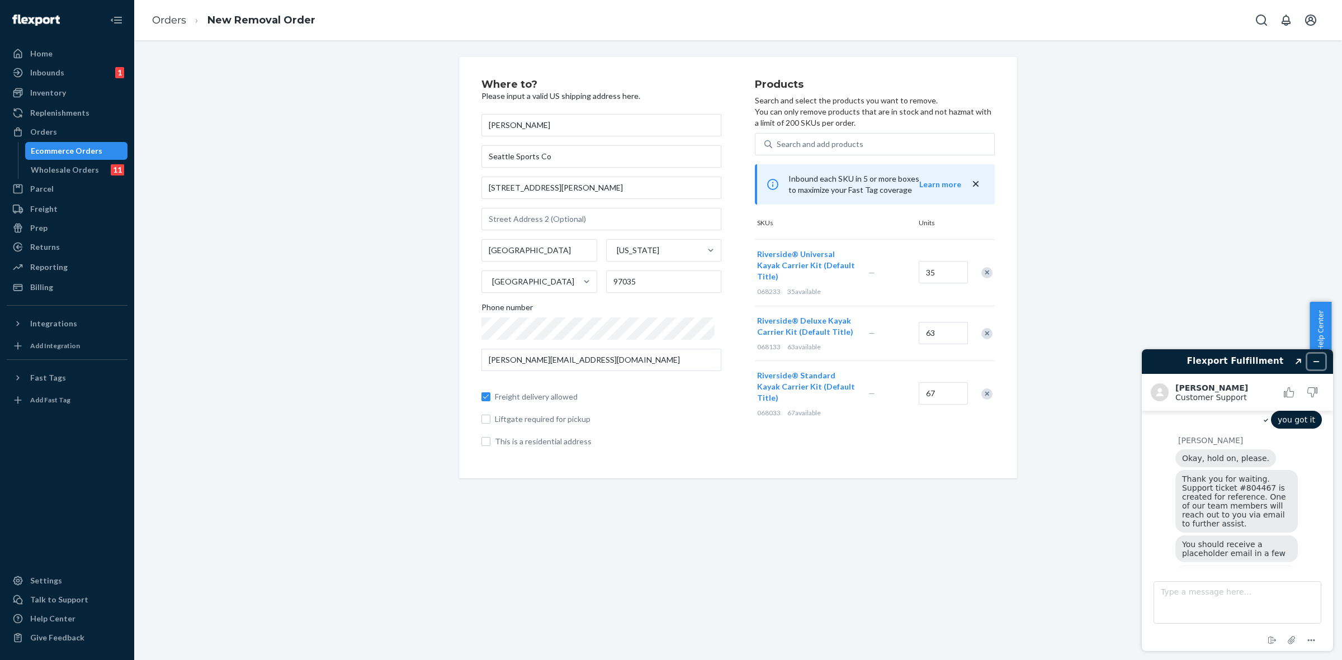
click at [1318, 358] on icon "Minimize widget" at bounding box center [1316, 362] width 8 height 8
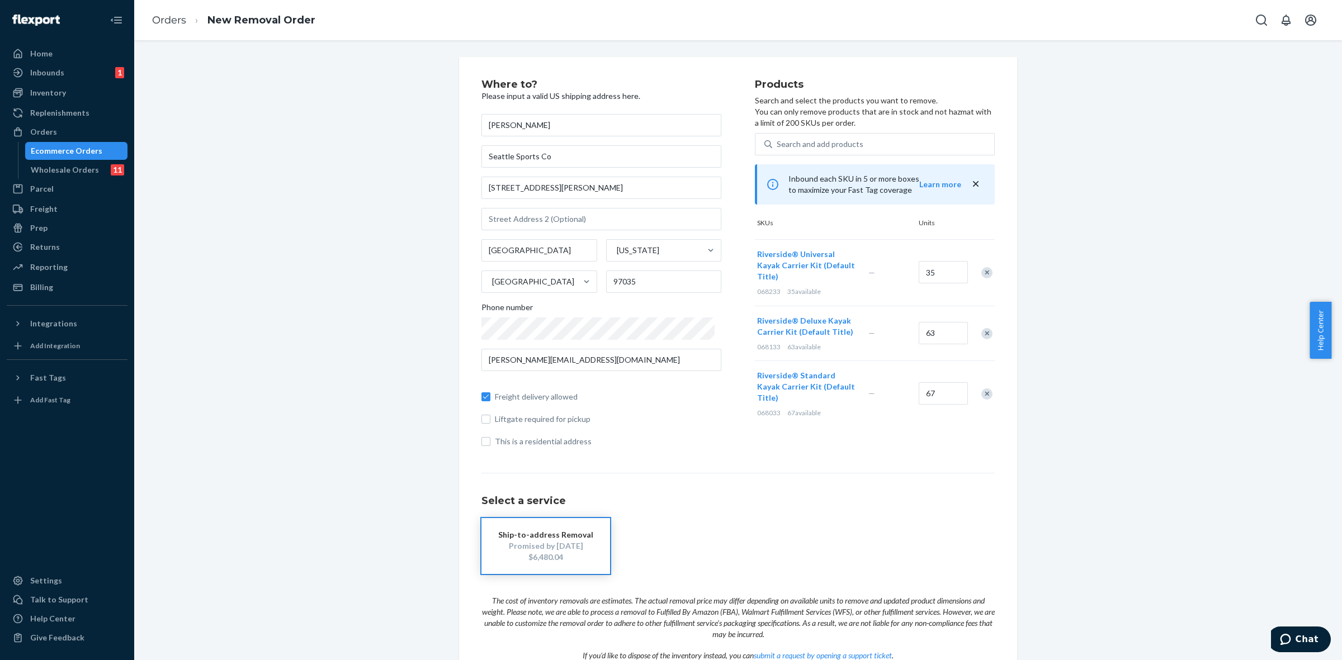
click at [677, 519] on div "Ship-to-address Removal Promised by [DATE] $6,480.04" at bounding box center [737, 546] width 513 height 56
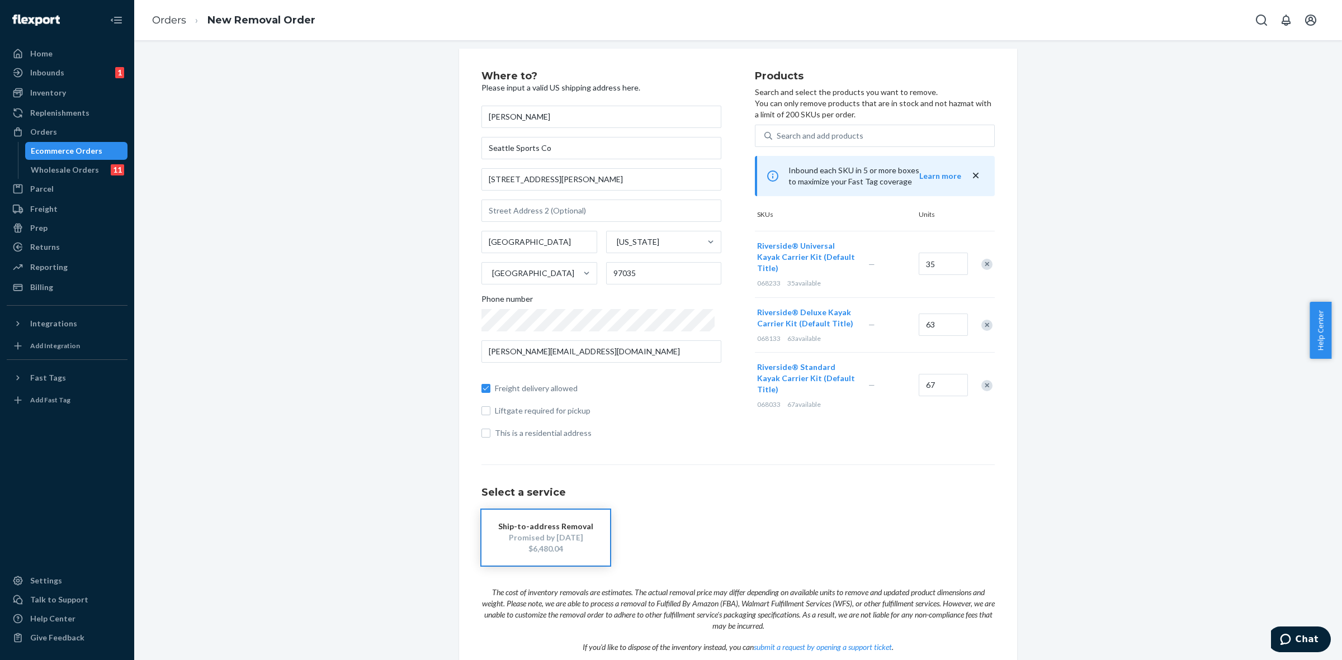
scroll to position [78, 0]
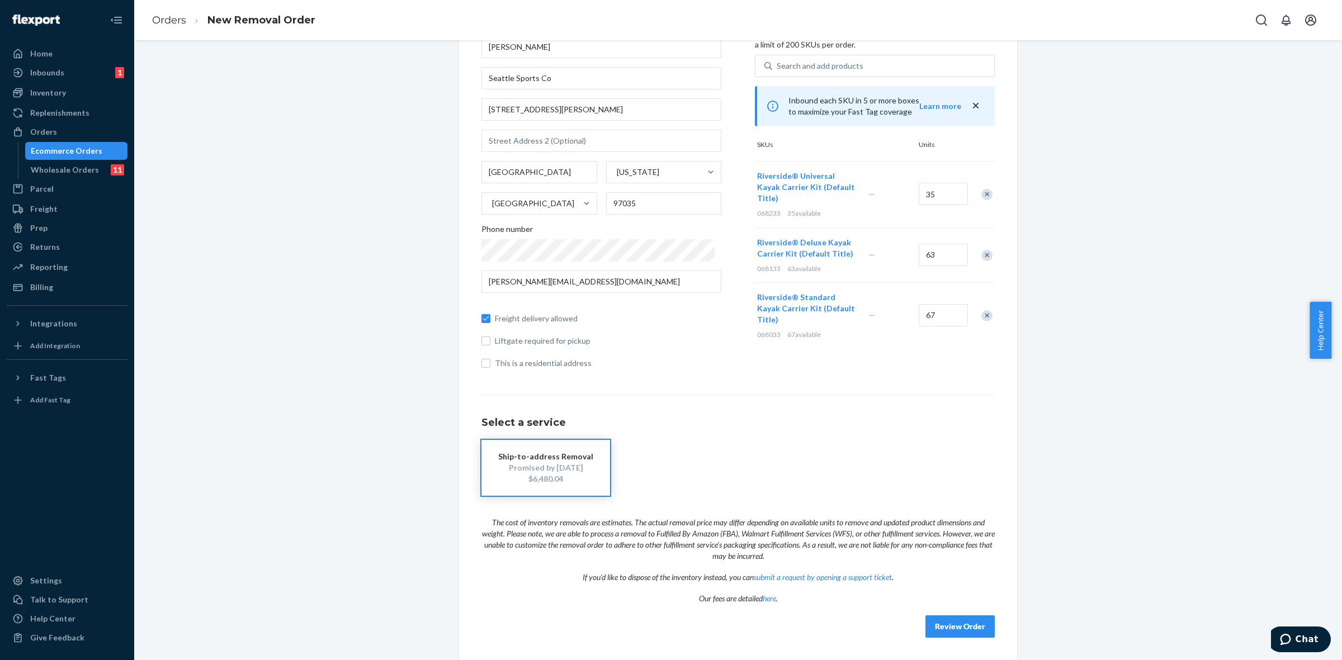
click at [960, 633] on button "Review Order" at bounding box center [959, 627] width 69 height 22
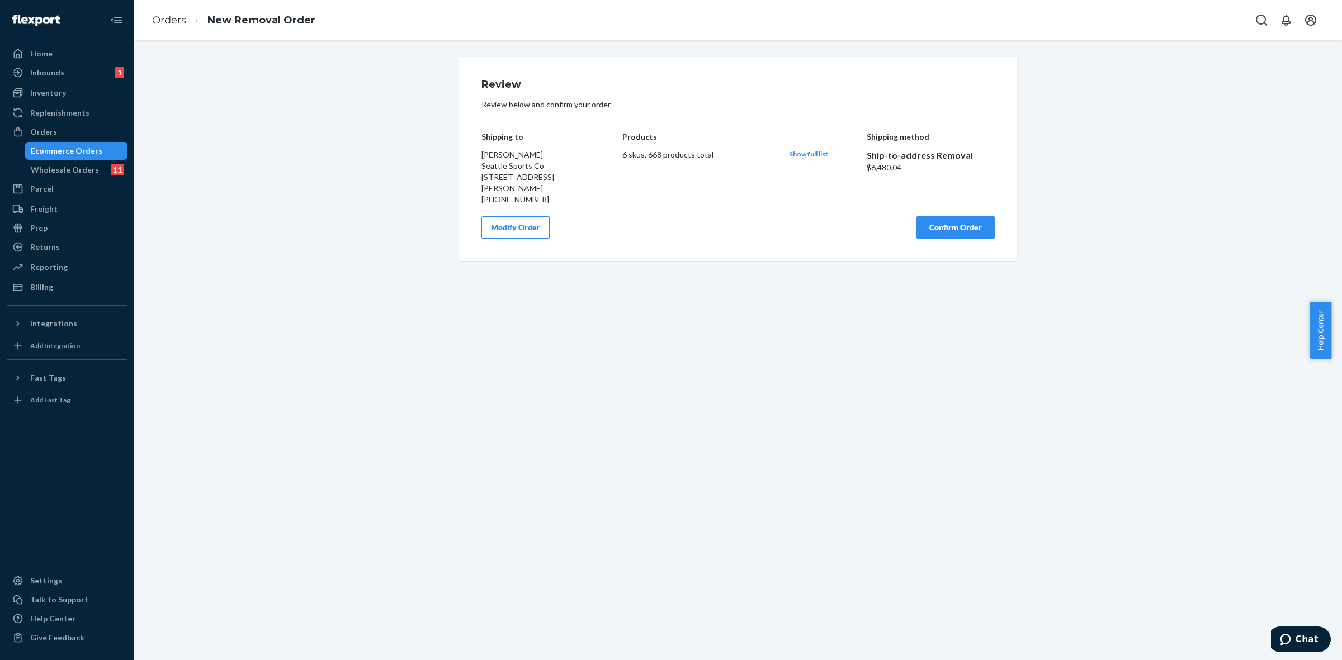
click at [801, 152] on span "Show full list" at bounding box center [808, 154] width 39 height 8
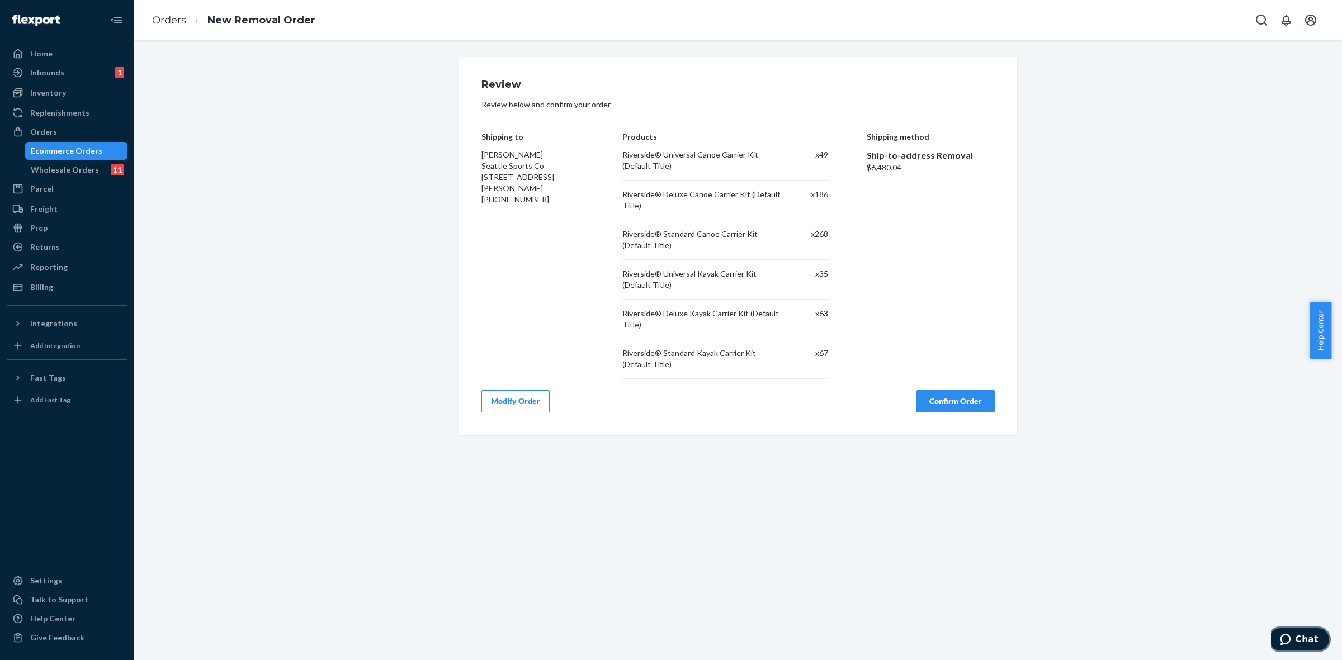
click at [1310, 642] on span "Chat" at bounding box center [1307, 640] width 23 height 10
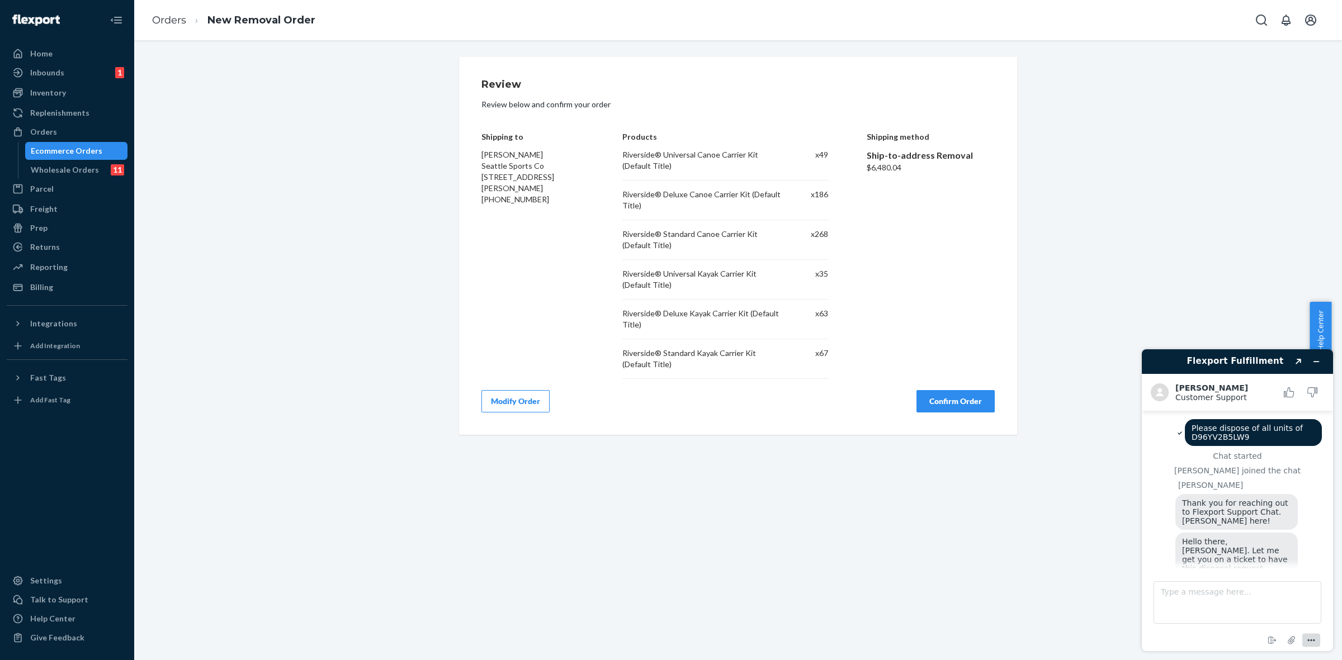
scroll to position [270, 0]
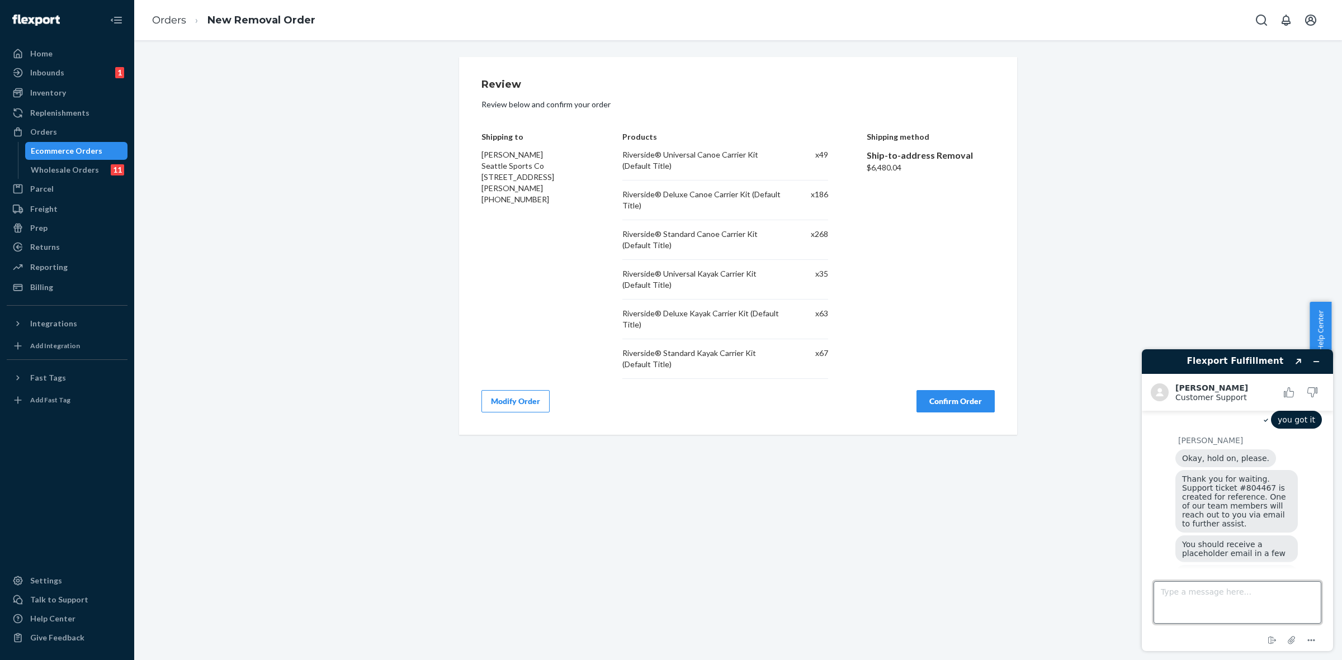
click at [1218, 607] on textarea "Type a message here..." at bounding box center [1238, 603] width 168 height 42
type textarea "Yes, trying to create another ship to removal order and the price quoted simply…"
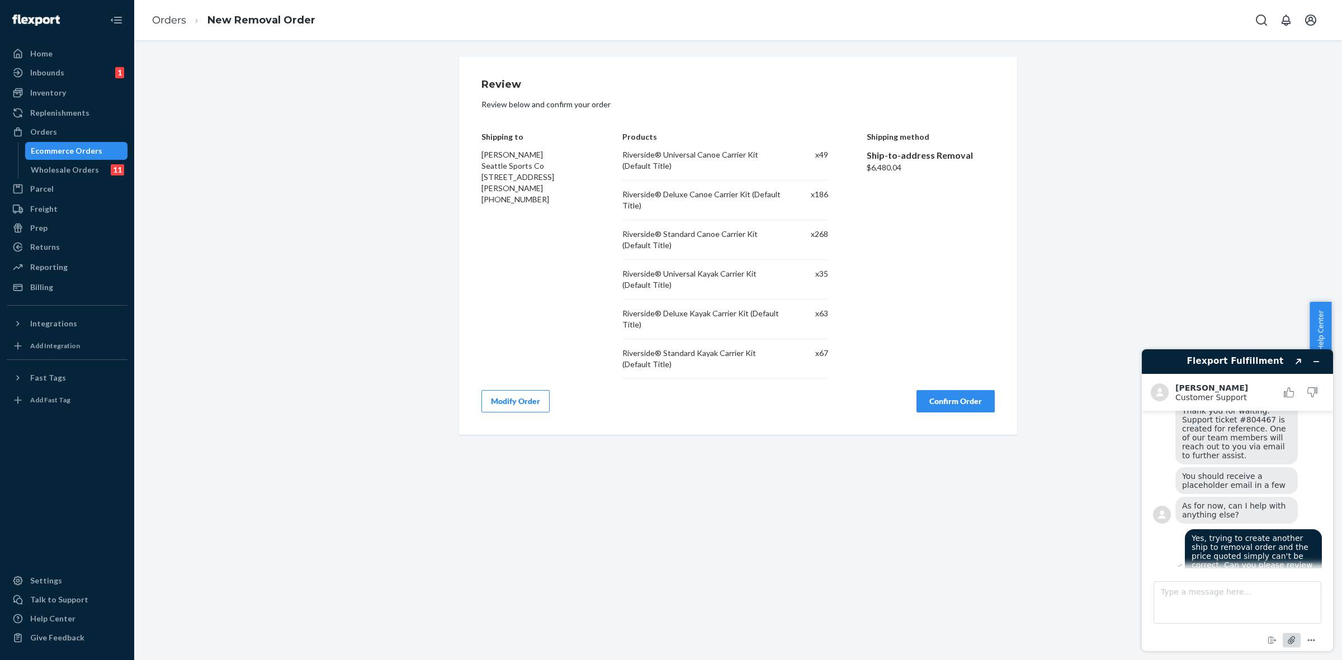
click at [1284, 636] on button "Attach file" at bounding box center [1292, 641] width 18 height 15
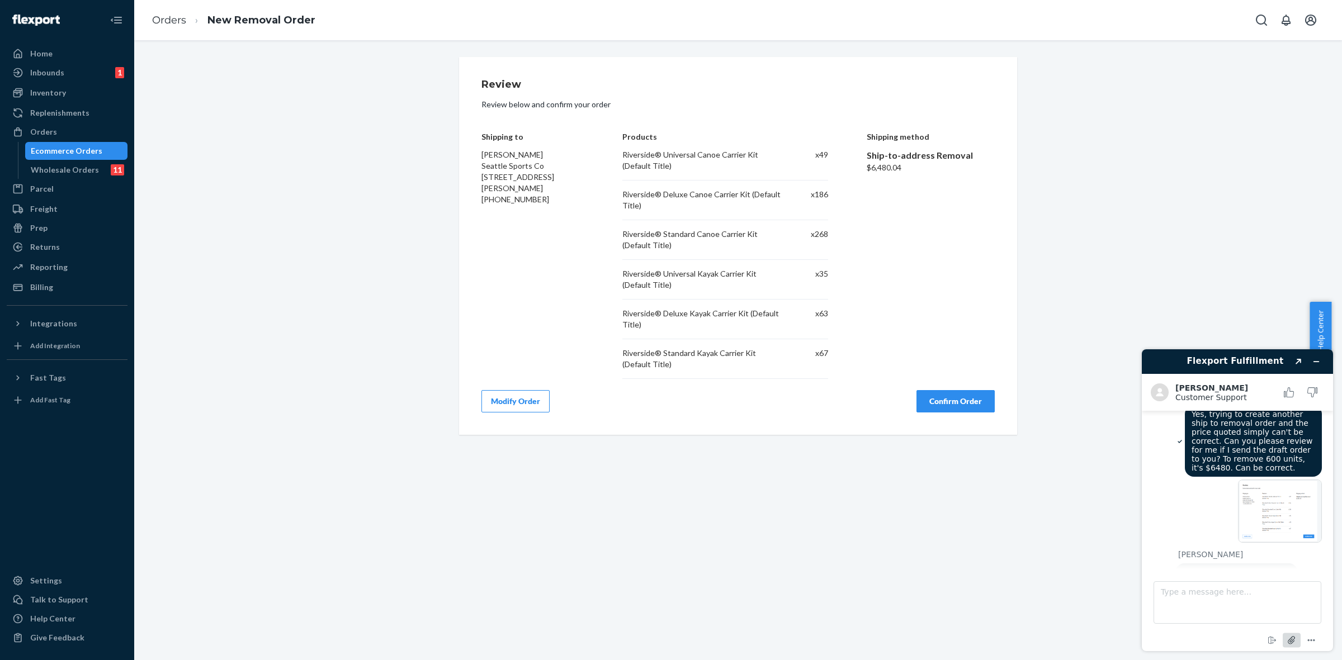
scroll to position [572, 0]
